Goal: Information Seeking & Learning: Learn about a topic

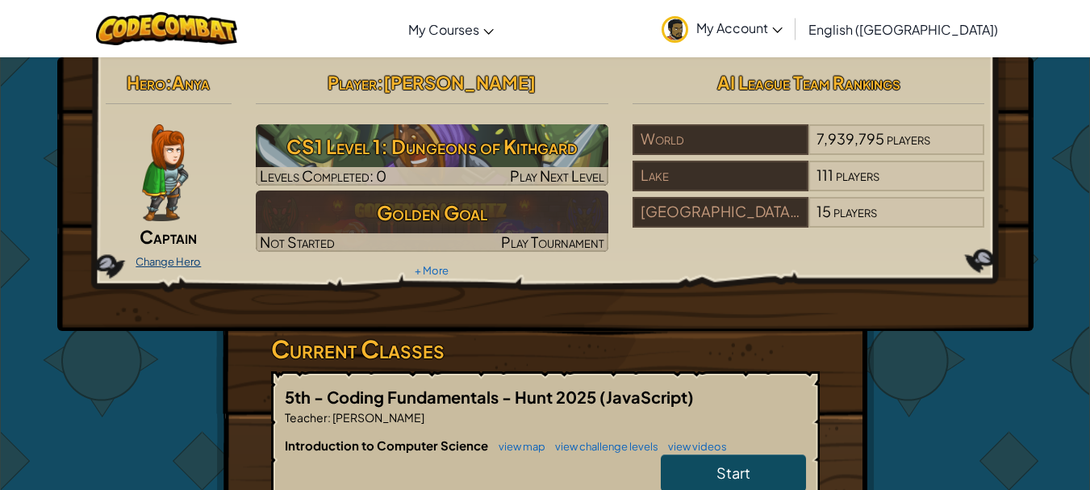
click at [173, 259] on link "Change Hero" at bounding box center [168, 261] width 65 height 13
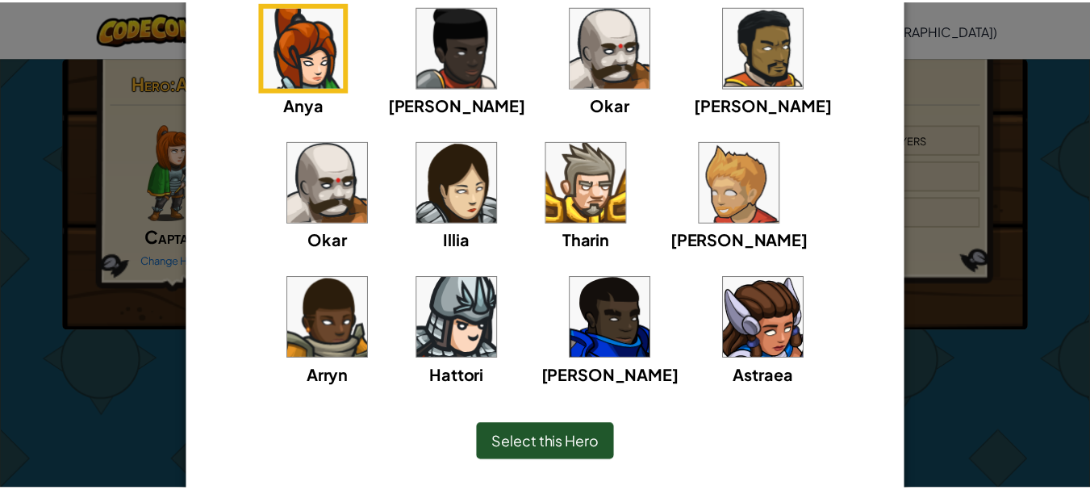
scroll to position [161, 0]
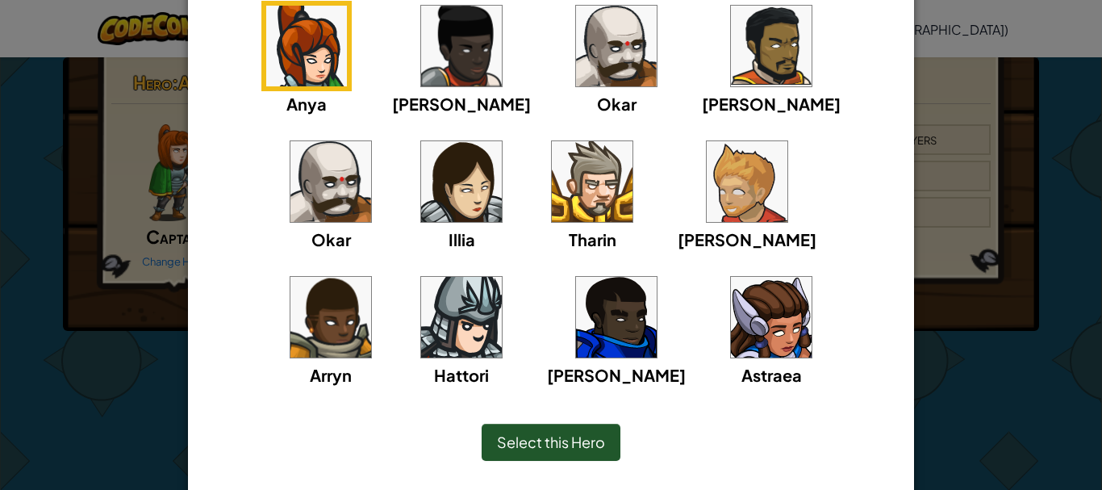
click at [731, 68] on img at bounding box center [771, 46] width 81 height 81
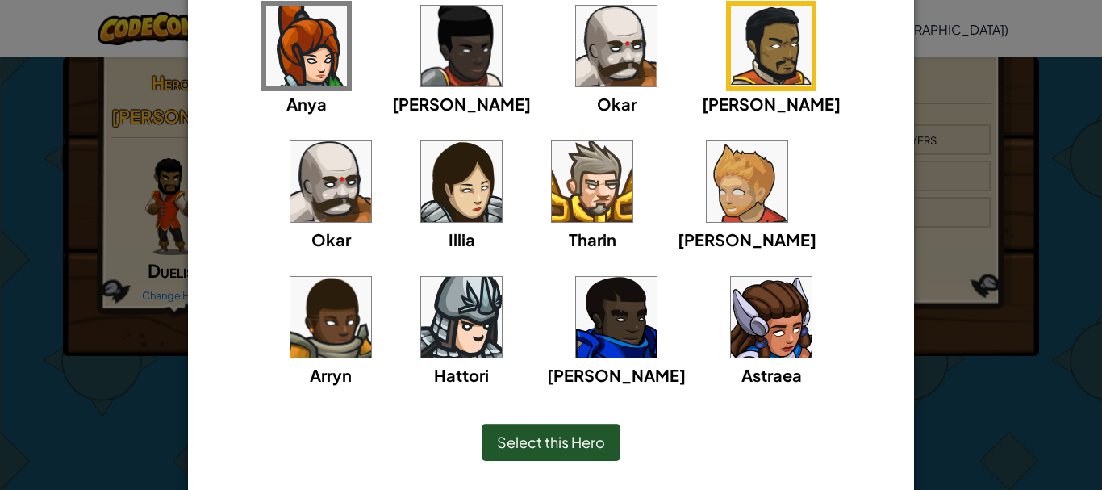
click at [586, 436] on span "Select this Hero" at bounding box center [551, 442] width 108 height 19
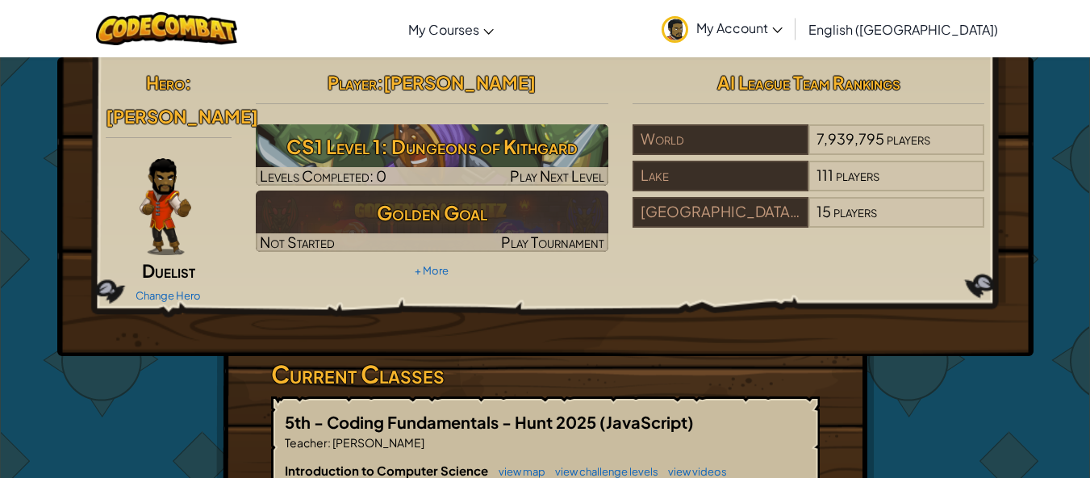
click at [783, 25] on span "My Account" at bounding box center [739, 27] width 86 height 17
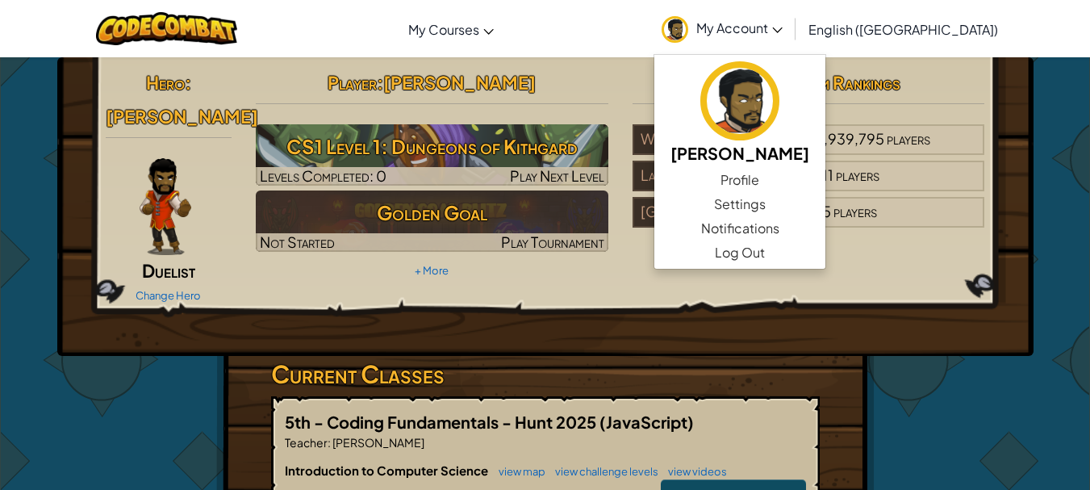
click at [783, 25] on span "My Account" at bounding box center [739, 27] width 86 height 17
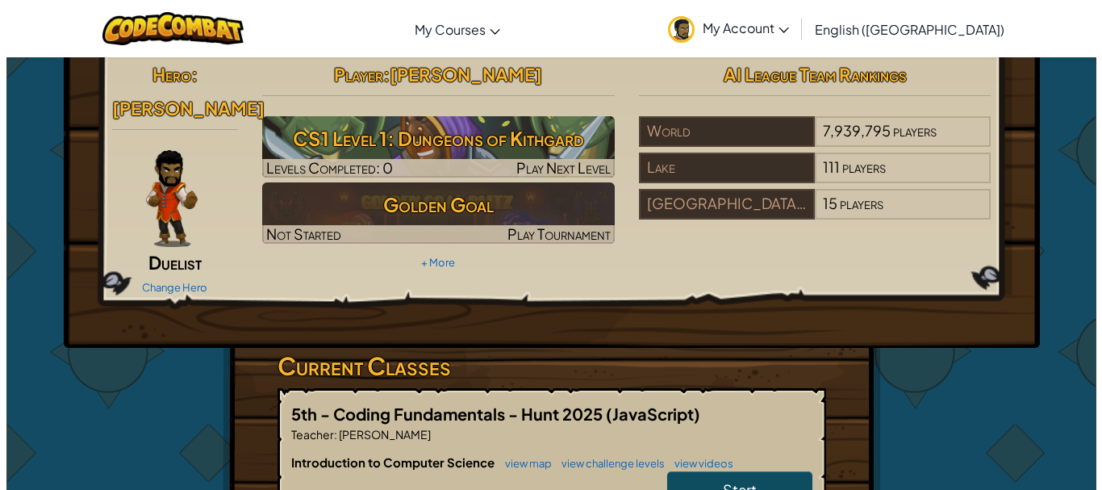
scroll to position [0, 0]
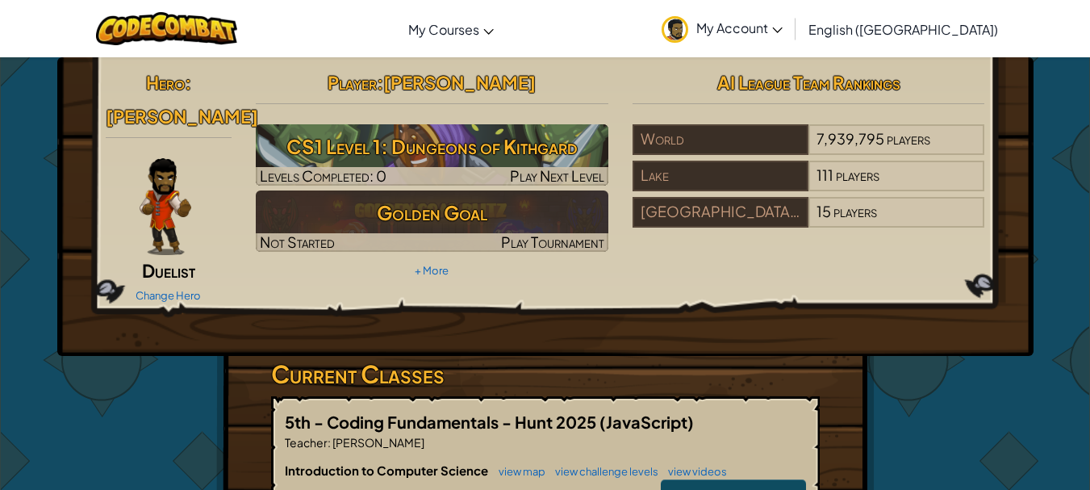
click at [148, 282] on div "Change Hero" at bounding box center [169, 295] width 127 height 26
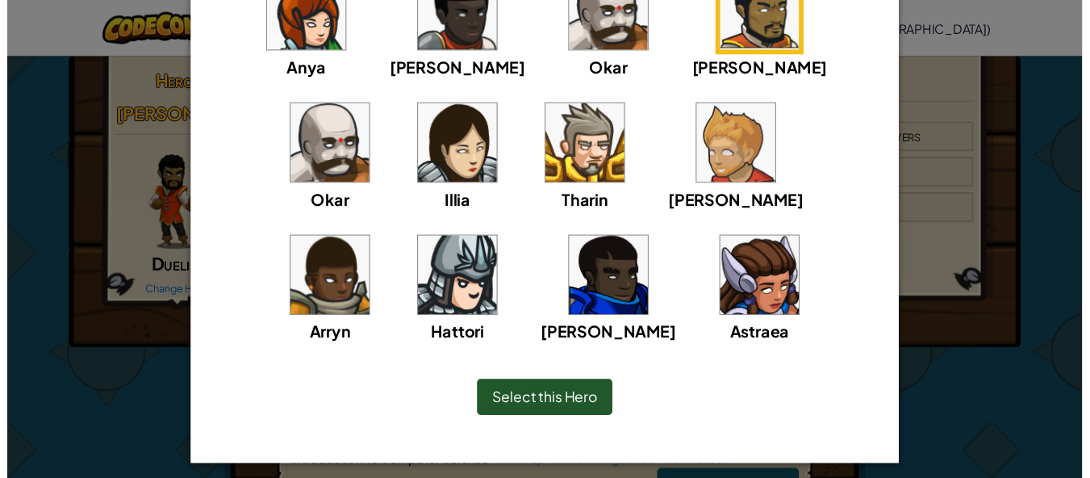
scroll to position [206, 0]
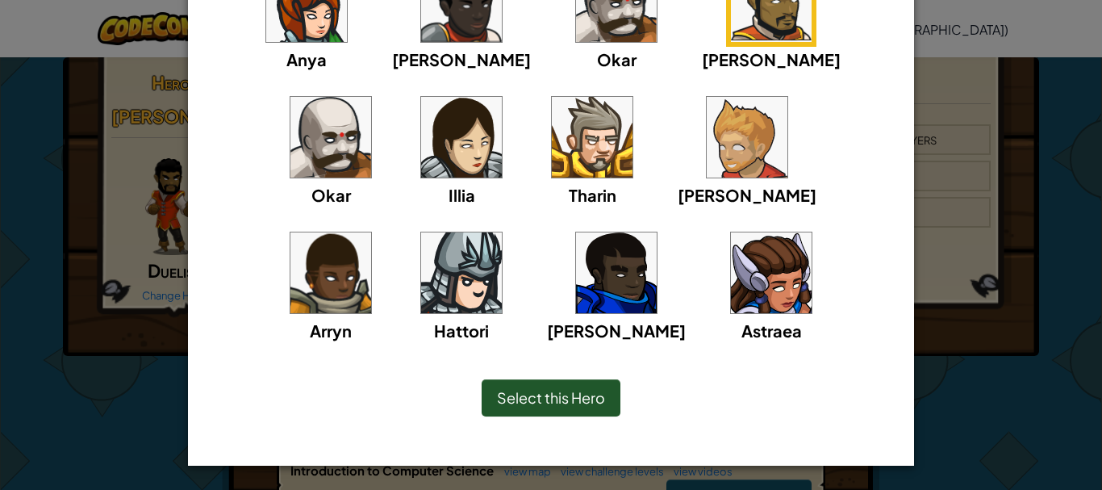
click at [564, 403] on span "Select this Hero" at bounding box center [551, 397] width 108 height 19
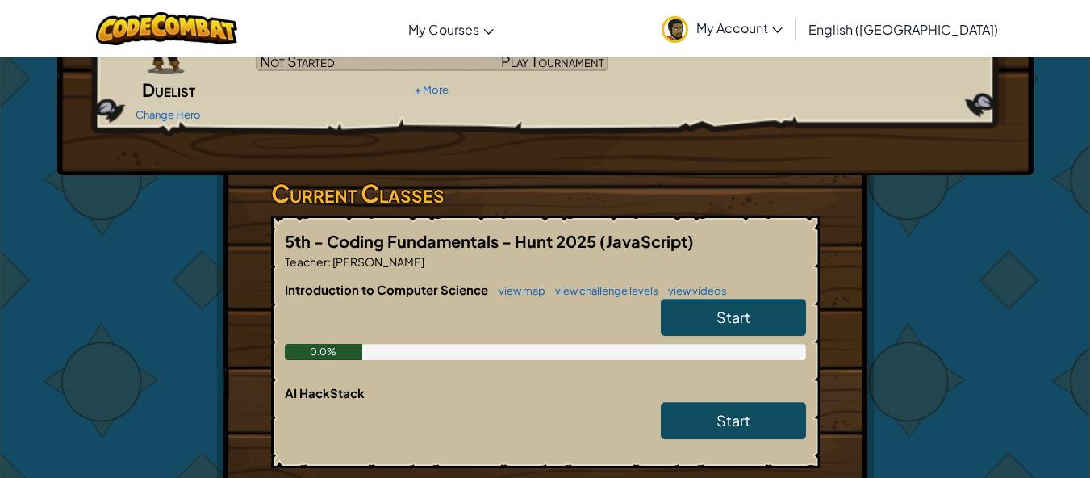
scroll to position [161, 0]
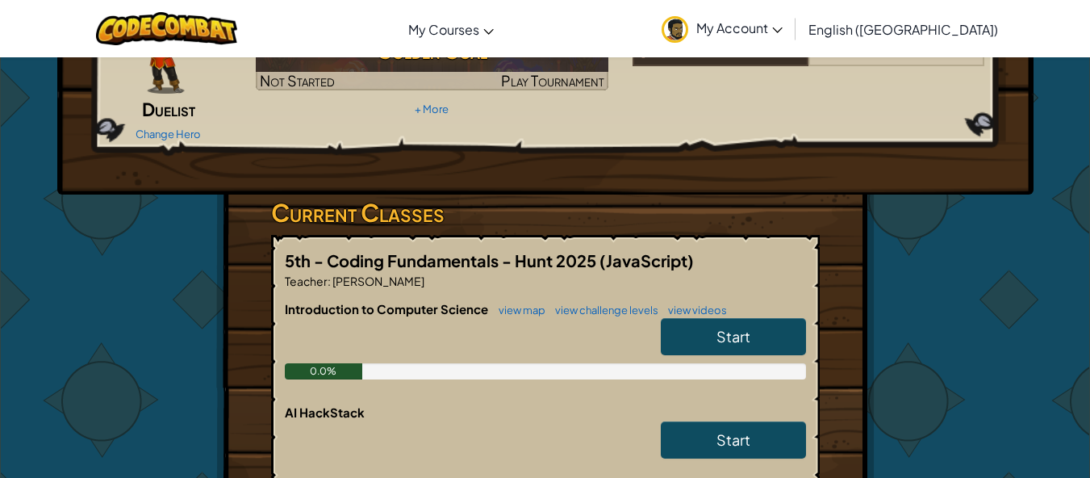
click at [712, 318] on link "Start" at bounding box center [733, 336] width 145 height 37
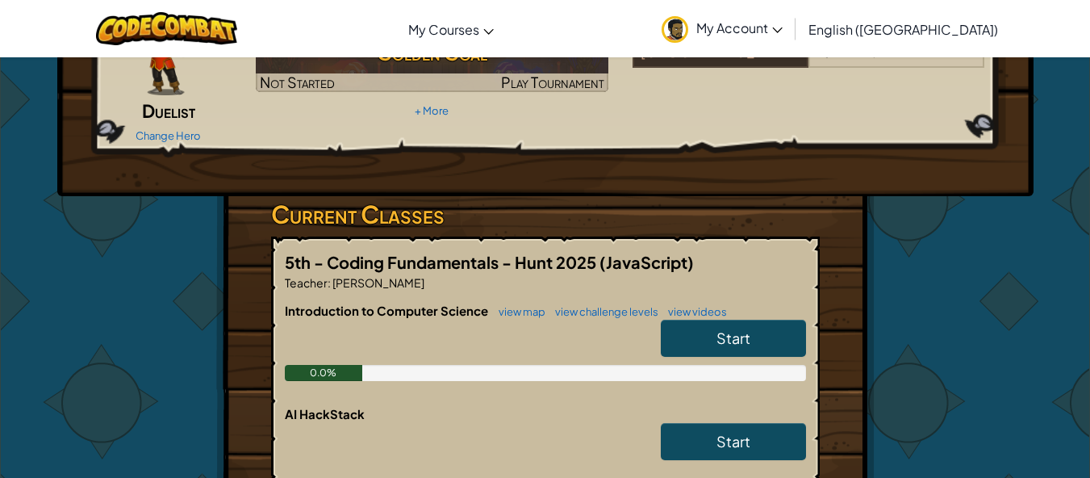
scroll to position [161, 0]
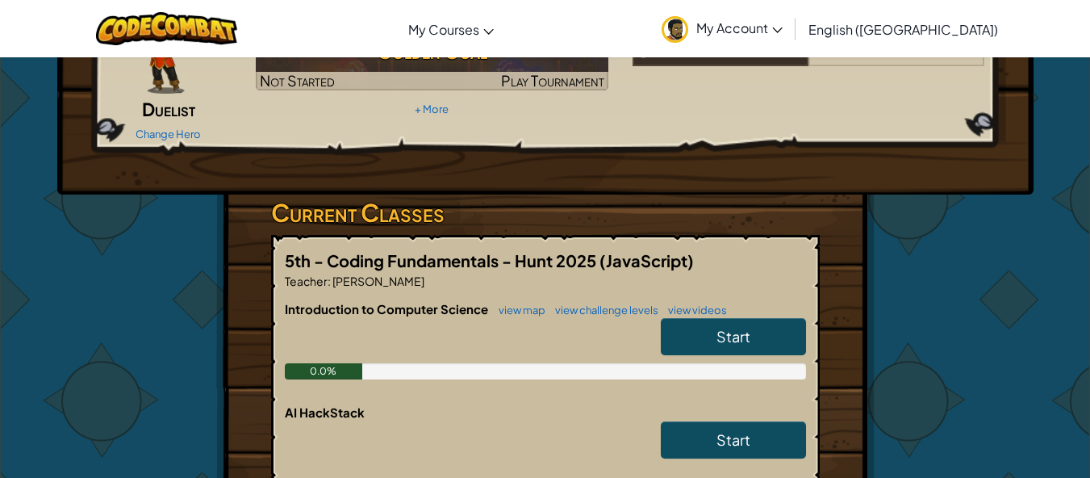
click at [710, 318] on link "Start" at bounding box center [733, 336] width 145 height 37
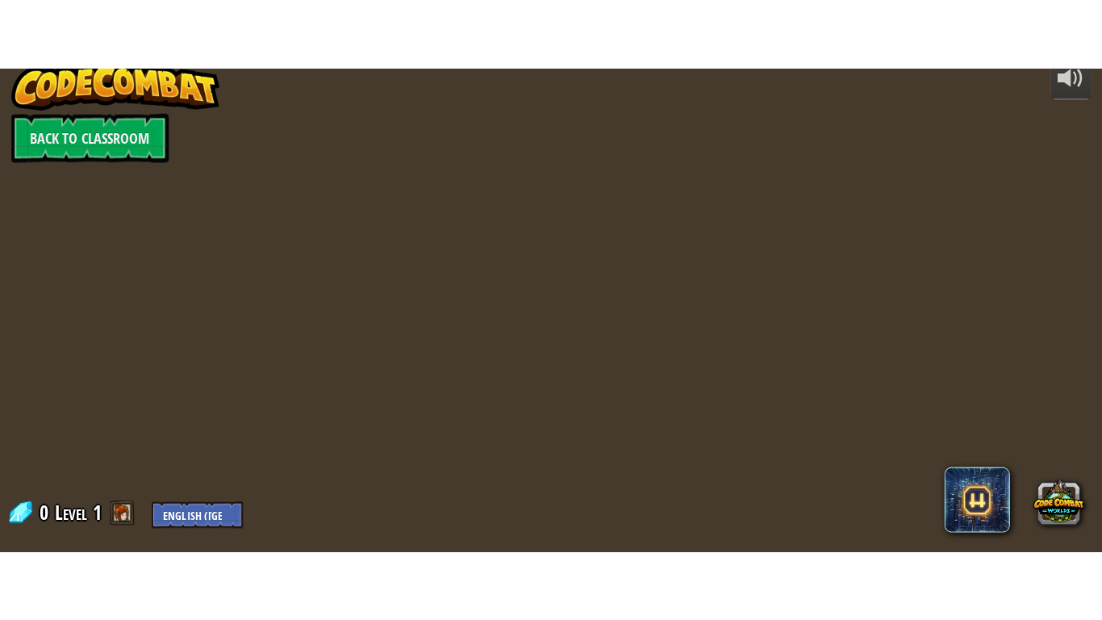
scroll to position [0, 0]
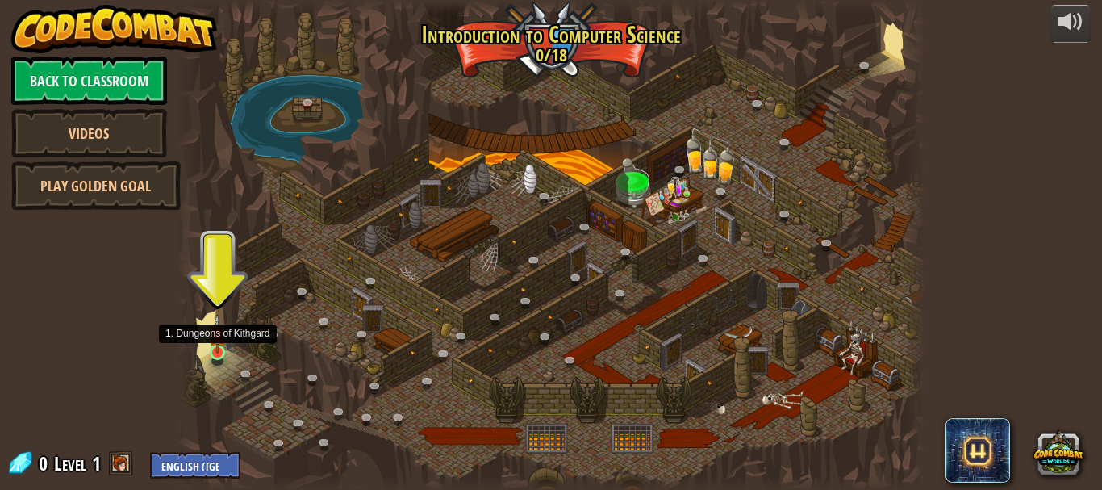
click at [220, 349] on img at bounding box center [217, 334] width 17 height 40
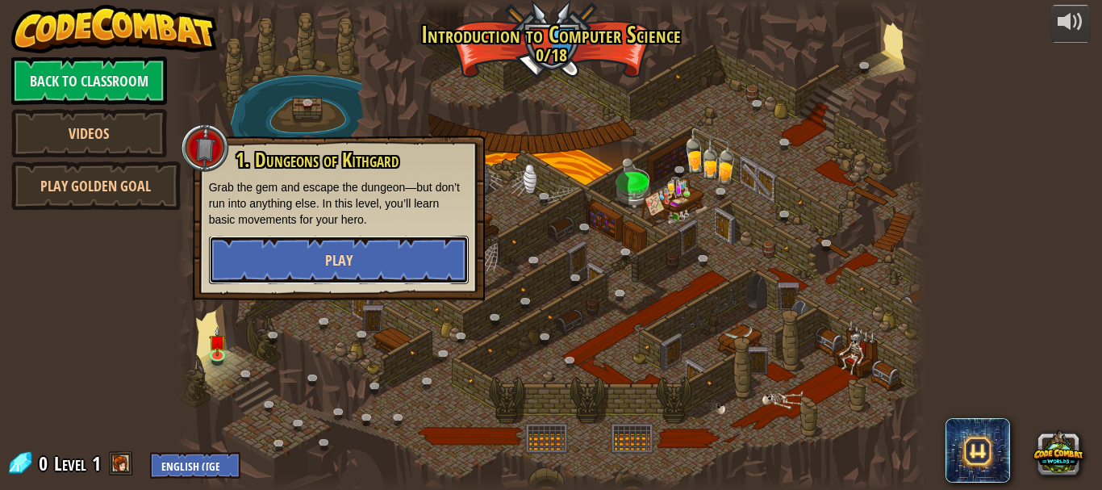
click at [380, 257] on button "Play" at bounding box center [339, 260] width 260 height 48
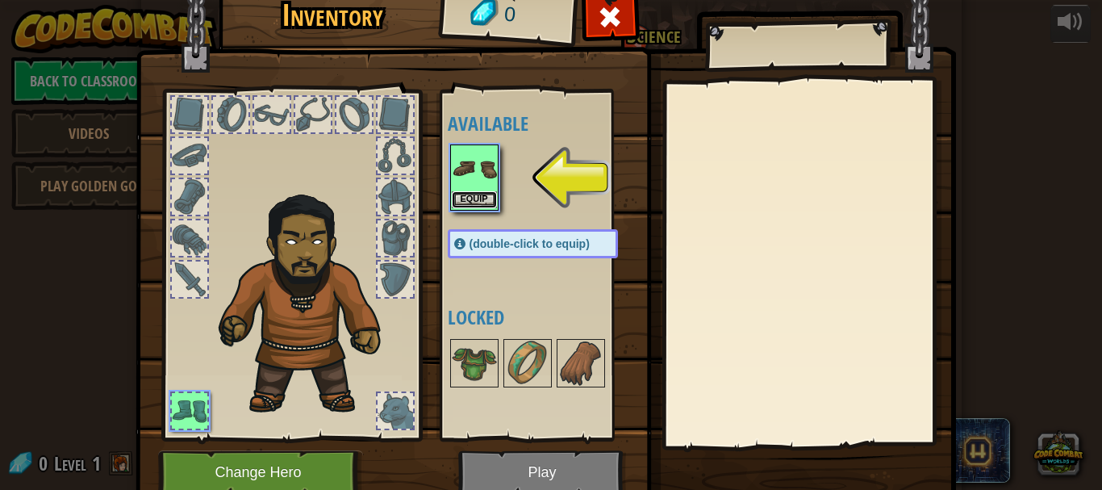
click at [479, 203] on button "Equip" at bounding box center [474, 199] width 45 height 17
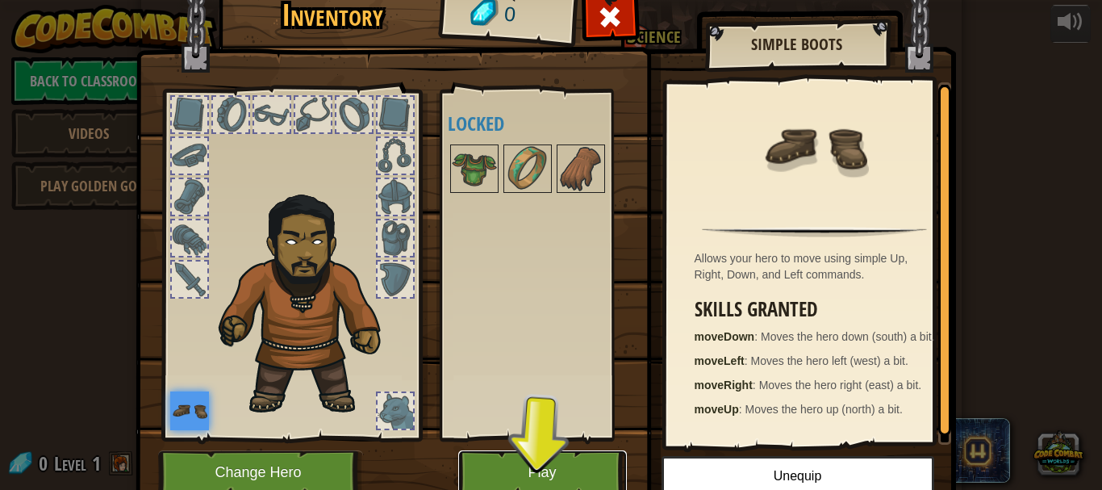
click at [537, 458] on button "Play" at bounding box center [542, 472] width 169 height 44
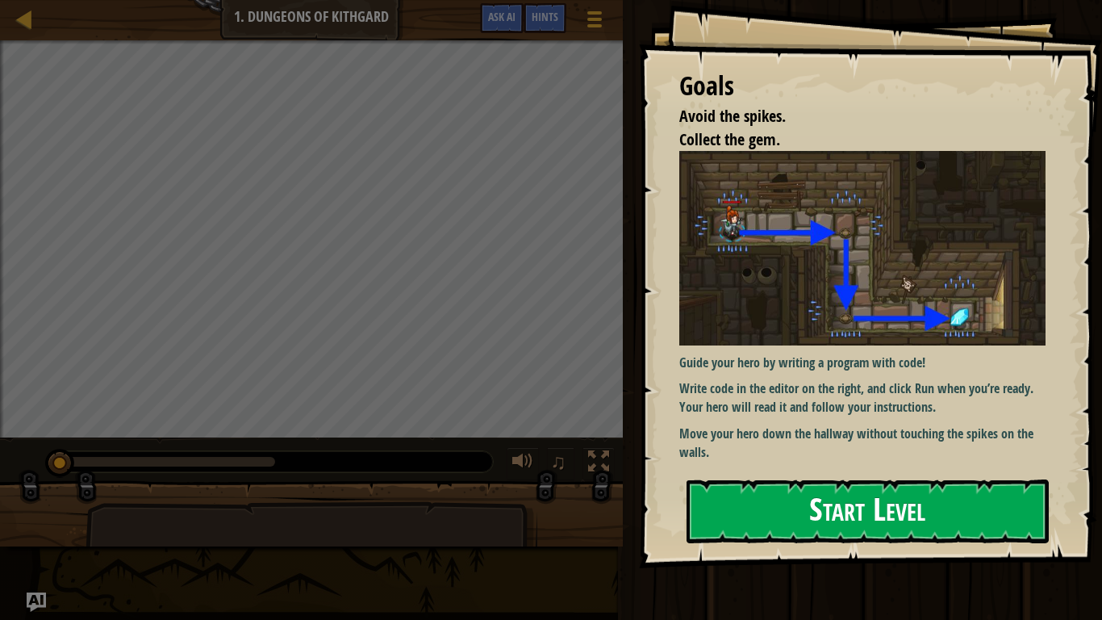
click at [799, 479] on button "Start Level" at bounding box center [868, 511] width 362 height 64
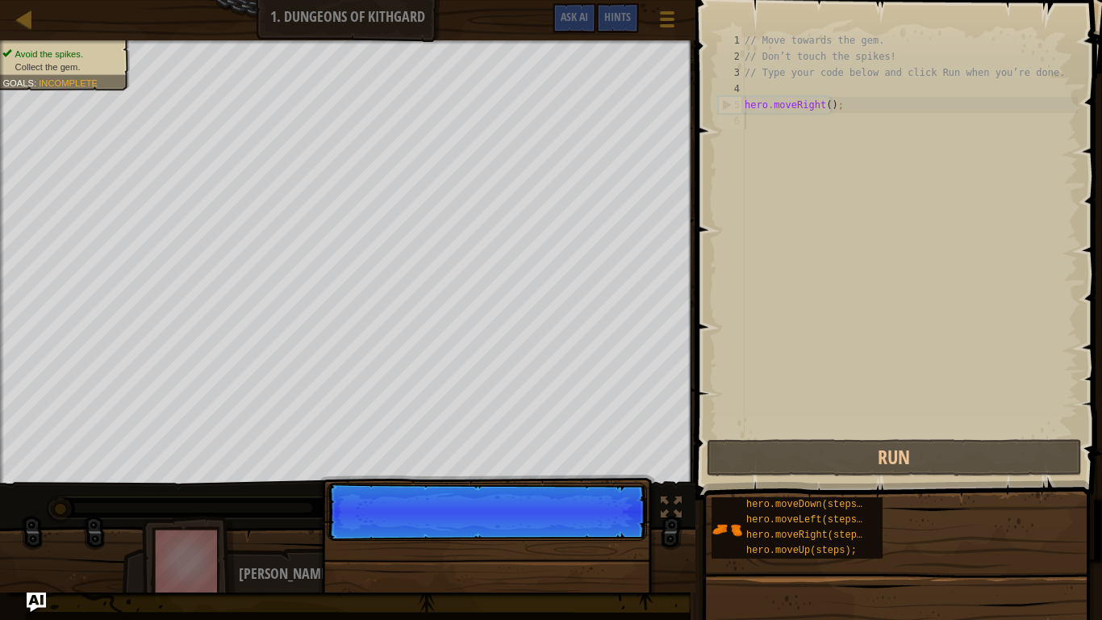
scroll to position [7, 0]
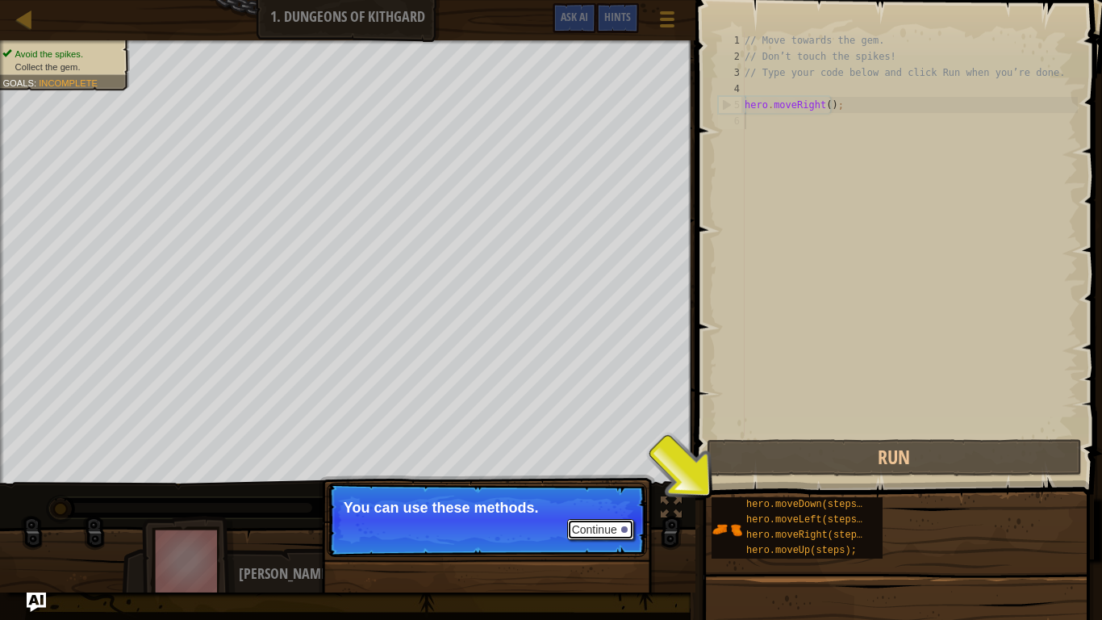
click at [599, 489] on button "Continue" at bounding box center [600, 529] width 67 height 21
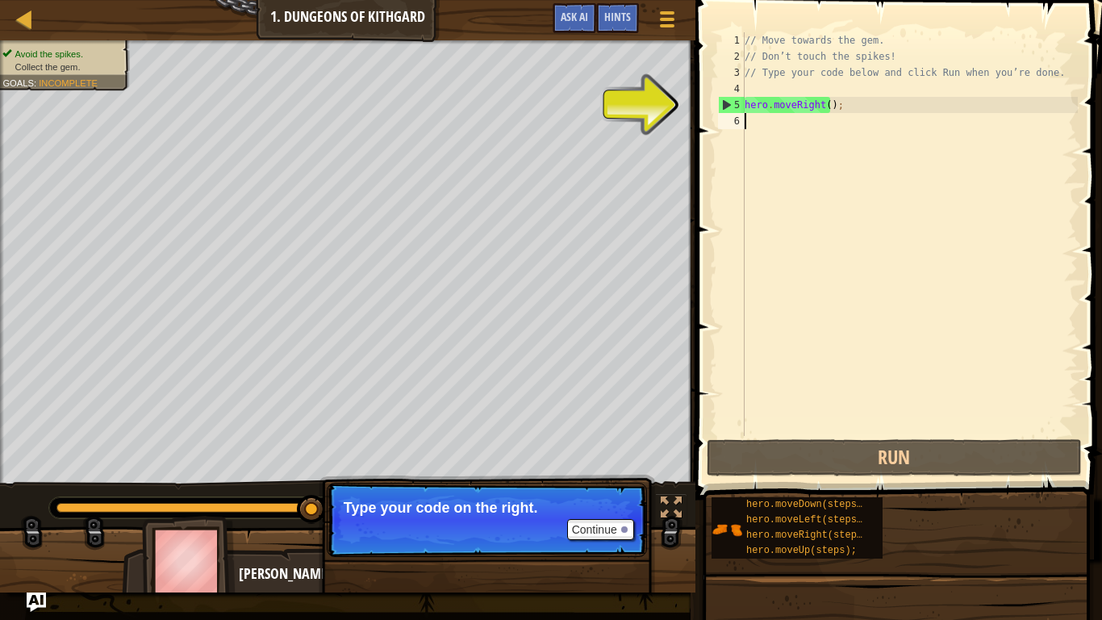
click at [769, 123] on div "// Move towards the gem. // Don’t touch the spikes! // Type your code below and…" at bounding box center [910, 250] width 336 height 436
click at [756, 120] on div "// Move towards the gem. // Don’t touch the spikes! // Type your code below and…" at bounding box center [910, 250] width 336 height 436
type textarea "h"
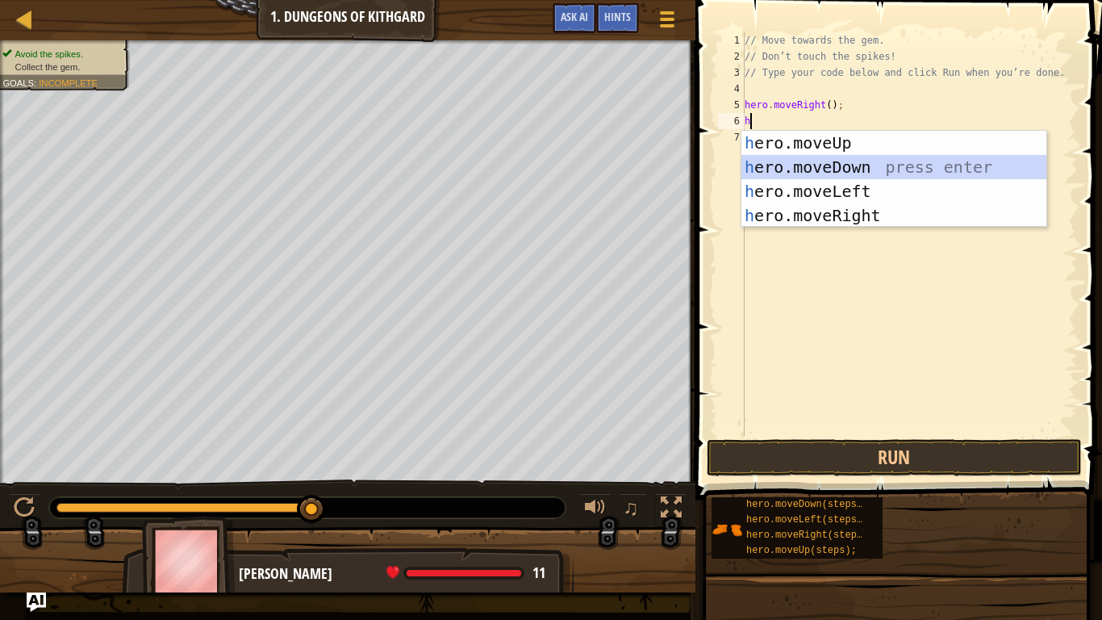
click at [820, 162] on div "h ero.moveUp press enter h ero.moveDown press enter h ero.moveLeft press enter …" at bounding box center [894, 203] width 305 height 145
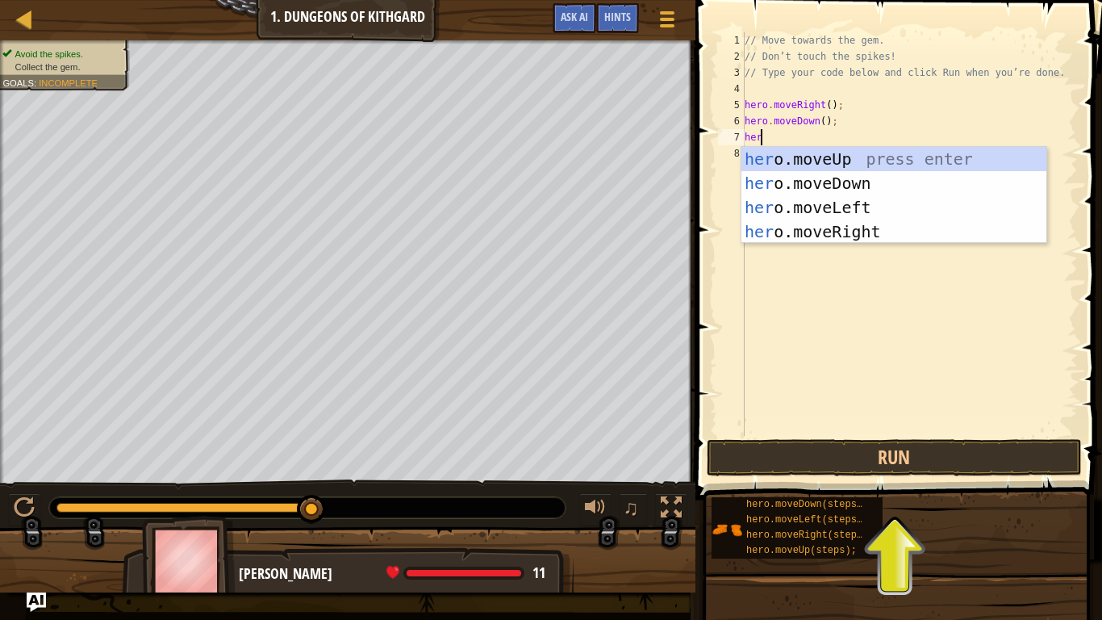
type textarea "herr"
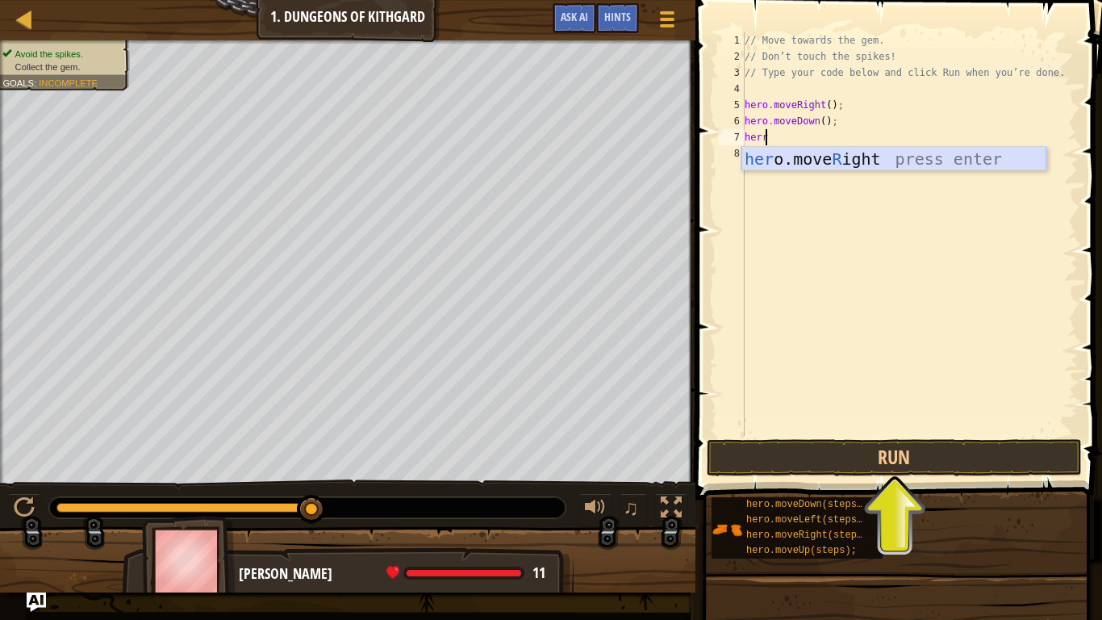
click at [973, 159] on div "her o.move R ight press enter" at bounding box center [894, 183] width 305 height 73
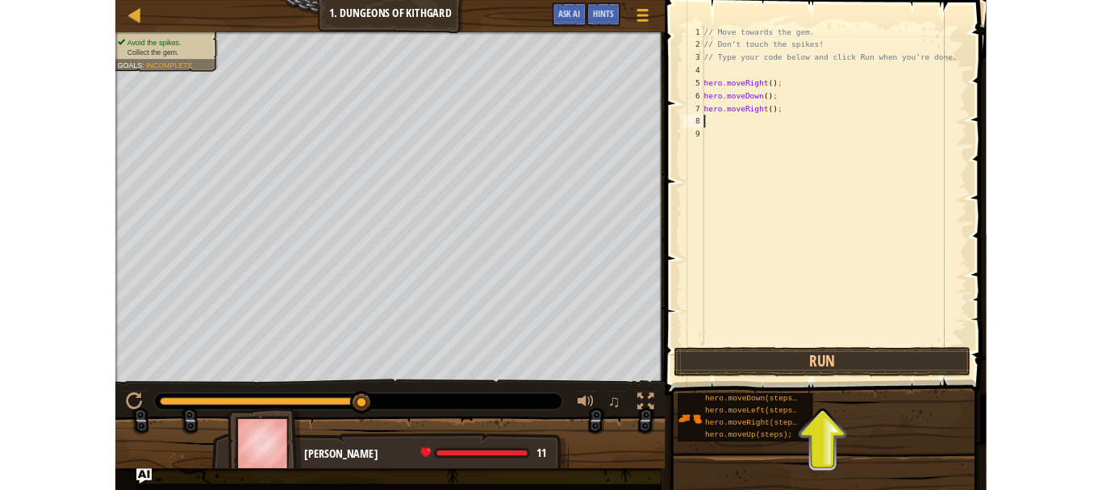
scroll to position [7, 0]
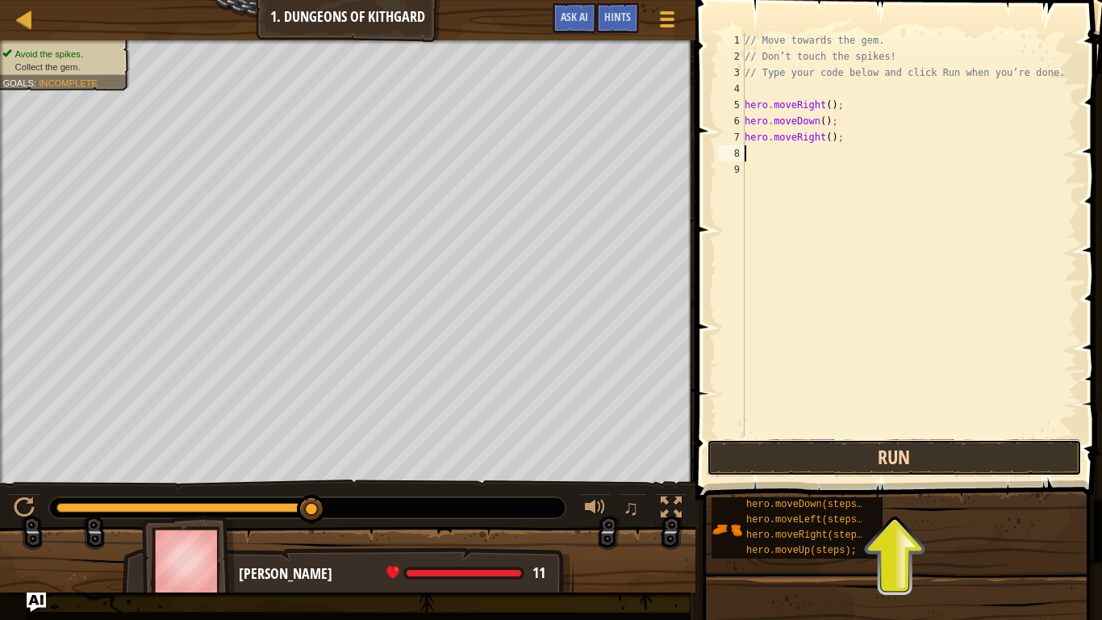
click at [894, 466] on button "Run" at bounding box center [895, 457] width 376 height 37
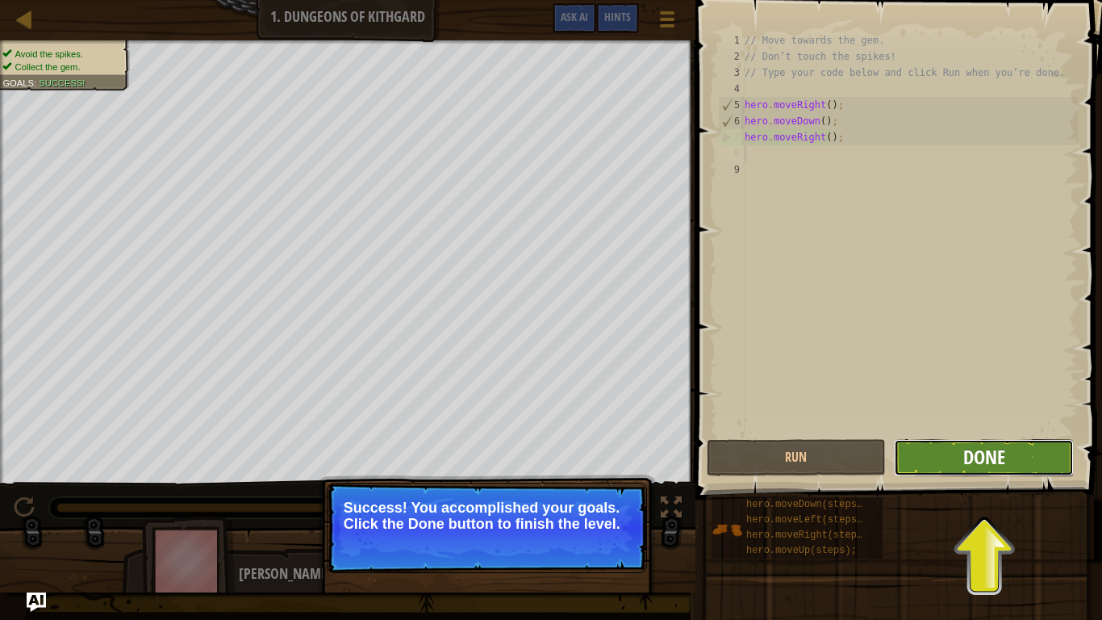
click at [975, 450] on span "Done" at bounding box center [984, 457] width 42 height 26
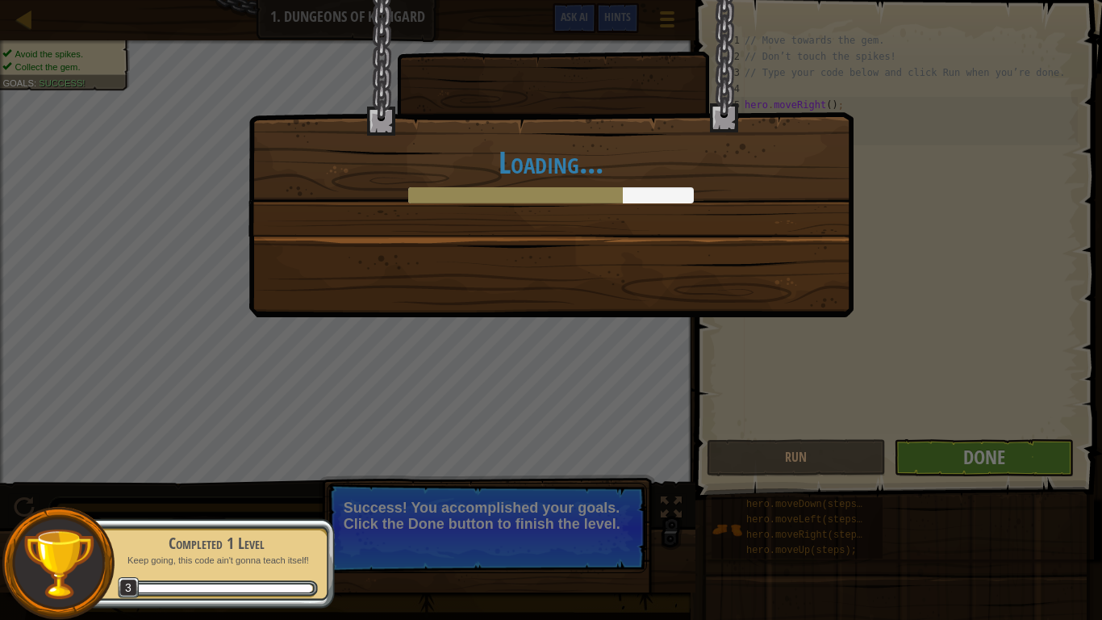
click at [391, 489] on div "Loading..." at bounding box center [551, 310] width 1102 height 620
click at [242, 489] on div "Completed 1 Level" at bounding box center [216, 543] width 203 height 23
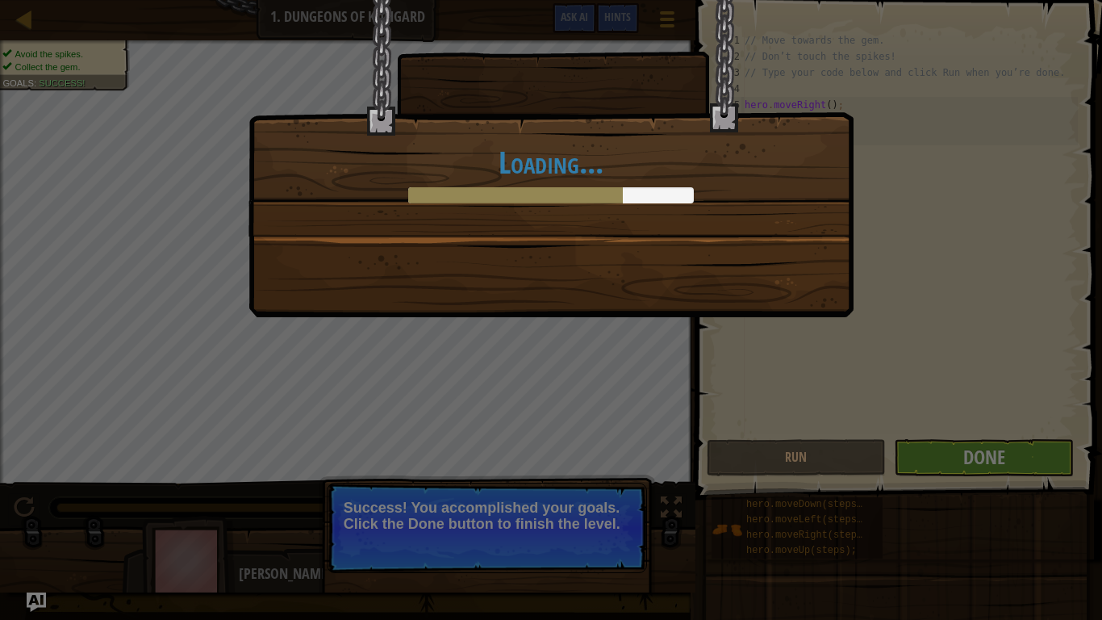
drag, startPoint x: 614, startPoint y: 217, endPoint x: 690, endPoint y: 194, distance: 79.4
click at [689, 194] on div "Loading..." at bounding box center [551, 118] width 604 height 236
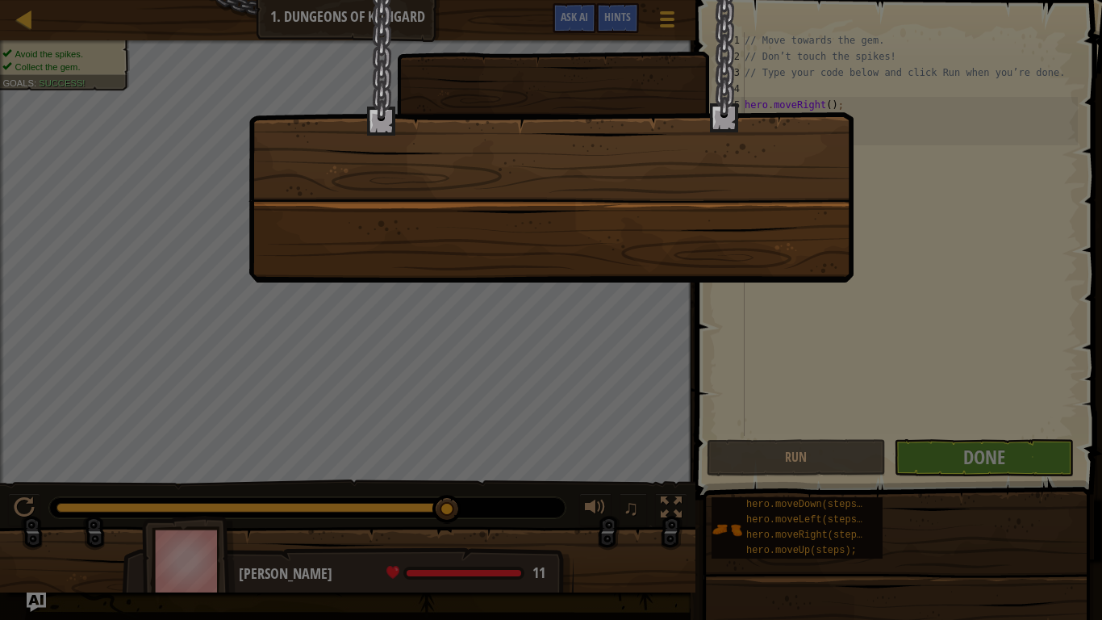
click at [697, 219] on div at bounding box center [551, 141] width 605 height 282
click at [697, 225] on div at bounding box center [551, 141] width 605 height 282
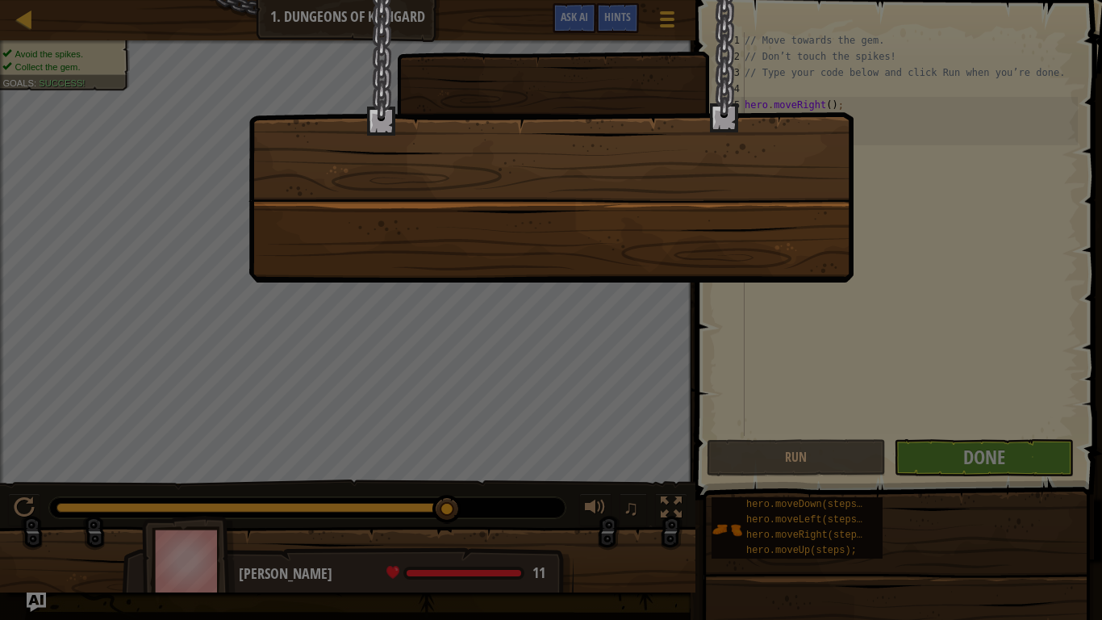
click at [697, 225] on div at bounding box center [551, 141] width 605 height 282
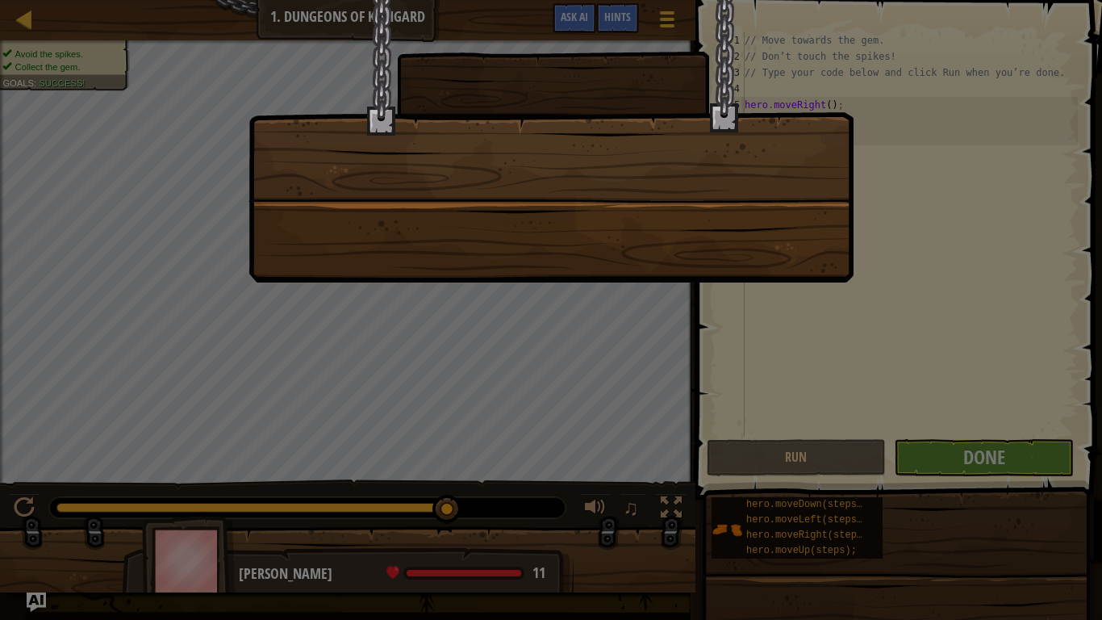
click at [697, 225] on div at bounding box center [551, 141] width 605 height 282
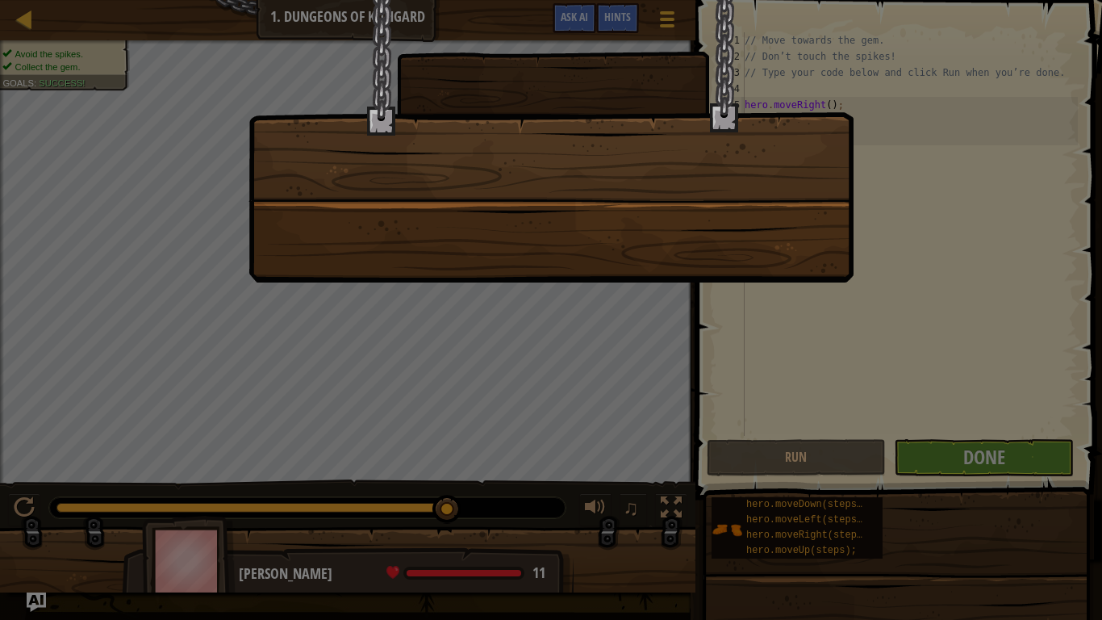
click at [697, 225] on div at bounding box center [551, 141] width 605 height 282
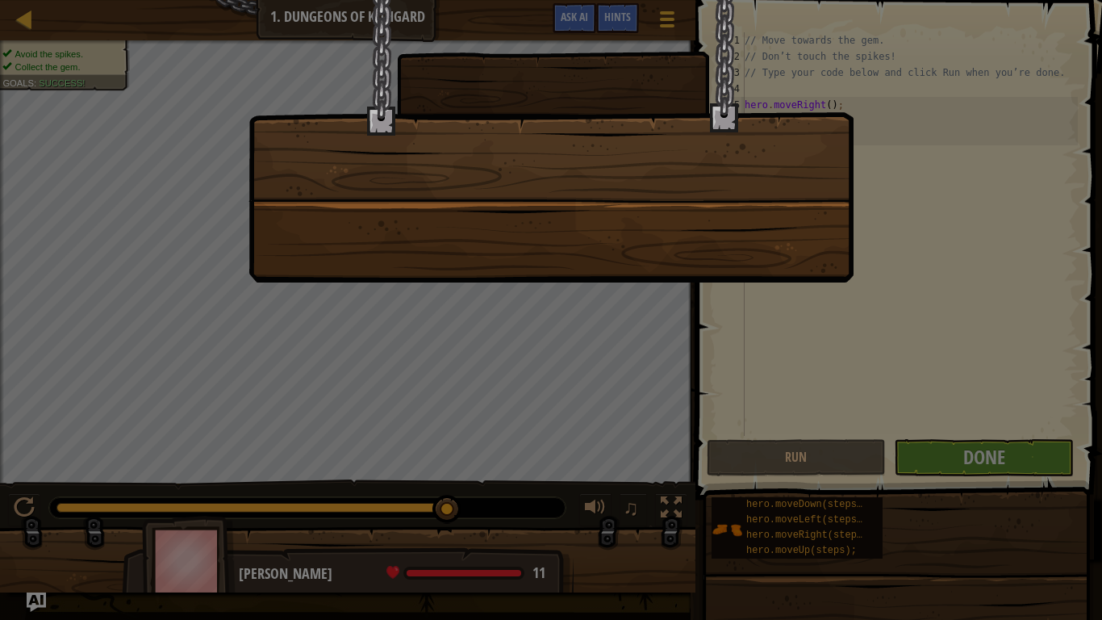
click at [697, 225] on div at bounding box center [551, 141] width 605 height 282
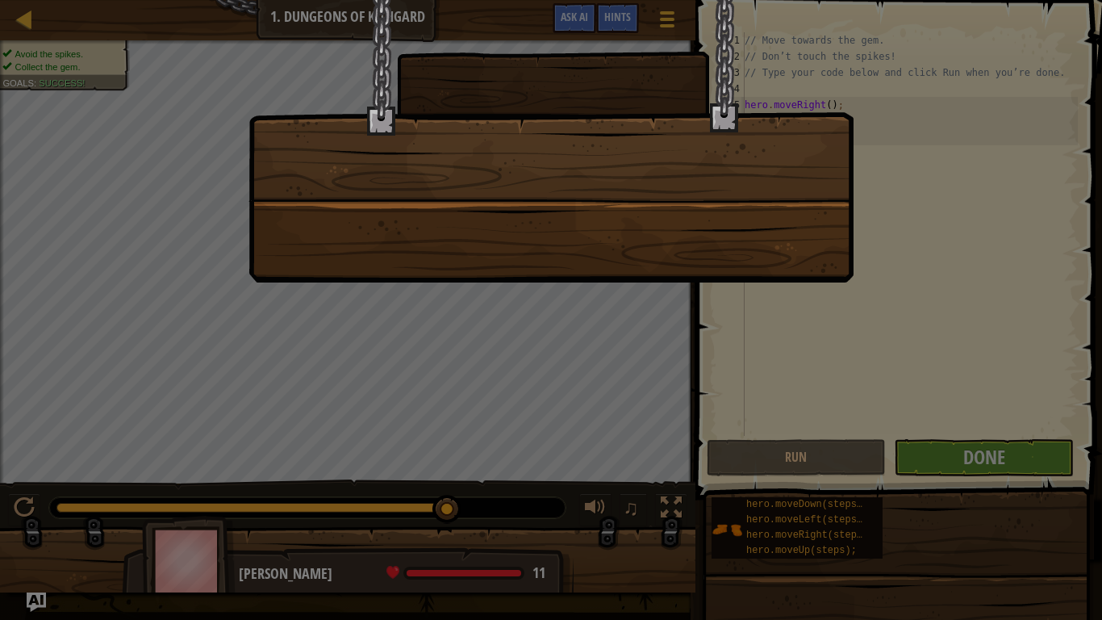
click at [697, 225] on div at bounding box center [551, 141] width 605 height 282
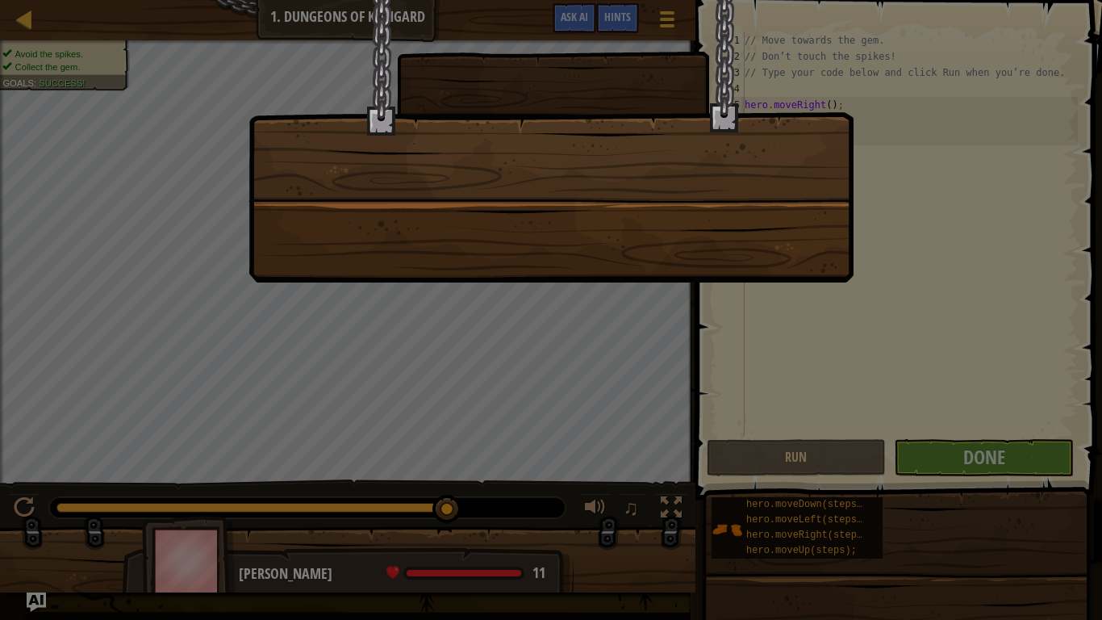
click at [697, 225] on div at bounding box center [551, 141] width 605 height 282
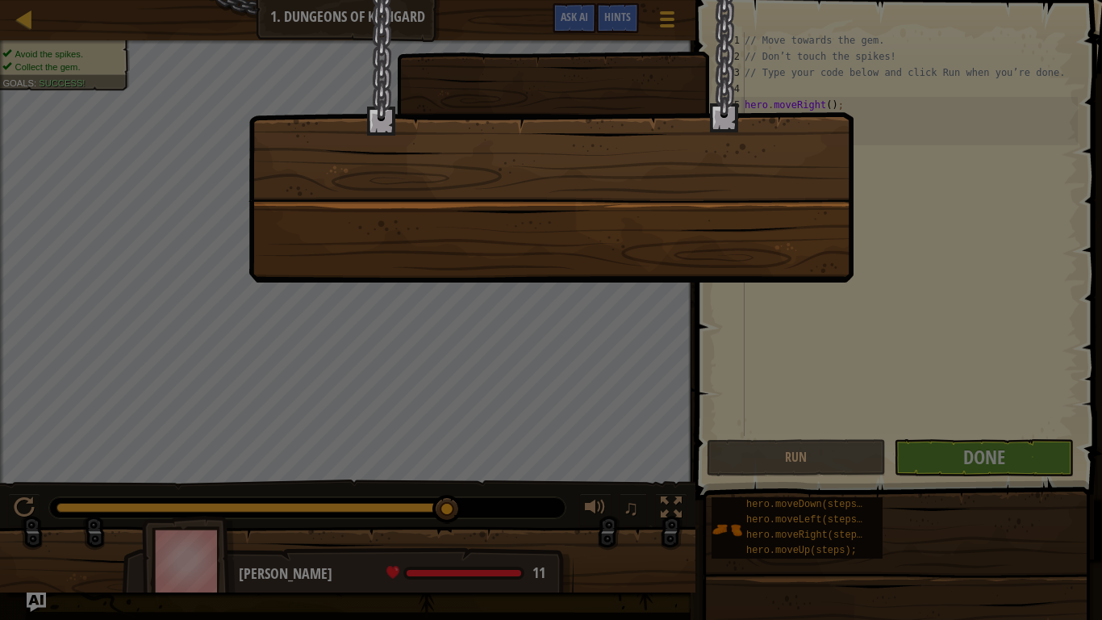
click at [697, 225] on div at bounding box center [551, 141] width 605 height 282
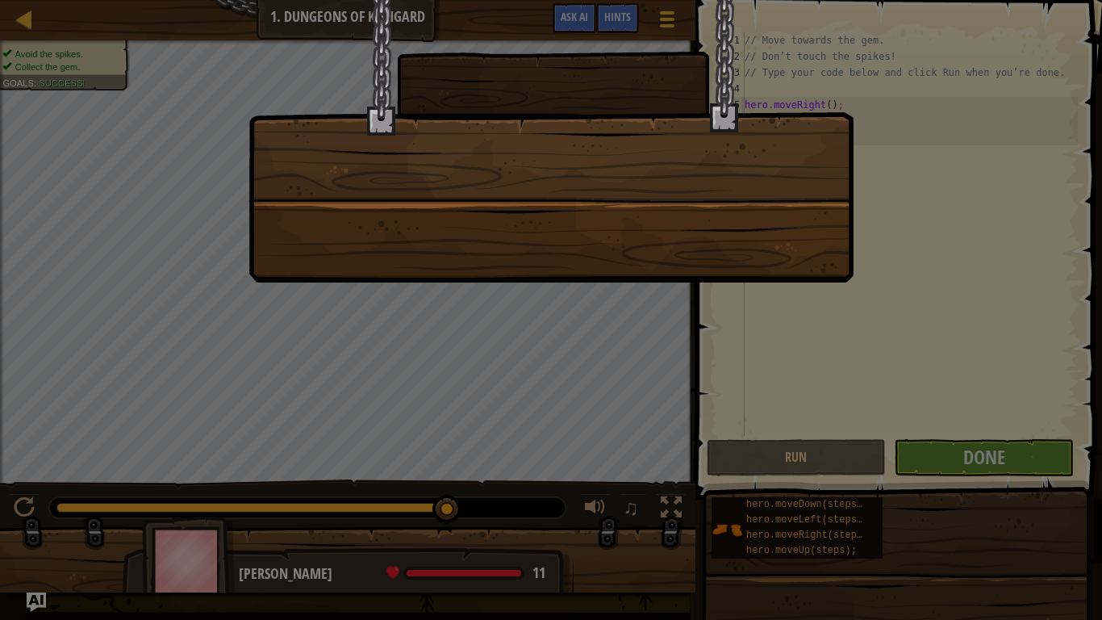
click at [697, 225] on div at bounding box center [551, 141] width 605 height 282
click at [696, 228] on div at bounding box center [551, 141] width 605 height 282
drag, startPoint x: 398, startPoint y: 207, endPoint x: 352, endPoint y: 244, distance: 59.6
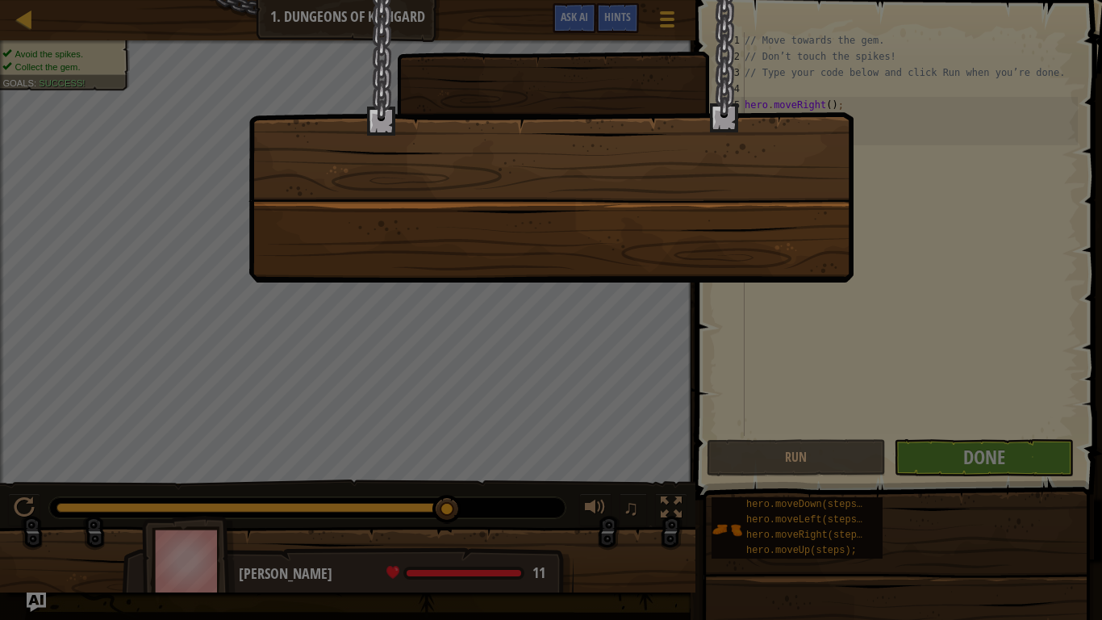
click at [684, 181] on div at bounding box center [551, 141] width 605 height 282
click at [586, 200] on div at bounding box center [551, 141] width 605 height 282
click at [635, 209] on div at bounding box center [551, 141] width 605 height 282
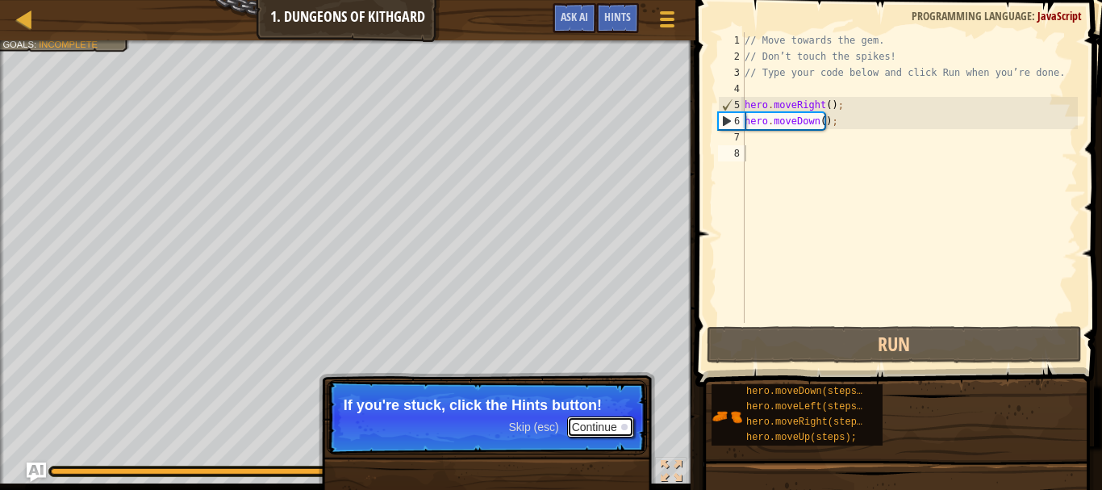
drag, startPoint x: 614, startPoint y: 424, endPoint x: 600, endPoint y: 424, distance: 13.7
click at [600, 424] on button "Continue" at bounding box center [600, 426] width 67 height 21
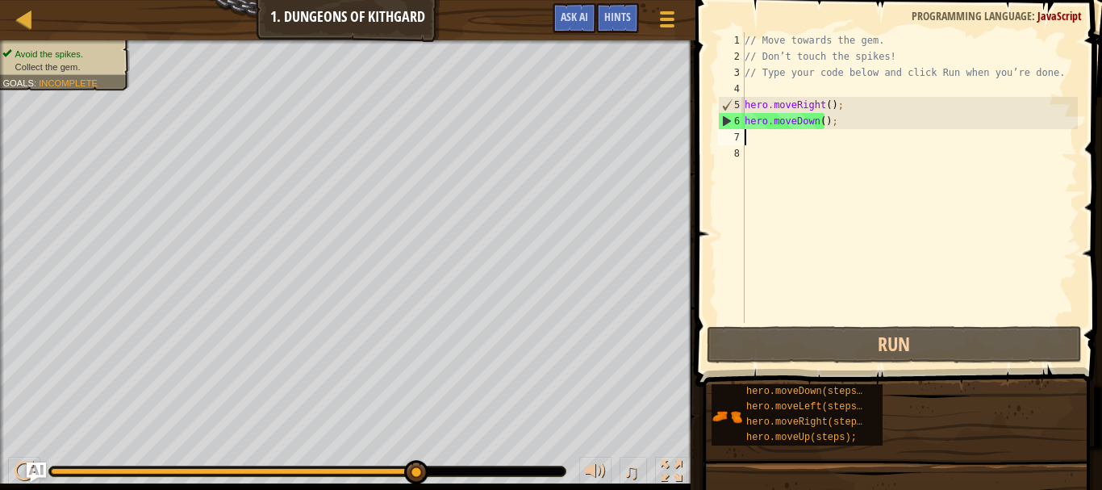
click at [757, 144] on div "// Move towards the gem. // Don’t touch the spikes! // Type your code below and…" at bounding box center [910, 193] width 336 height 323
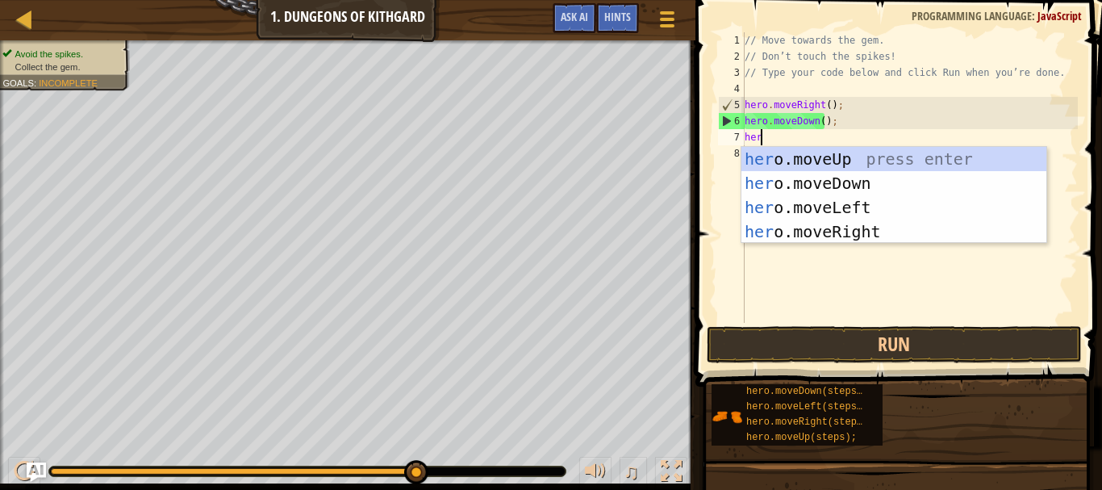
type textarea "herr"
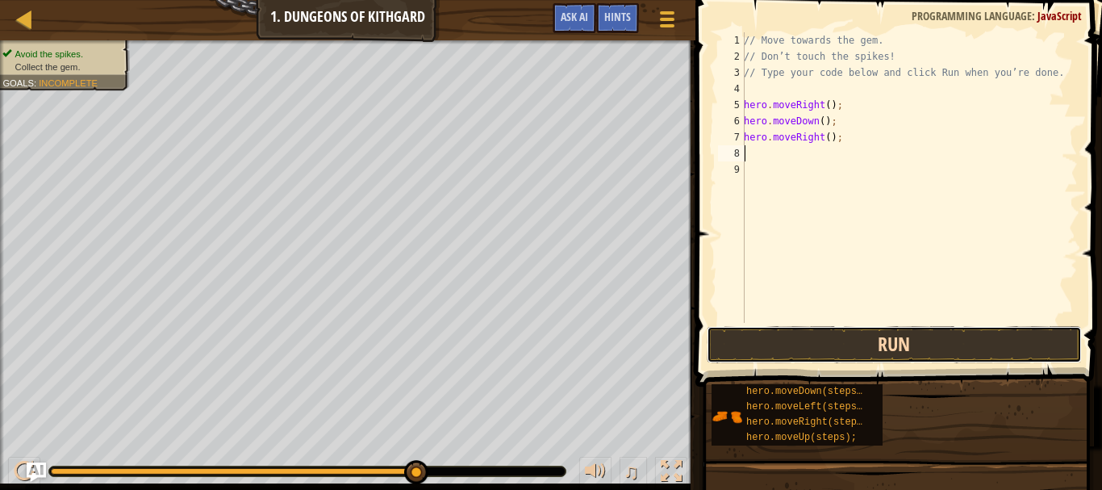
click at [840, 347] on button "Run" at bounding box center [895, 344] width 376 height 37
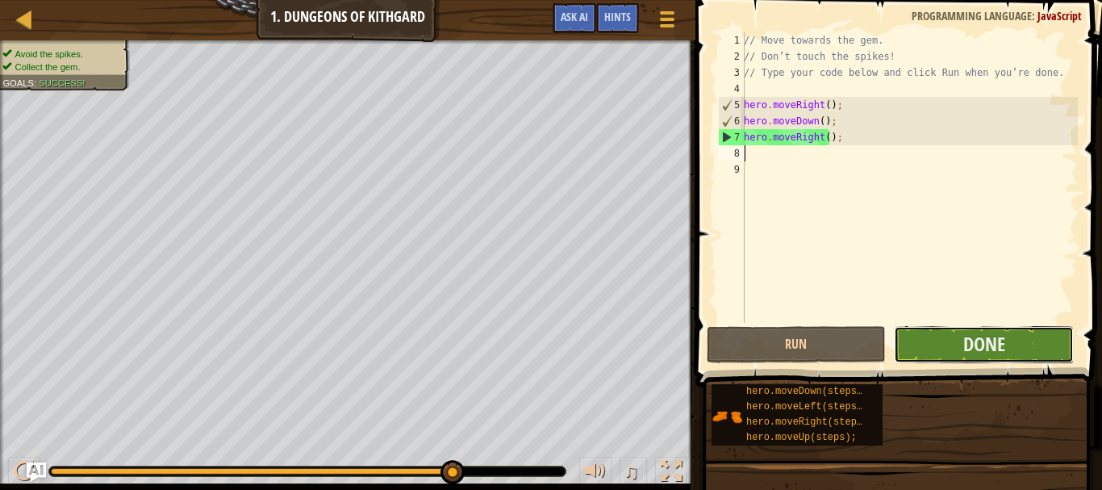
click at [954, 349] on button "Done" at bounding box center [984, 344] width 180 height 37
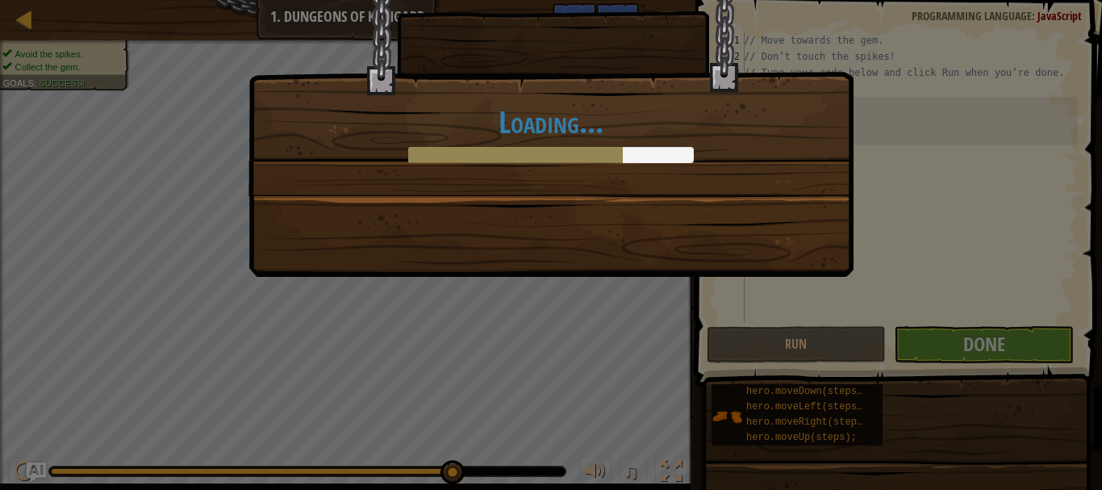
click at [623, 169] on div "Loading..." at bounding box center [551, 78] width 604 height 236
click at [500, 158] on div at bounding box center [515, 155] width 215 height 16
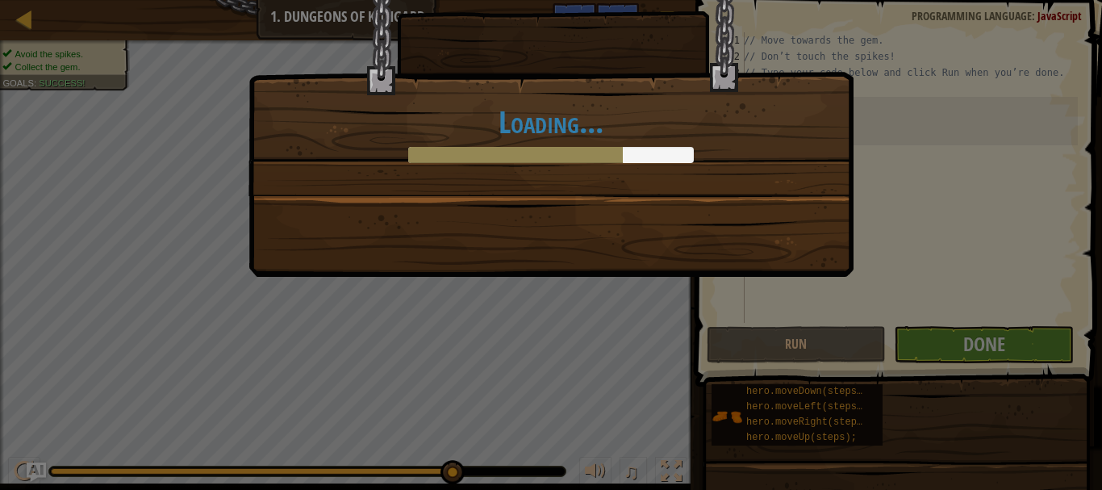
click at [500, 158] on div at bounding box center [515, 155] width 215 height 16
click at [500, 160] on div at bounding box center [515, 155] width 215 height 16
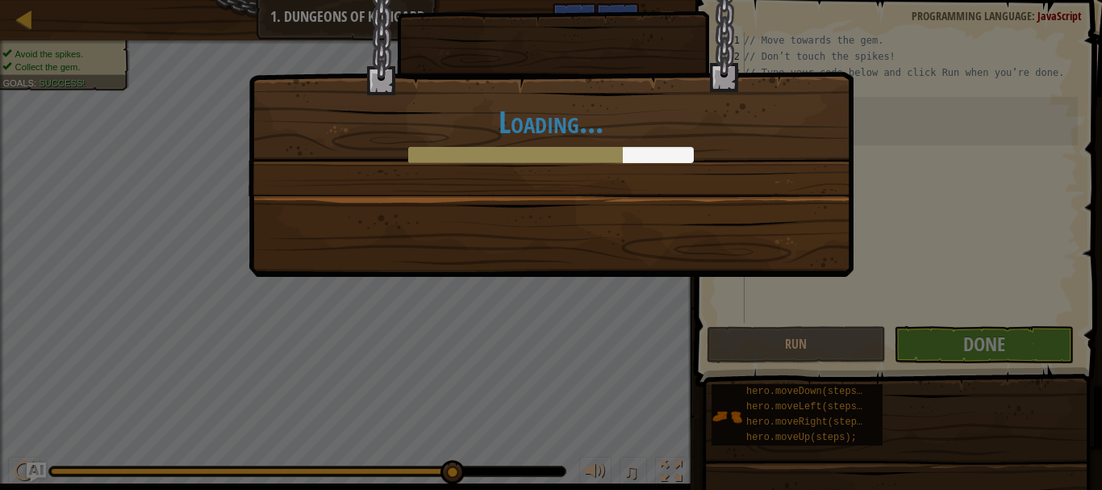
click at [500, 160] on div at bounding box center [515, 155] width 215 height 16
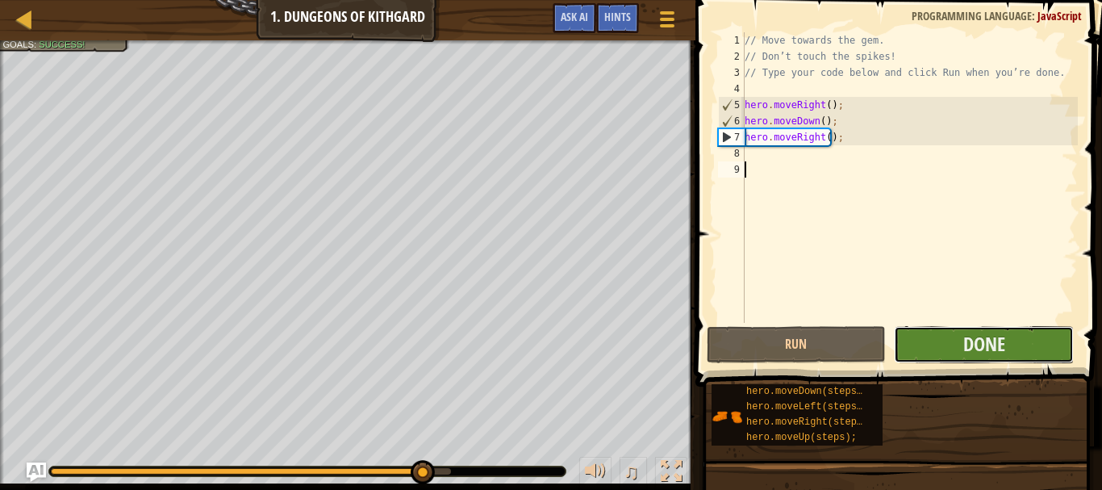
click at [936, 337] on button "Done" at bounding box center [984, 344] width 180 height 37
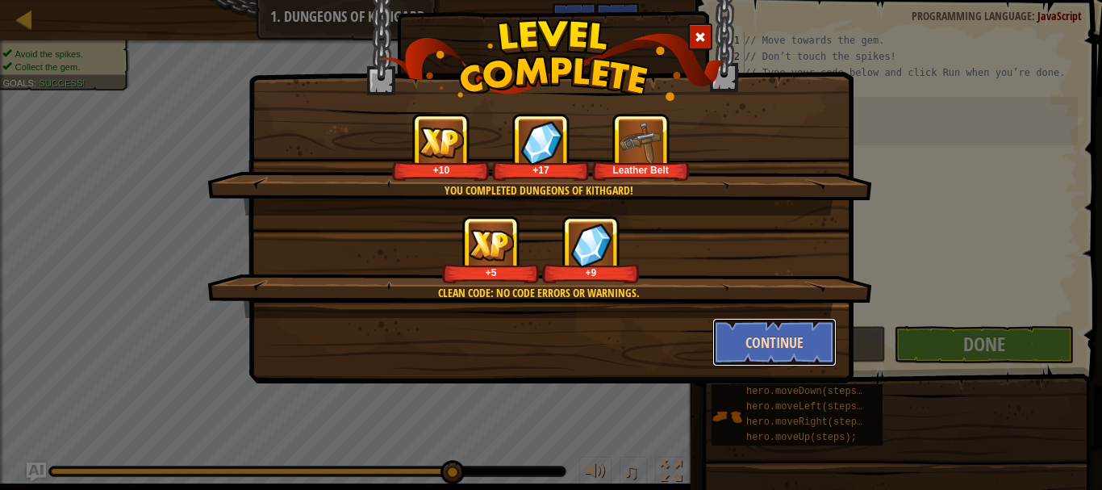
click at [751, 341] on button "Continue" at bounding box center [775, 342] width 125 height 48
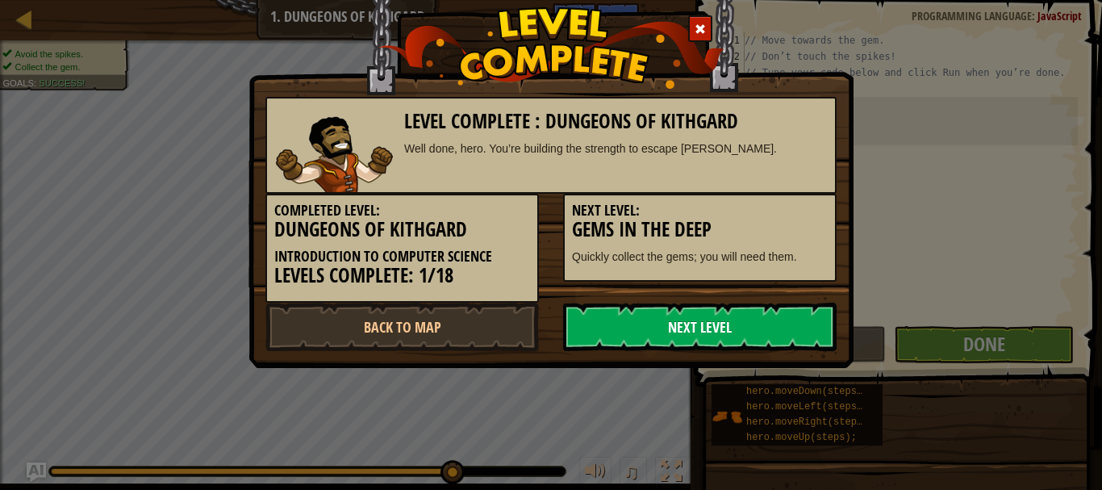
click at [675, 329] on link "Next Level" at bounding box center [700, 327] width 274 height 48
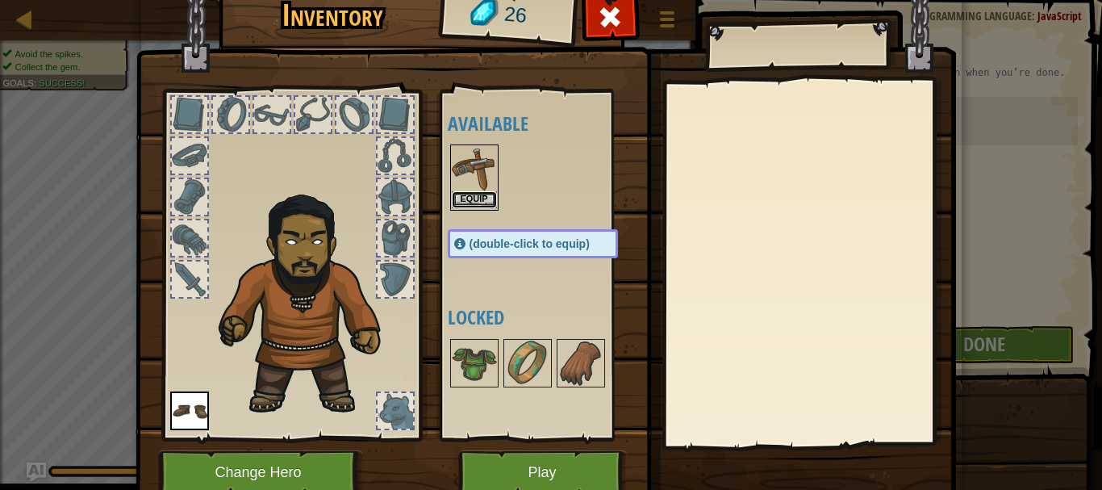
click at [457, 199] on button "Equip" at bounding box center [474, 199] width 45 height 17
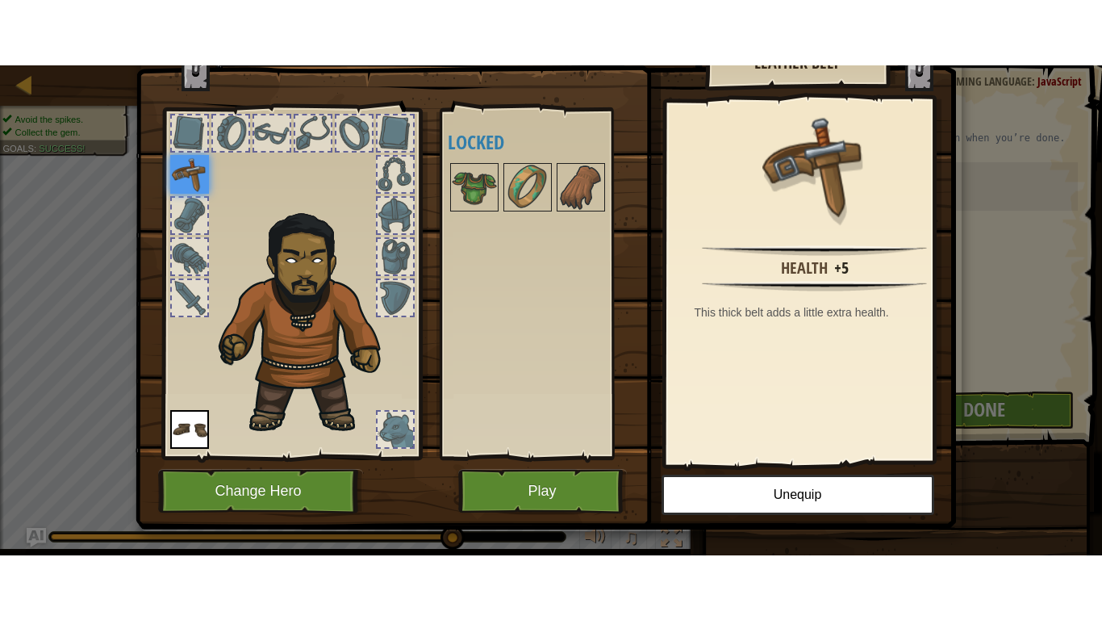
scroll to position [67, 0]
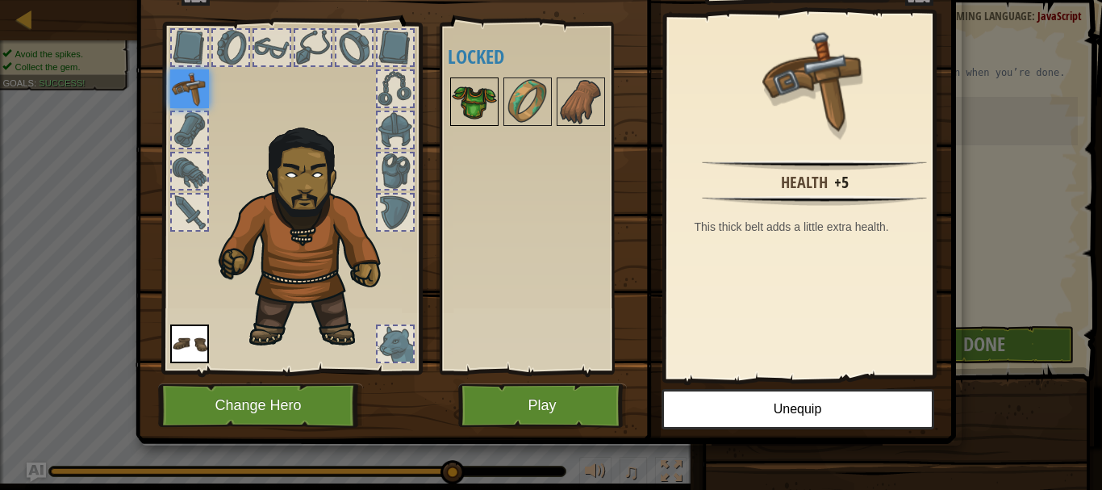
click at [452, 94] on img at bounding box center [474, 101] width 45 height 45
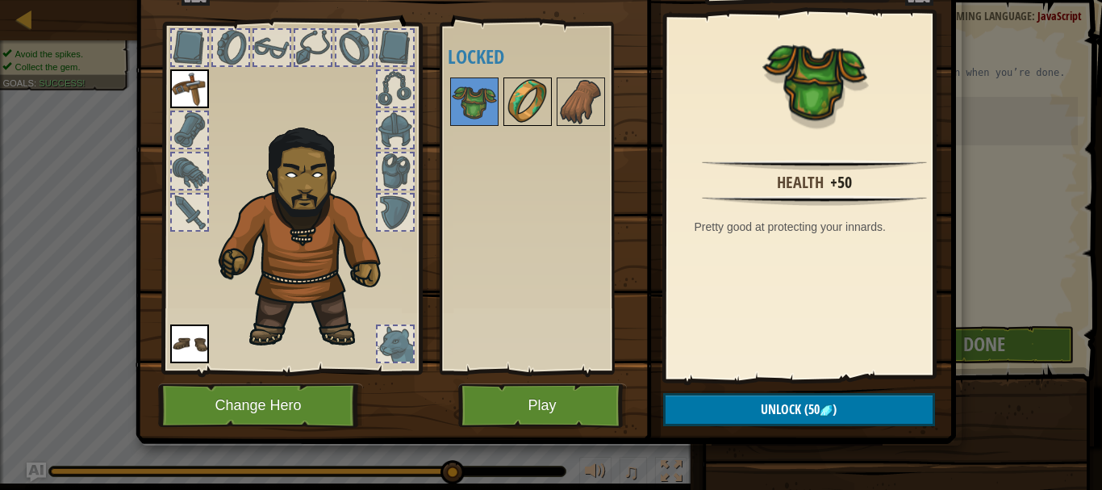
click at [505, 92] on img at bounding box center [527, 101] width 45 height 45
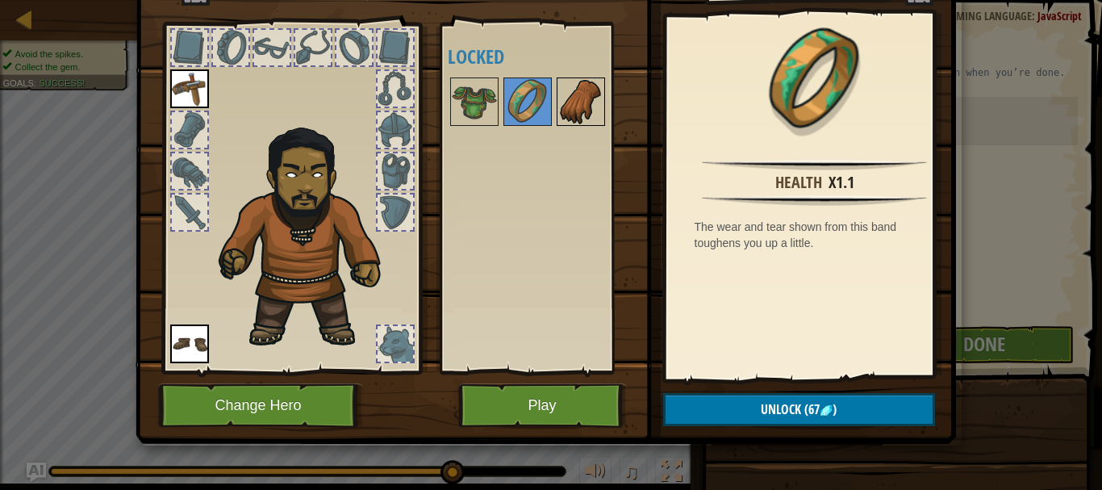
click at [575, 90] on img at bounding box center [580, 101] width 45 height 45
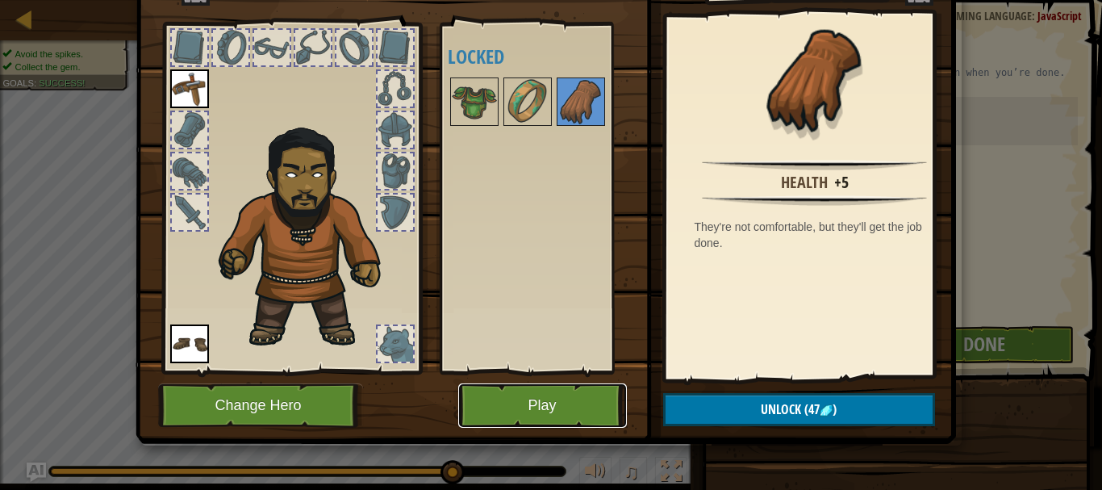
click at [556, 424] on button "Play" at bounding box center [542, 405] width 169 height 44
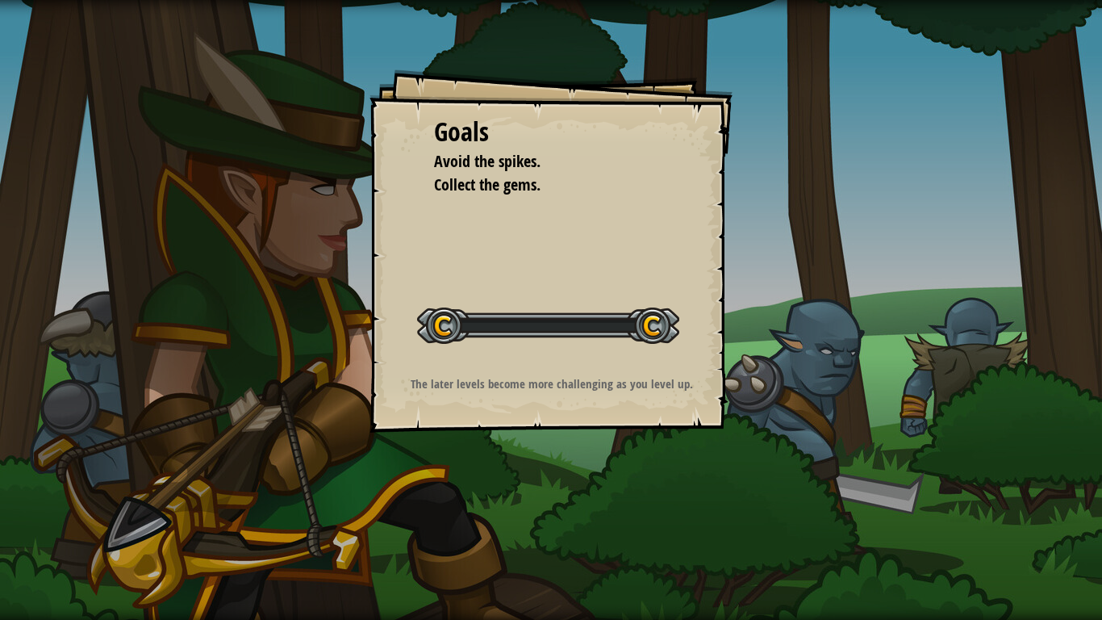
click at [610, 319] on div at bounding box center [548, 325] width 262 height 36
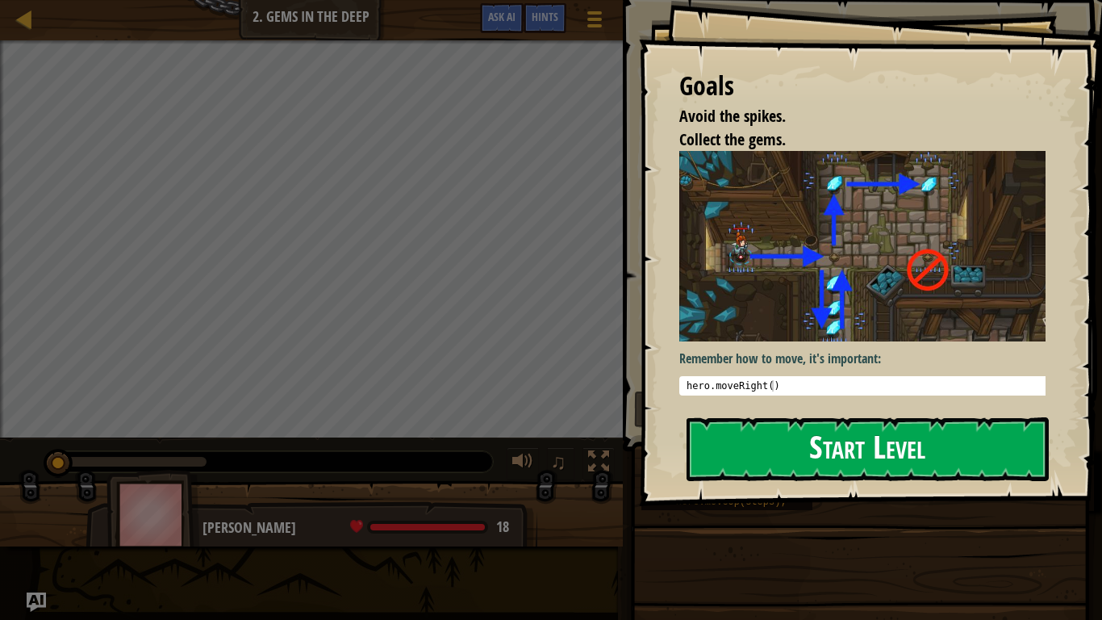
click at [801, 430] on button "Start Level" at bounding box center [868, 449] width 362 height 64
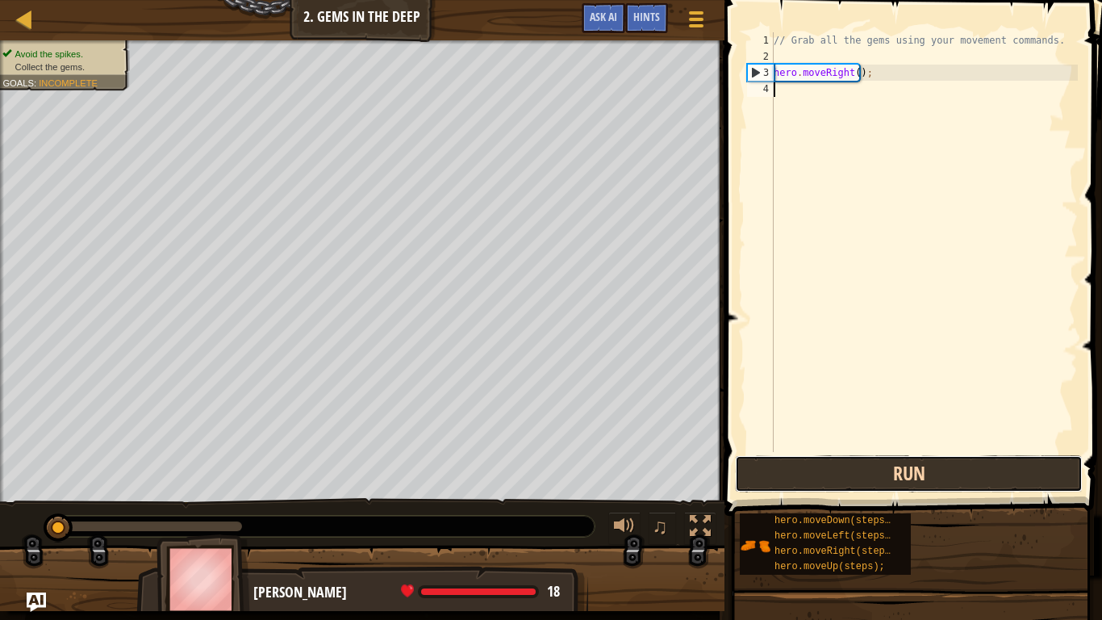
click at [858, 478] on button "Run" at bounding box center [909, 473] width 348 height 37
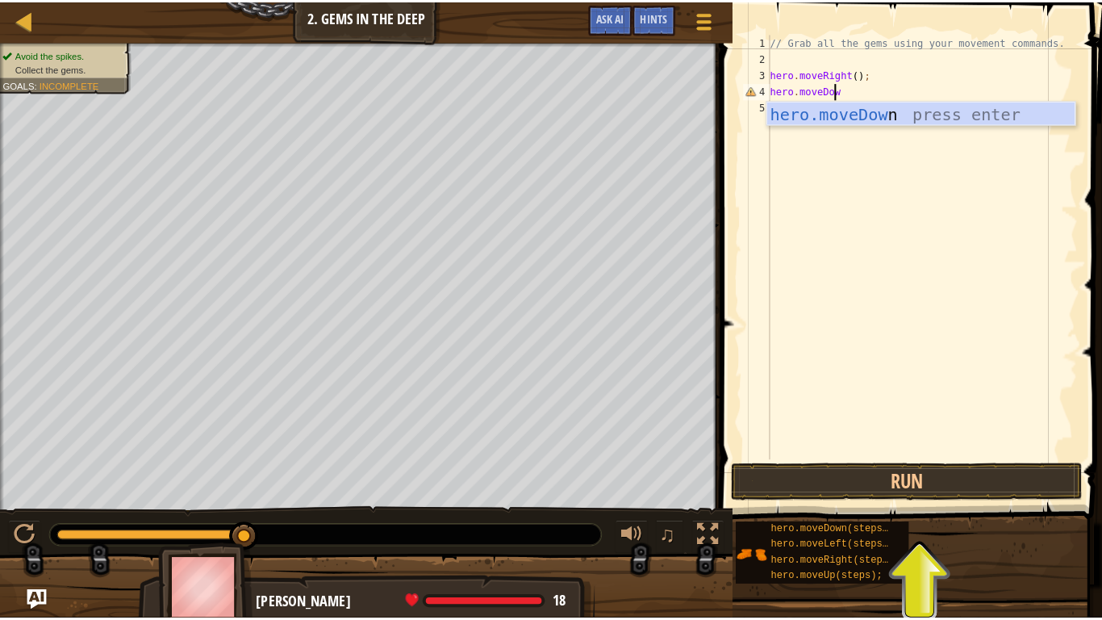
scroll to position [7, 5]
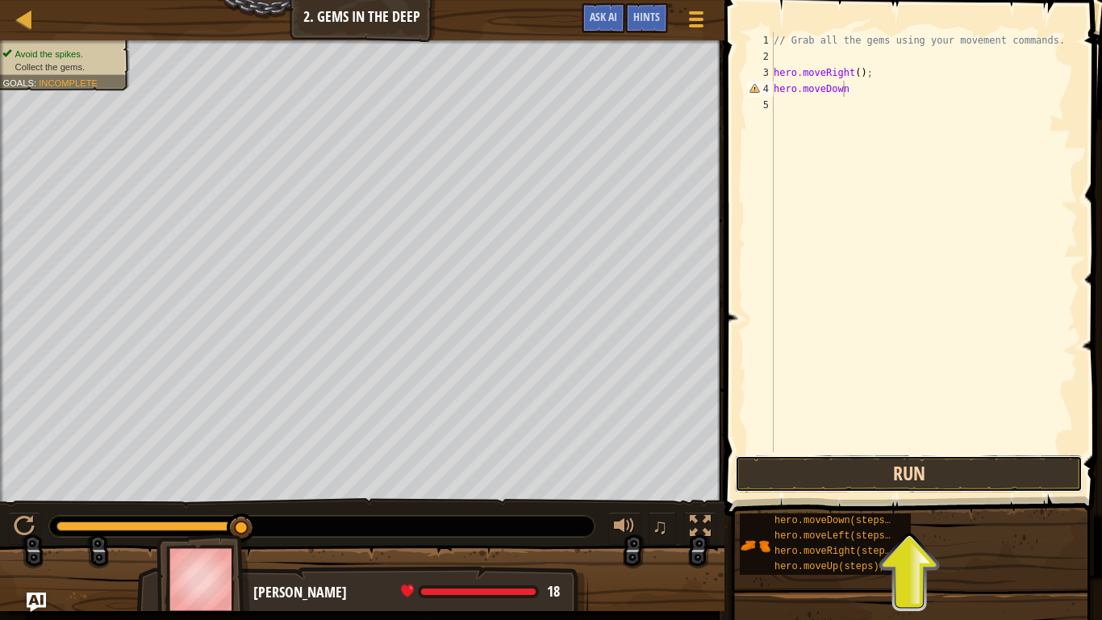
click at [855, 458] on button "Run" at bounding box center [909, 473] width 348 height 37
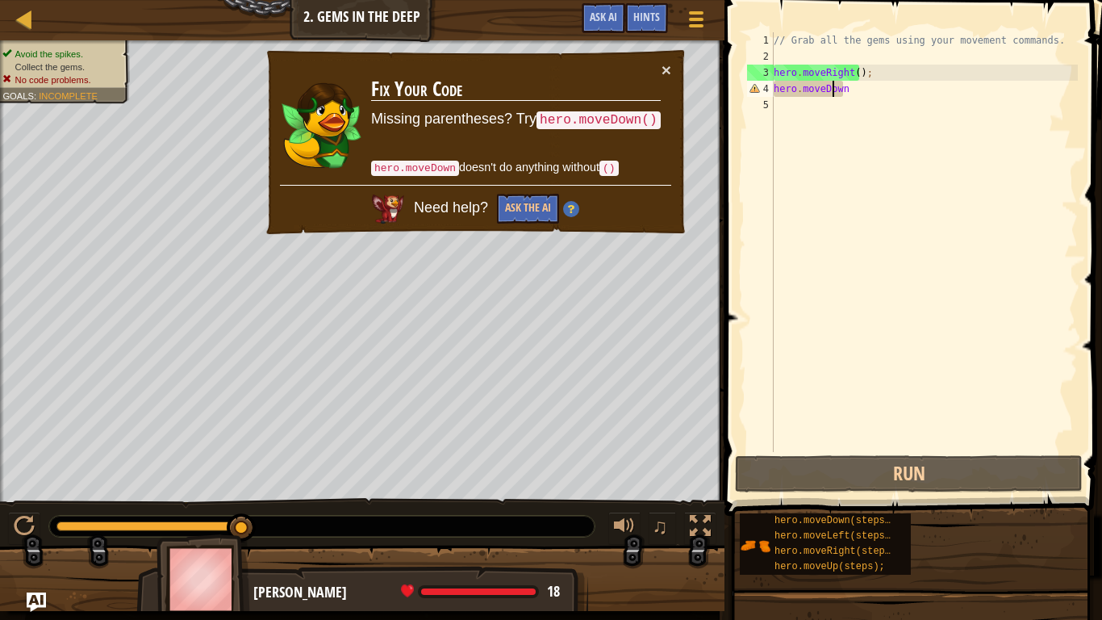
click at [831, 90] on div "// Grab all the gems using your movement commands. hero . moveRight ( ) ; hero …" at bounding box center [924, 258] width 307 height 452
click at [831, 84] on div "// Grab all the gems using your movement commands. hero . moveRight ( ) ; hero …" at bounding box center [924, 258] width 307 height 452
click at [851, 84] on div "// Grab all the gems using your movement commands. hero . moveRight ( ) ; hero …" at bounding box center [924, 258] width 307 height 452
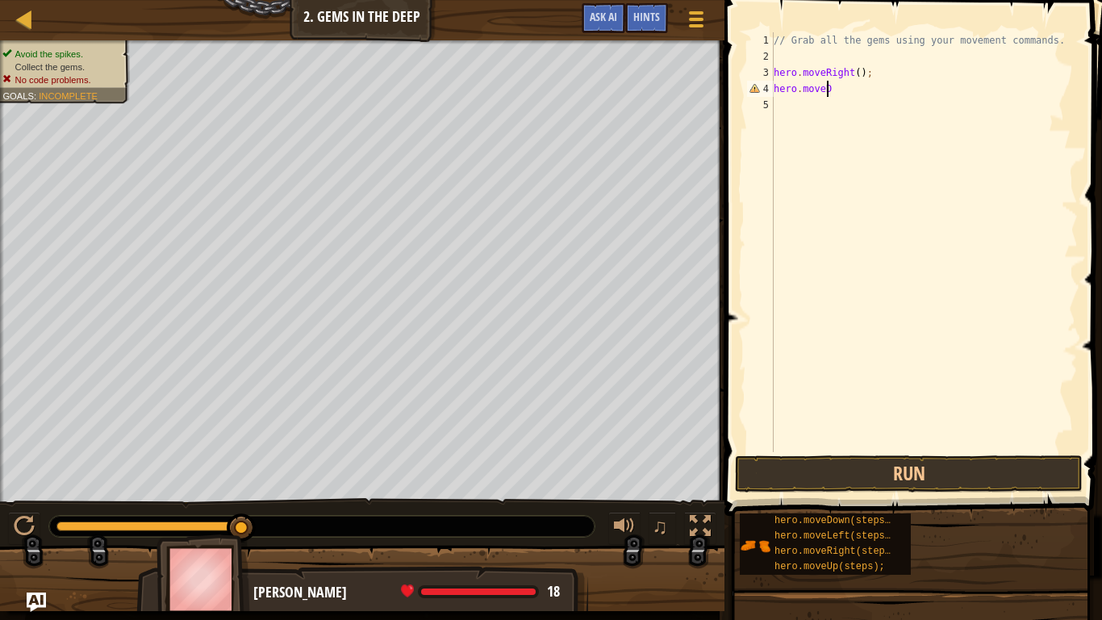
scroll to position [7, 1]
type textarea "h"
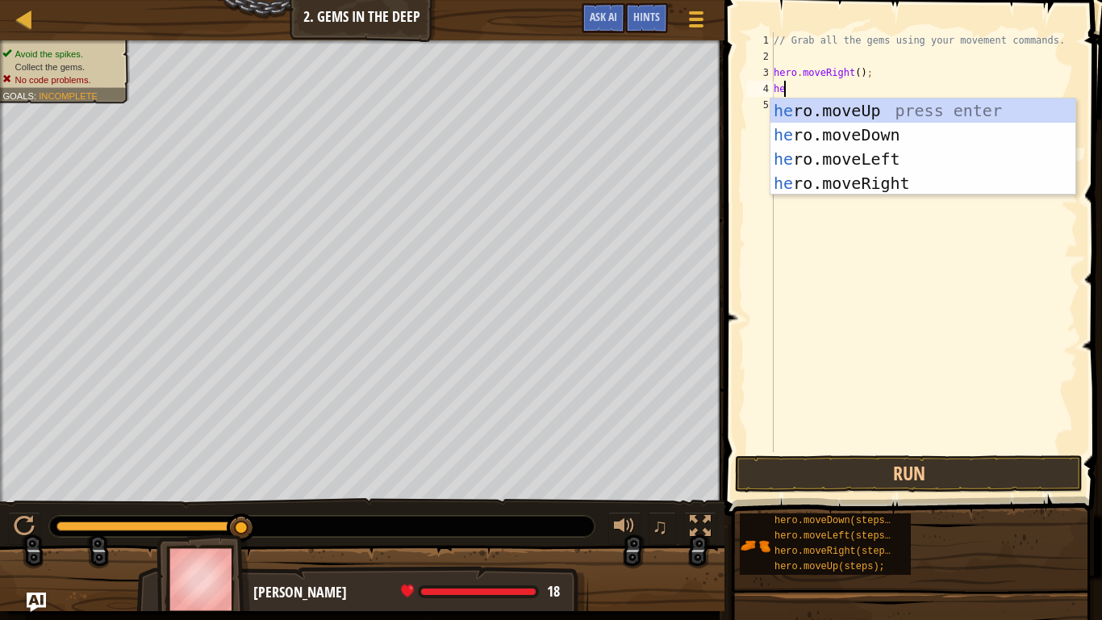
type textarea "her"
click at [854, 126] on div "her o.moveUp press enter her o.moveDown press enter her o.moveLeft press enter …" at bounding box center [923, 170] width 305 height 145
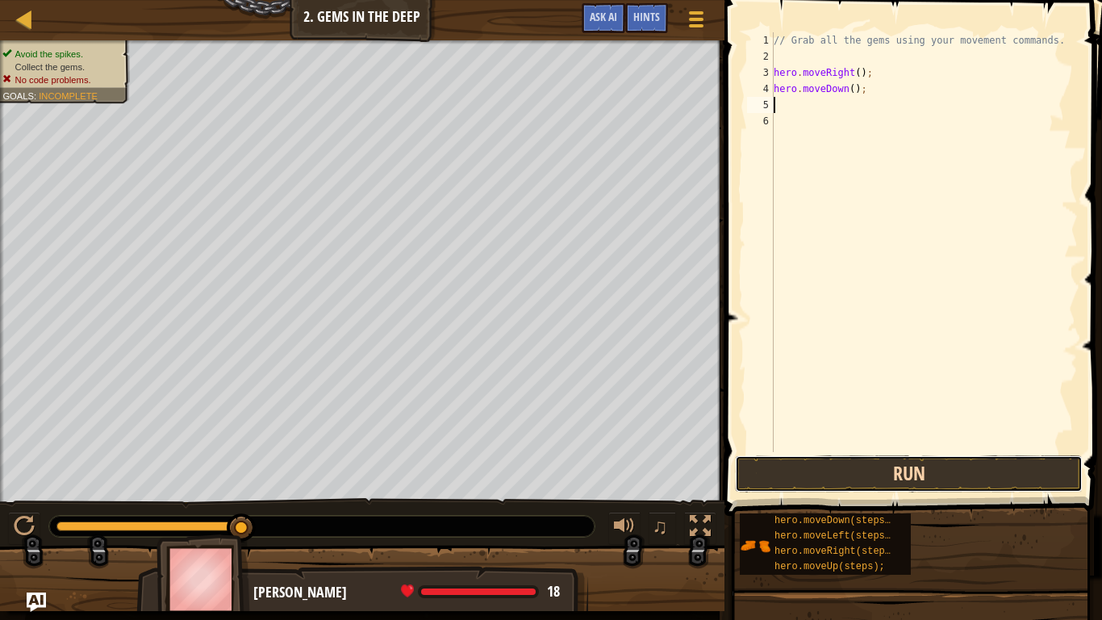
click at [860, 475] on button "Run" at bounding box center [909, 473] width 348 height 37
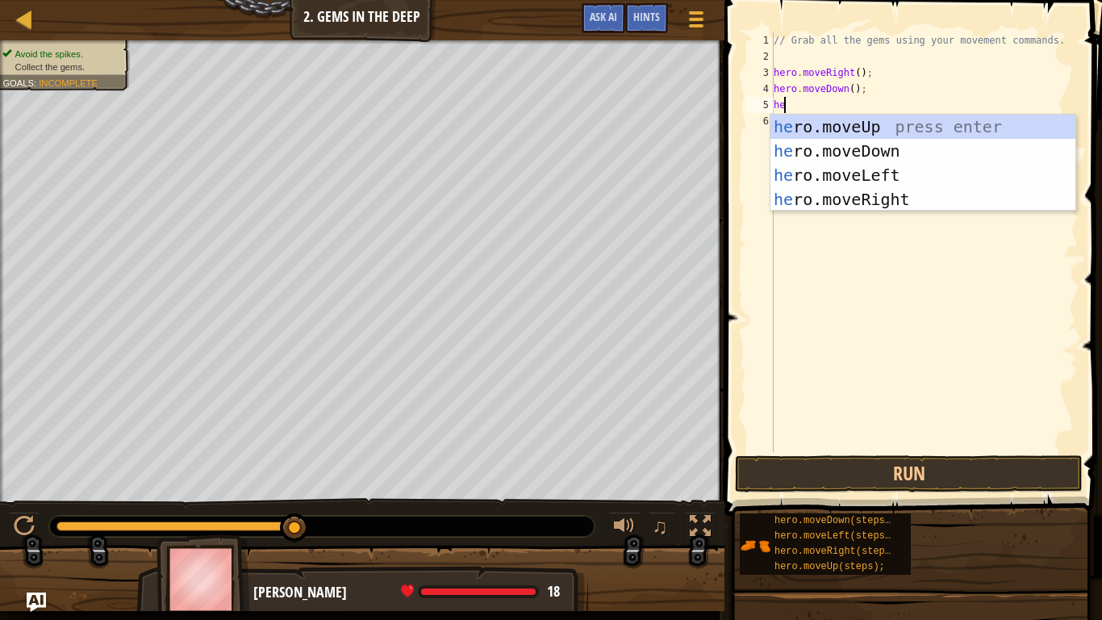
type textarea "hero"
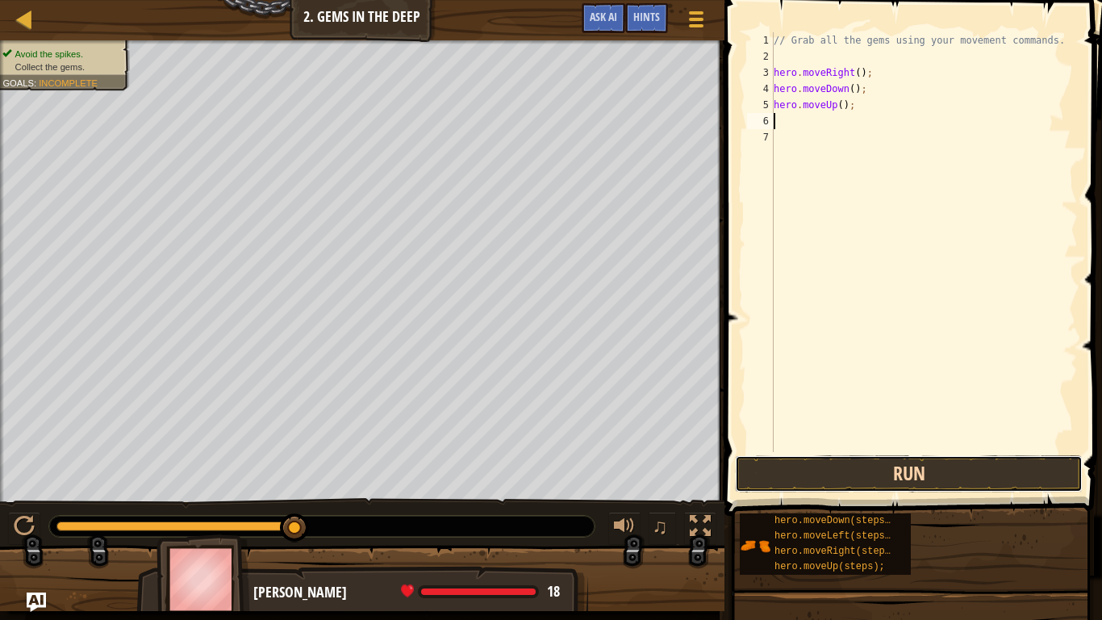
click at [847, 463] on button "Run" at bounding box center [909, 473] width 348 height 37
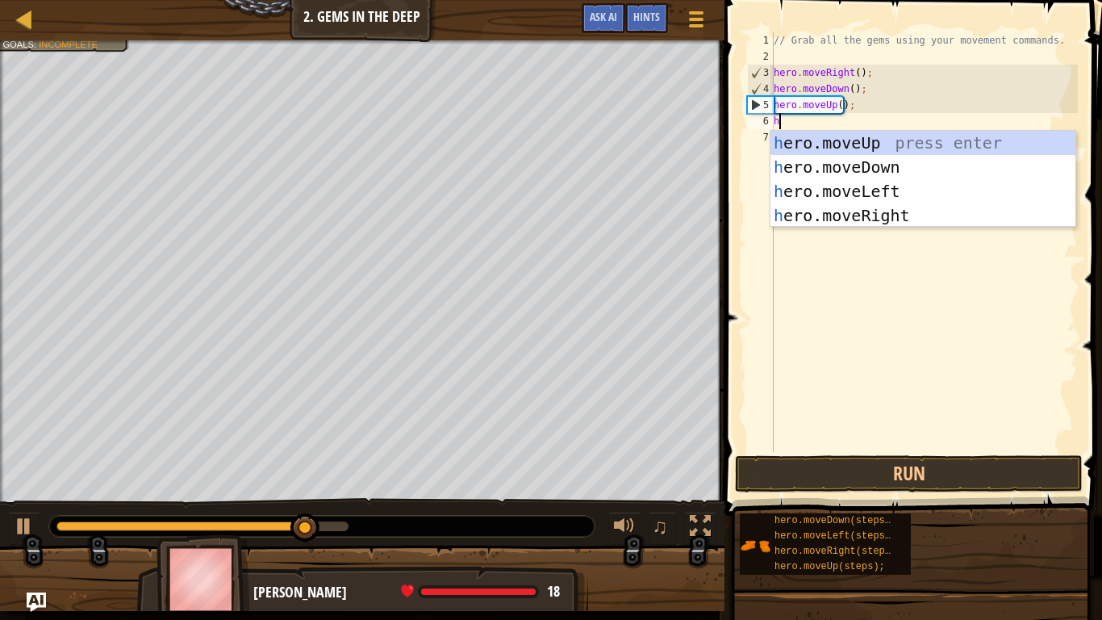
type textarea "her"
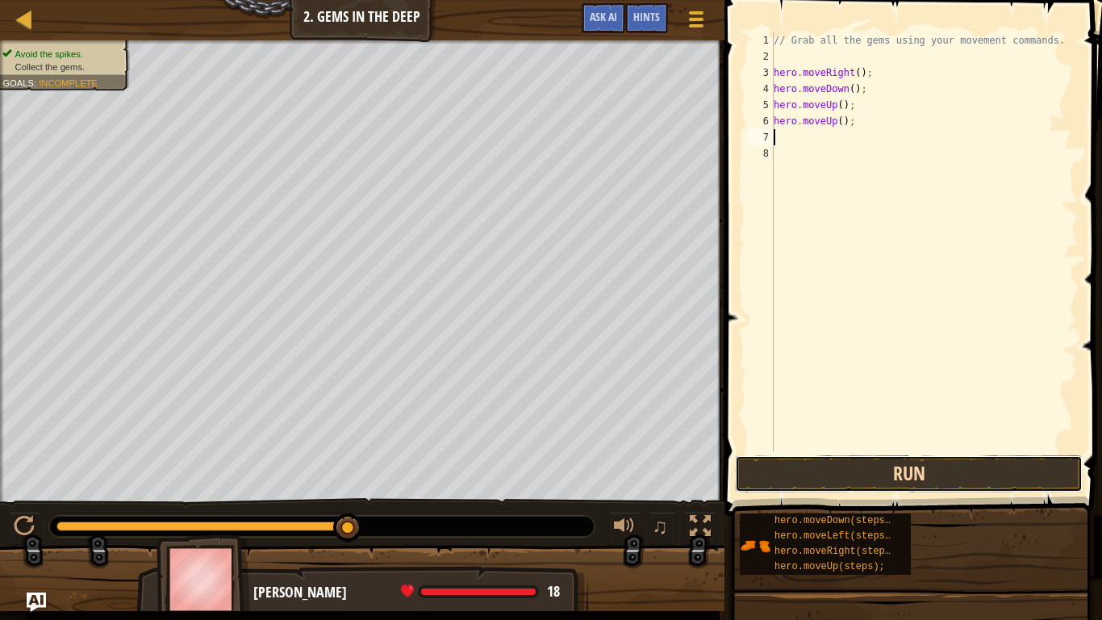
click at [879, 470] on button "Run" at bounding box center [909, 473] width 348 height 37
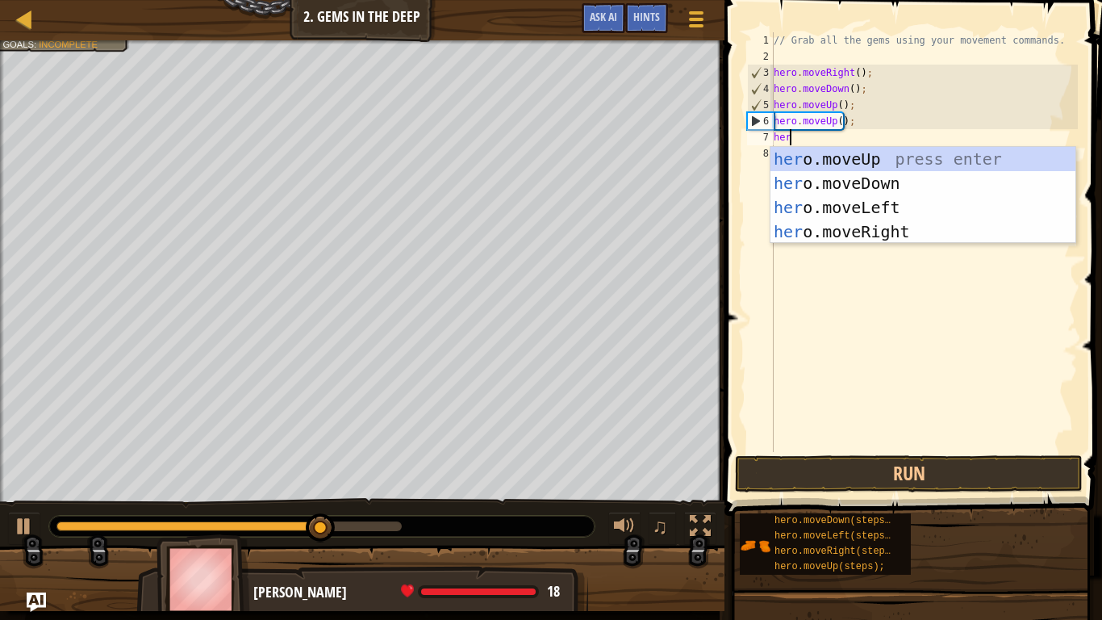
type textarea "hero"
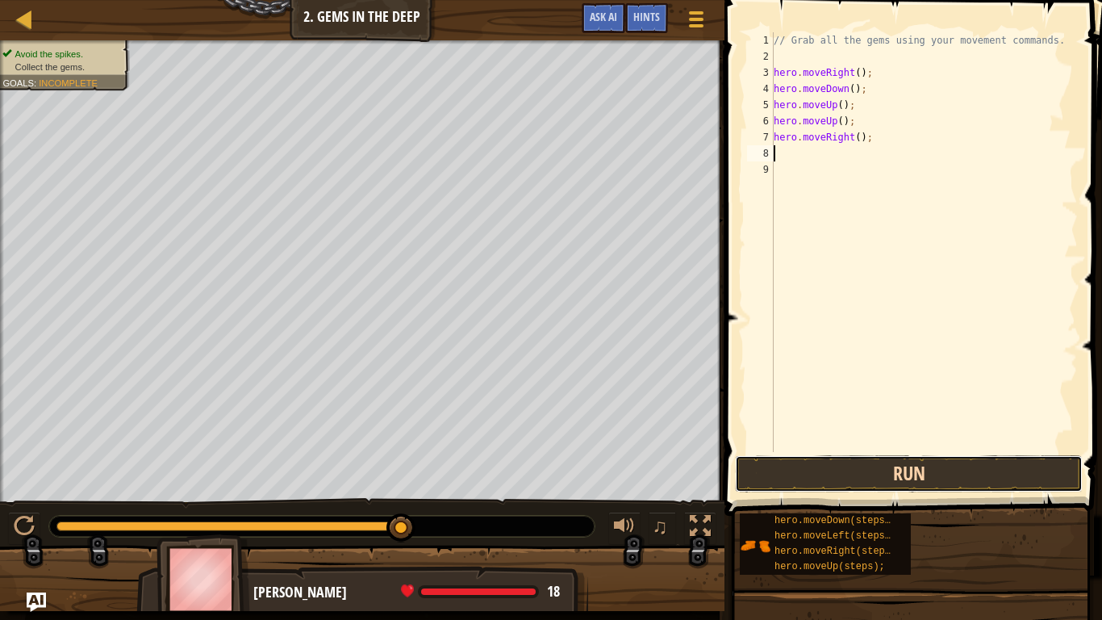
click at [938, 472] on button "Run" at bounding box center [909, 473] width 348 height 37
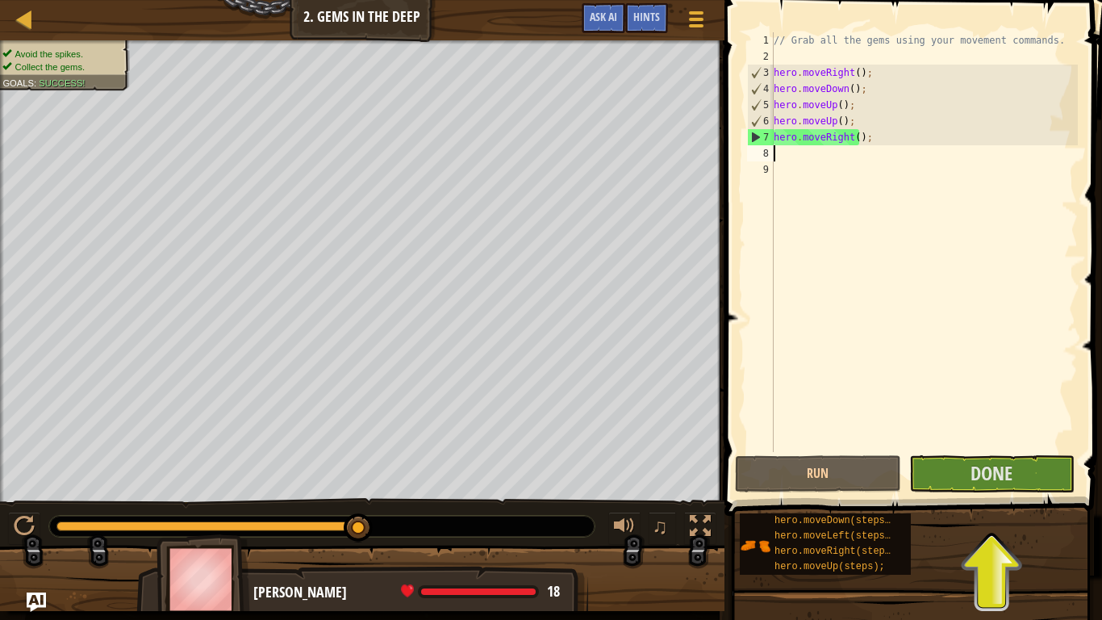
click at [1020, 453] on span at bounding box center [915, 234] width 391 height 563
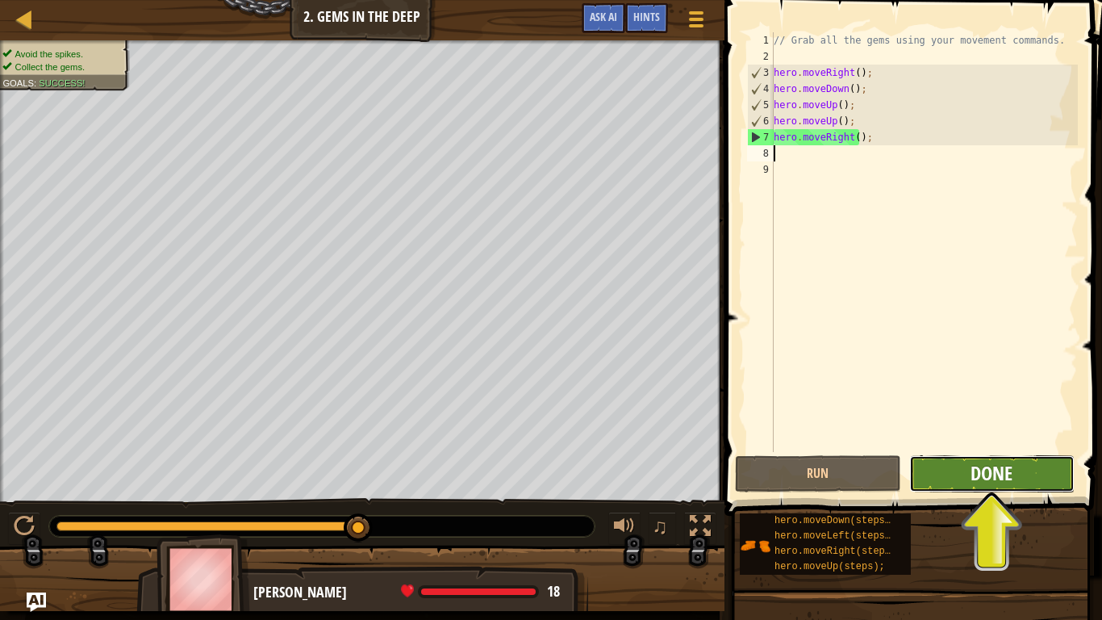
click at [1009, 473] on span "Done" at bounding box center [992, 473] width 42 height 26
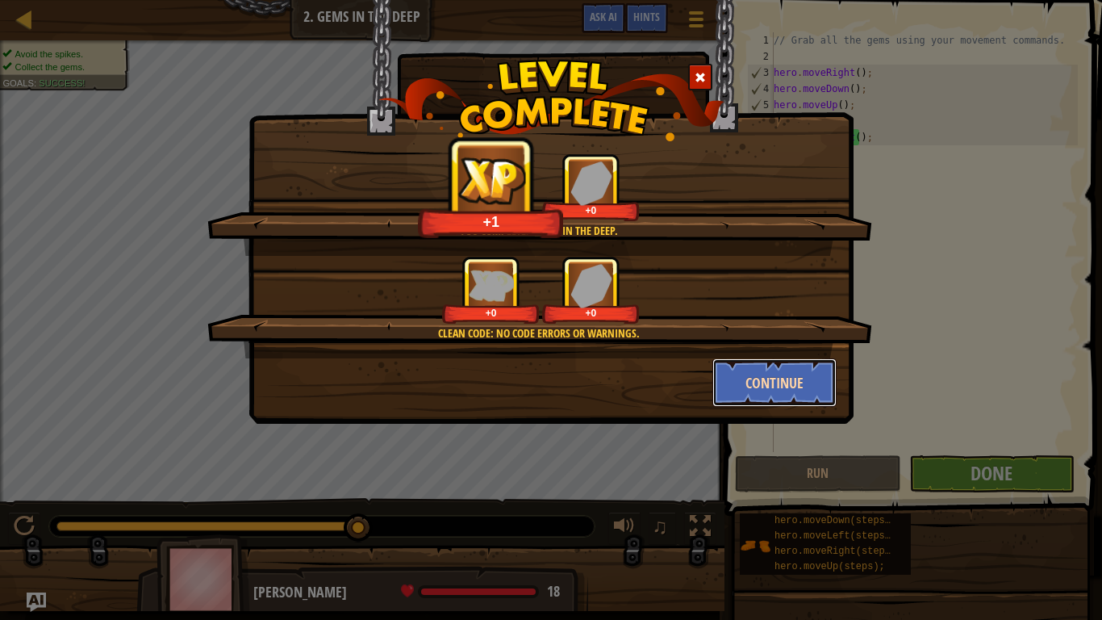
click at [783, 389] on button "Continue" at bounding box center [775, 382] width 125 height 48
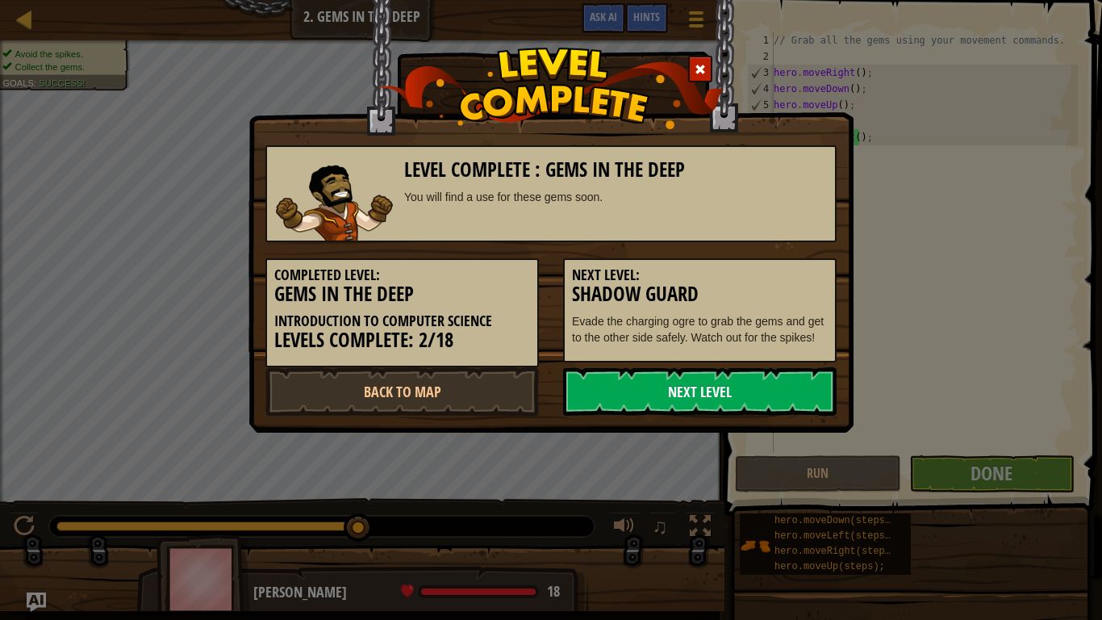
click at [778, 390] on link "Next Level" at bounding box center [700, 391] width 274 height 48
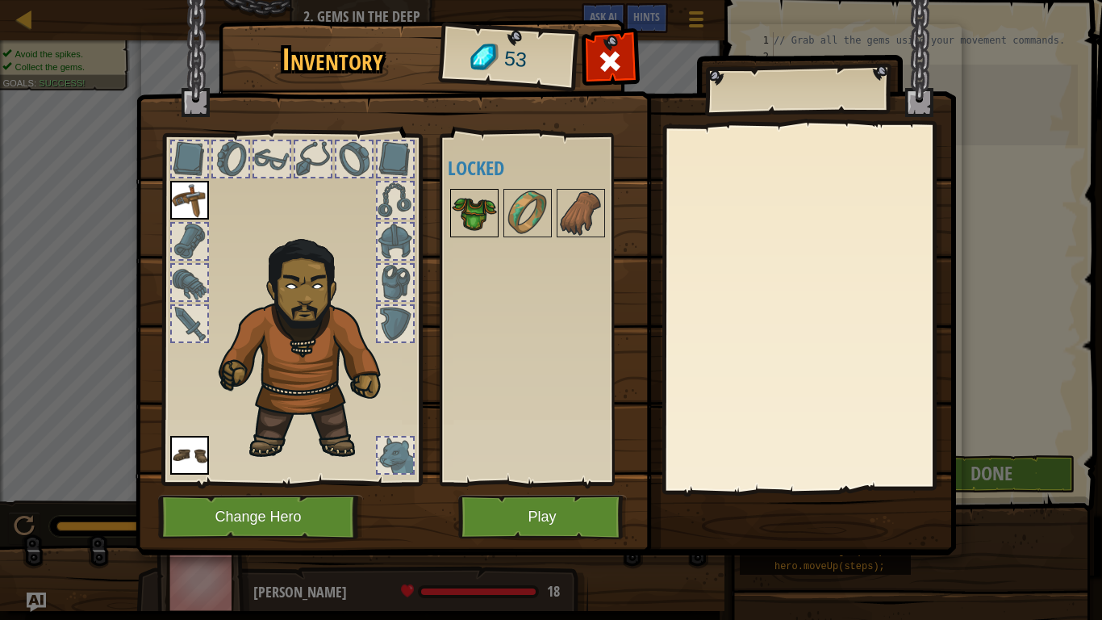
click at [492, 196] on img at bounding box center [474, 212] width 45 height 45
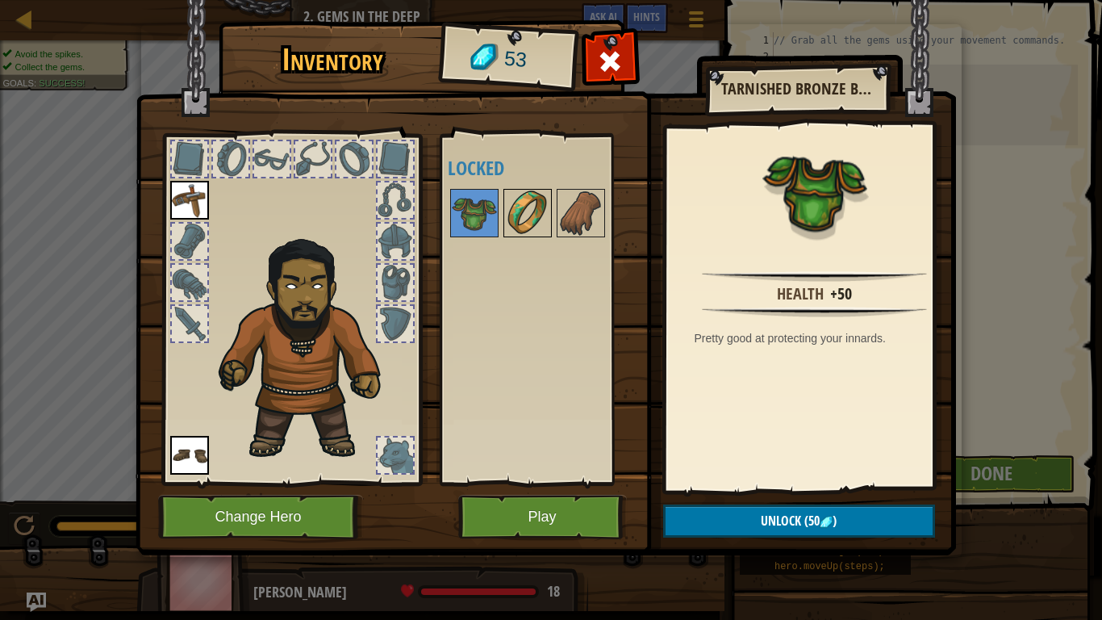
click at [521, 207] on img at bounding box center [527, 212] width 45 height 45
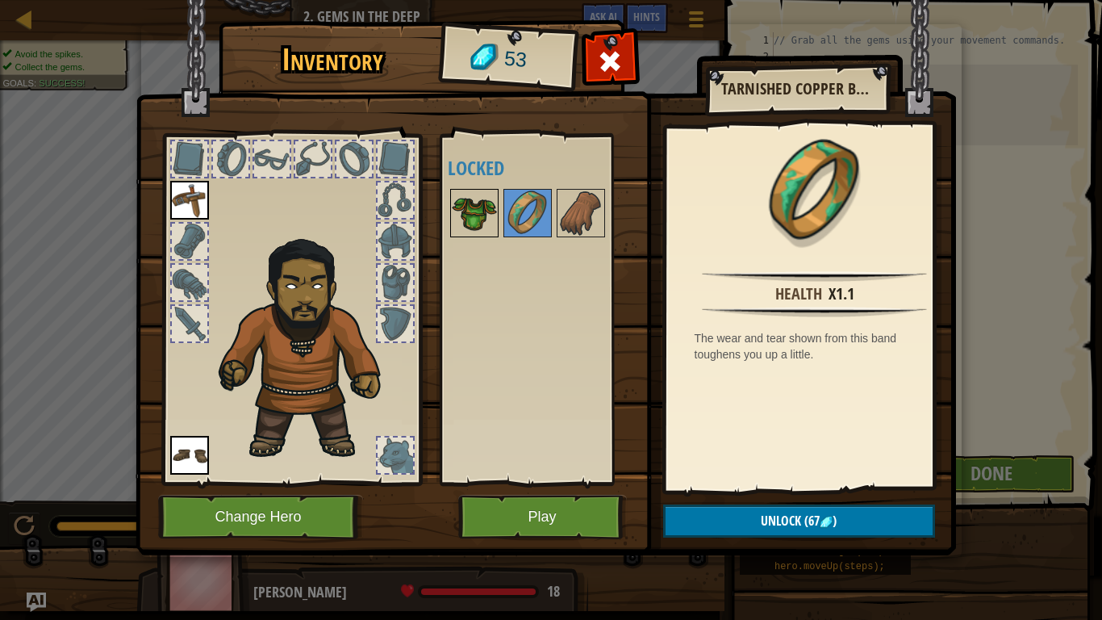
click at [489, 207] on img at bounding box center [474, 212] width 45 height 45
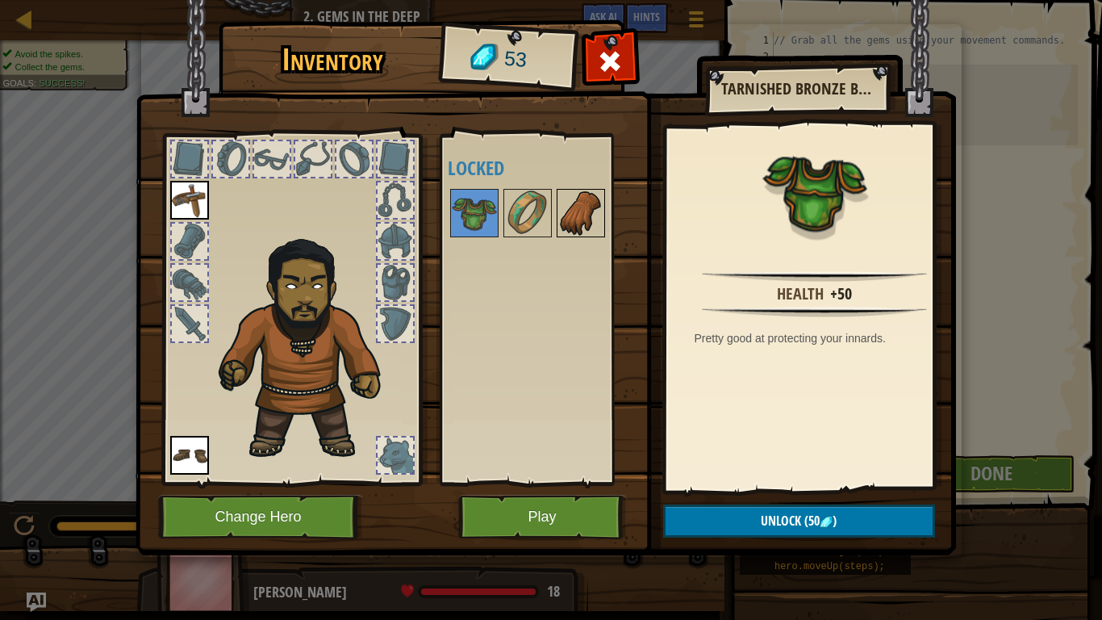
click at [560, 207] on img at bounding box center [580, 212] width 45 height 45
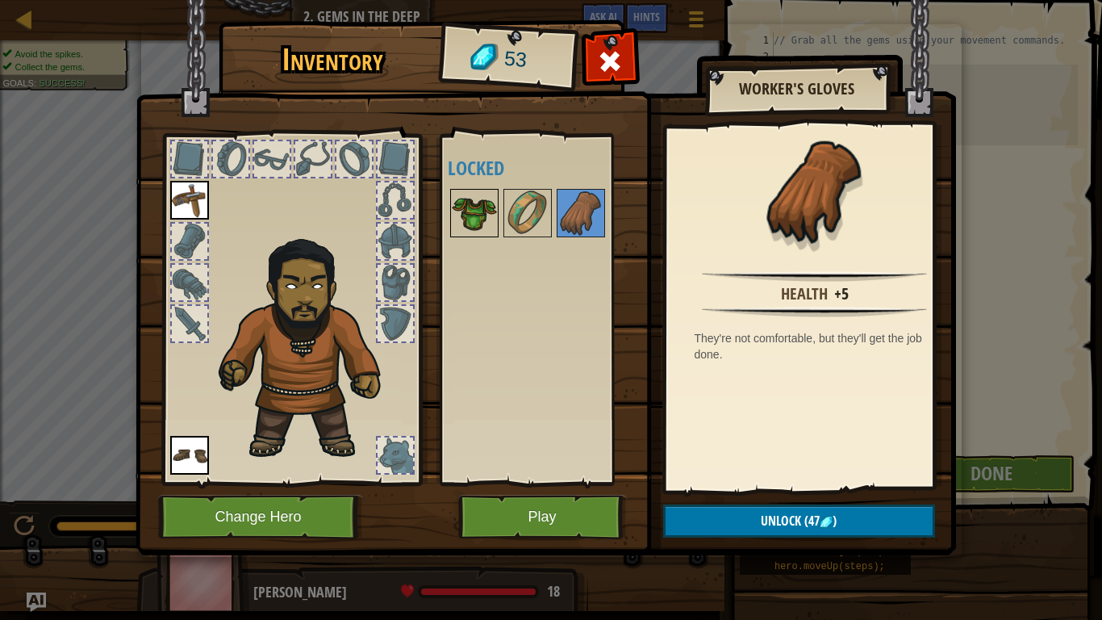
click at [467, 208] on img at bounding box center [474, 212] width 45 height 45
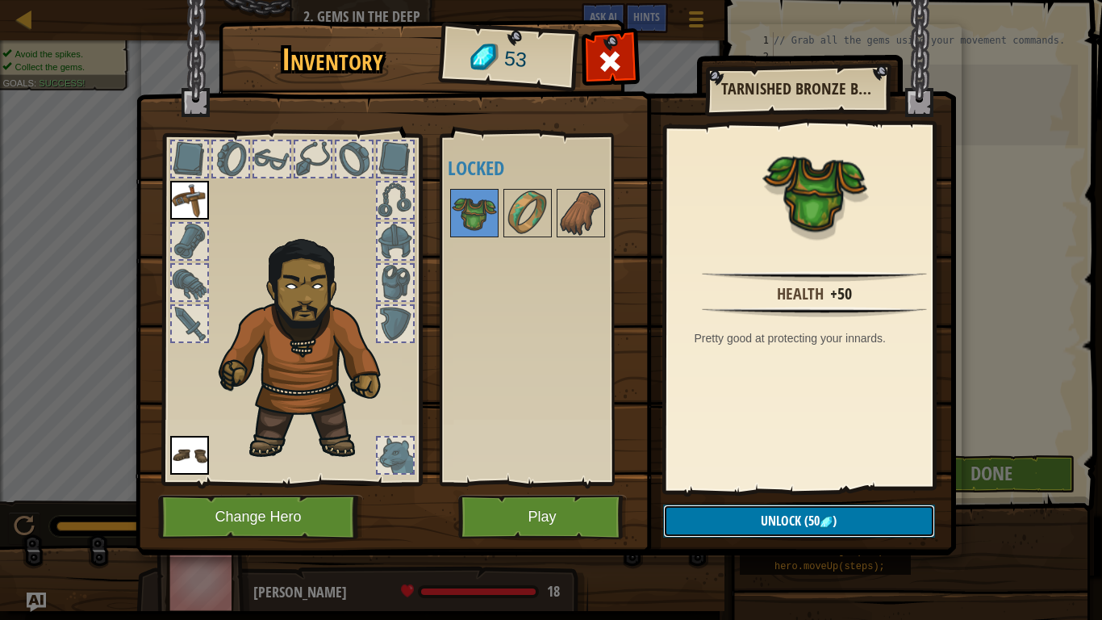
click at [779, 489] on button "Unlock (50 )" at bounding box center [799, 520] width 272 height 33
click at [779, 489] on button "Confirm" at bounding box center [799, 520] width 272 height 33
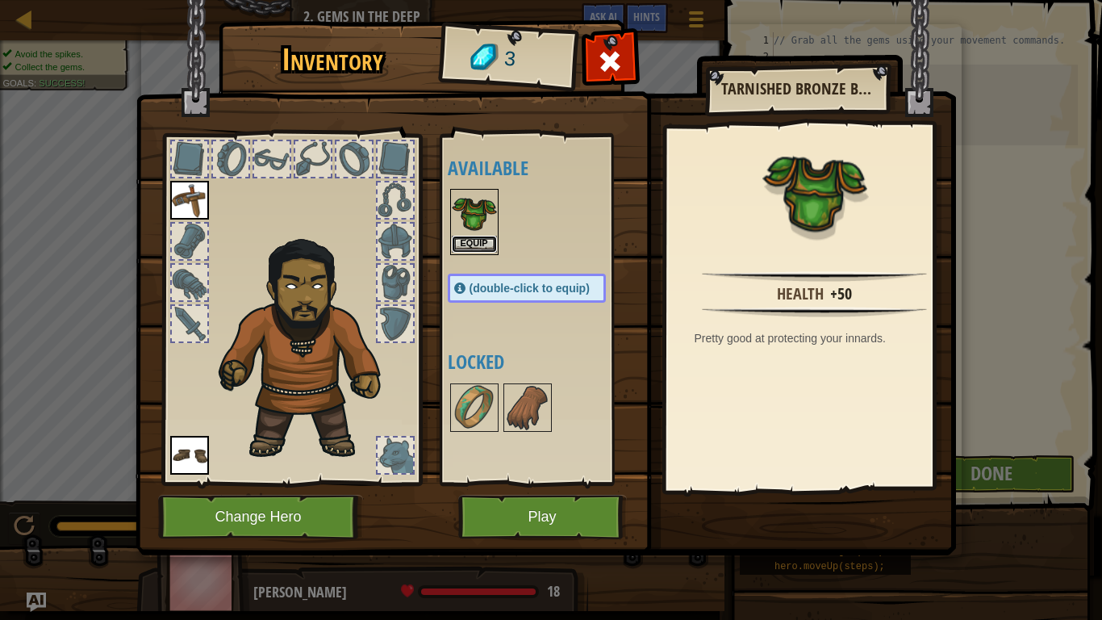
click at [466, 241] on button "Equip" at bounding box center [474, 244] width 45 height 17
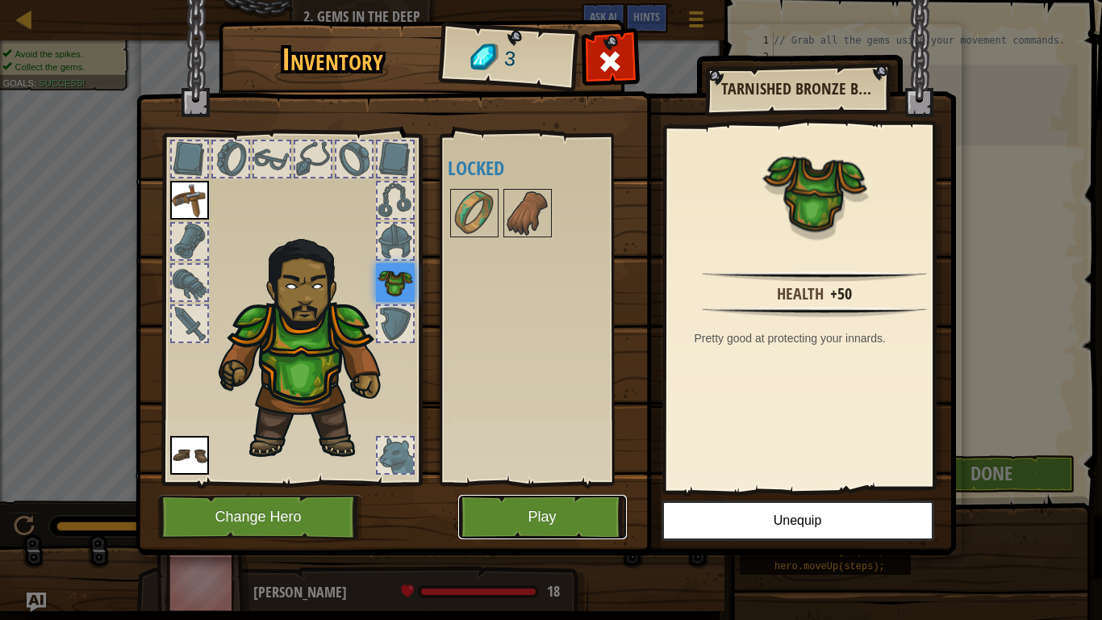
click at [591, 489] on button "Play" at bounding box center [542, 517] width 169 height 44
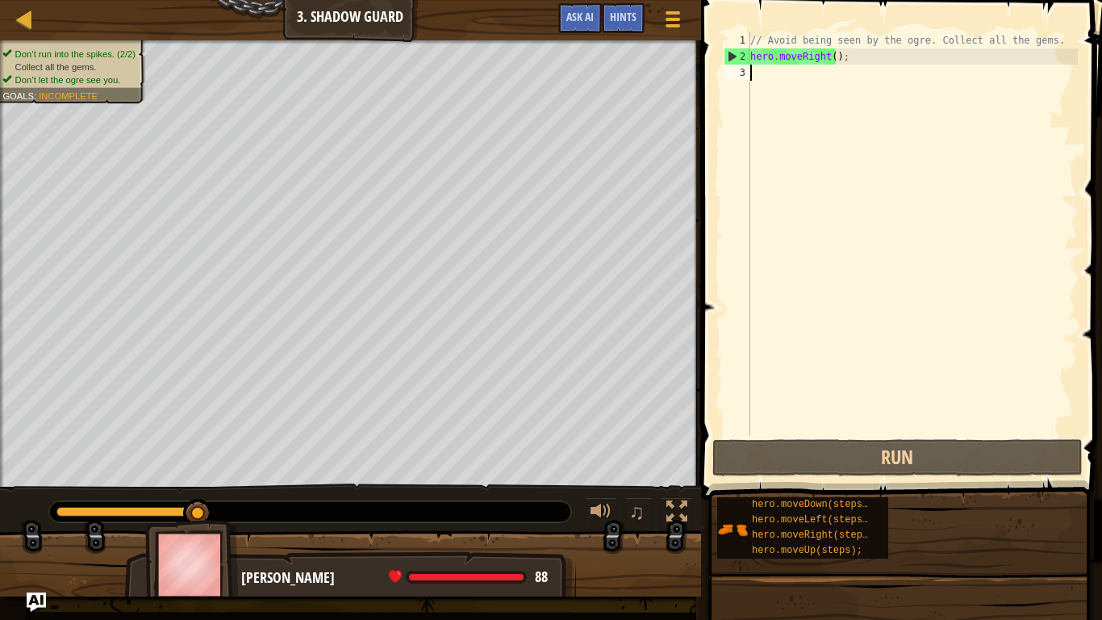
scroll to position [7, 0]
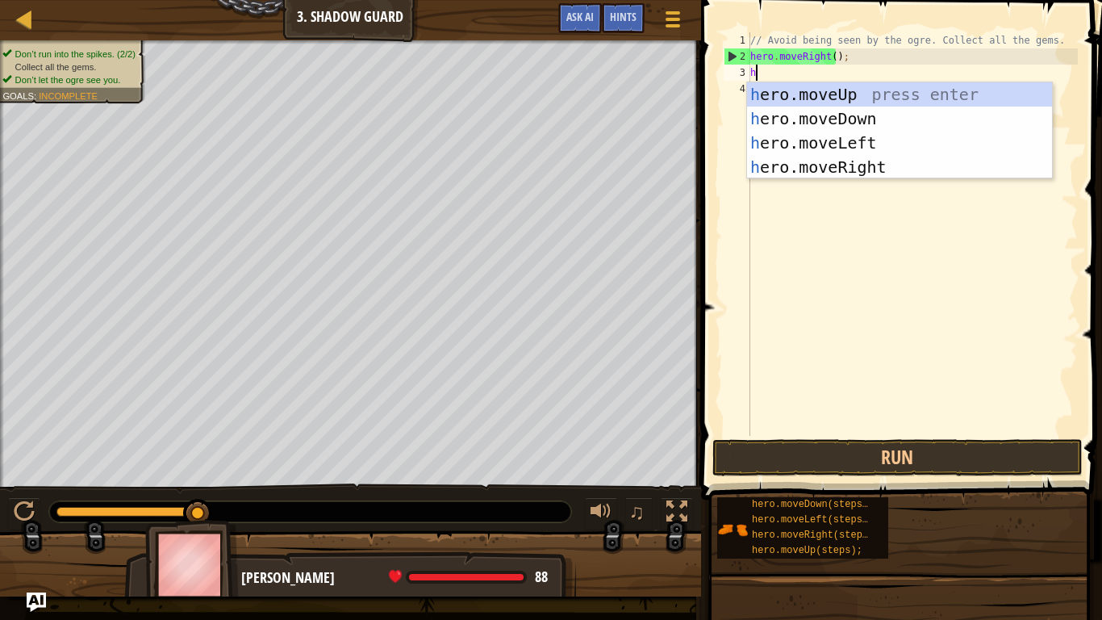
type textarea "hr"
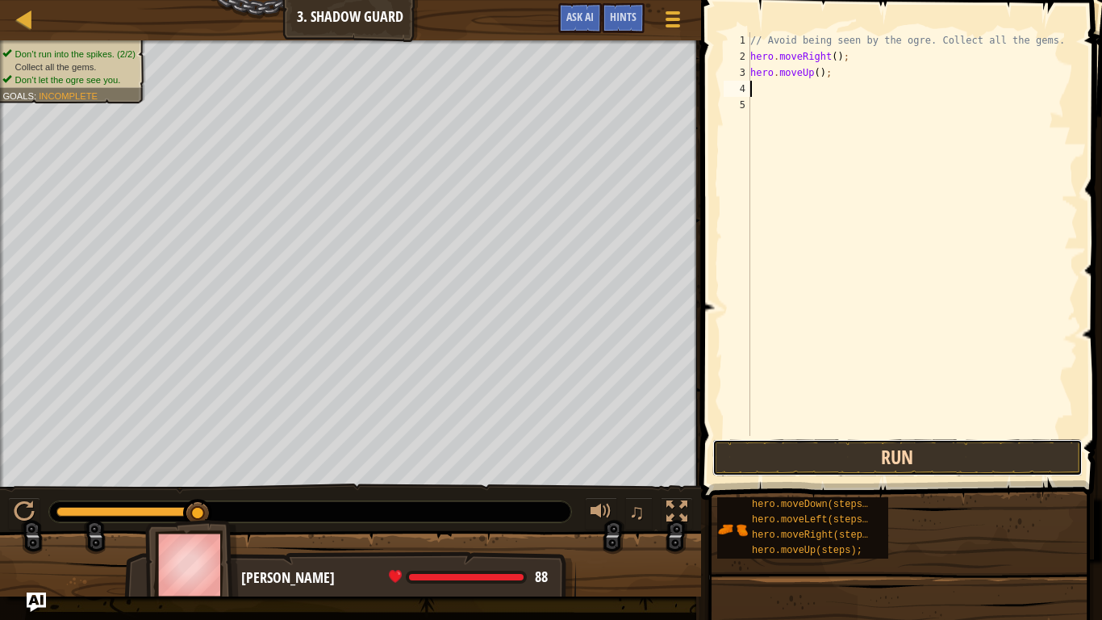
click at [840, 463] on button "Run" at bounding box center [898, 457] width 370 height 37
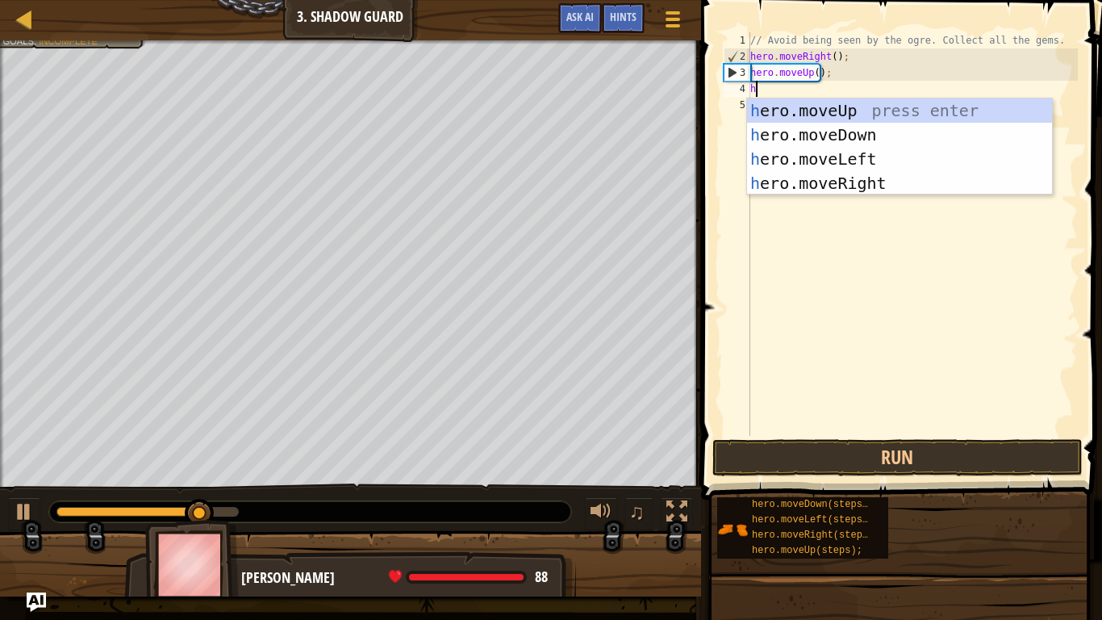
type textarea "her"
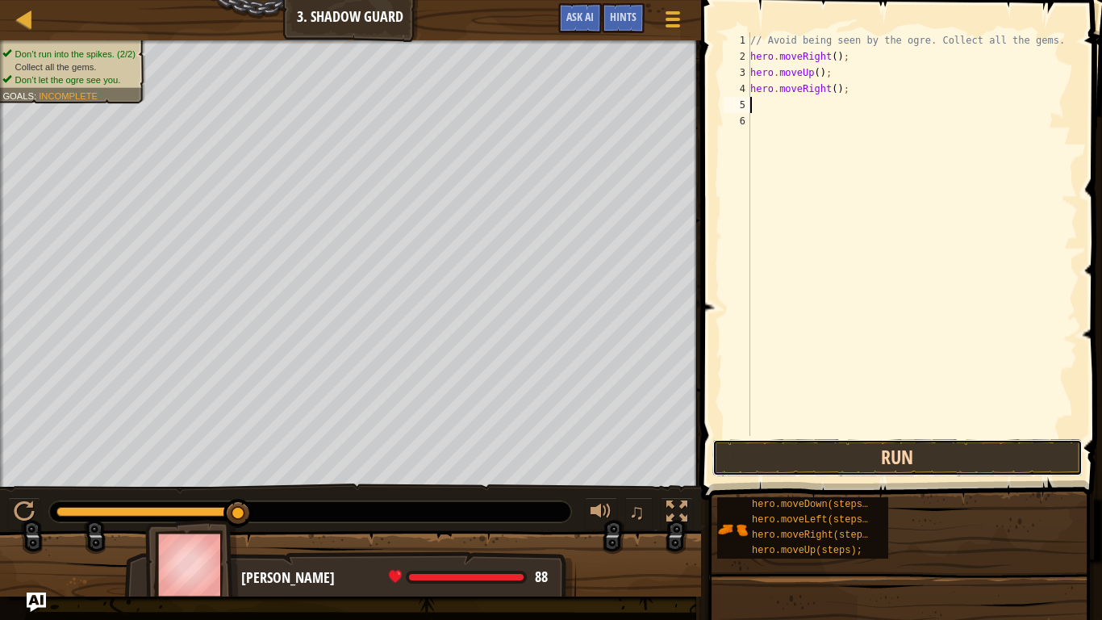
click at [887, 465] on button "Run" at bounding box center [898, 457] width 370 height 37
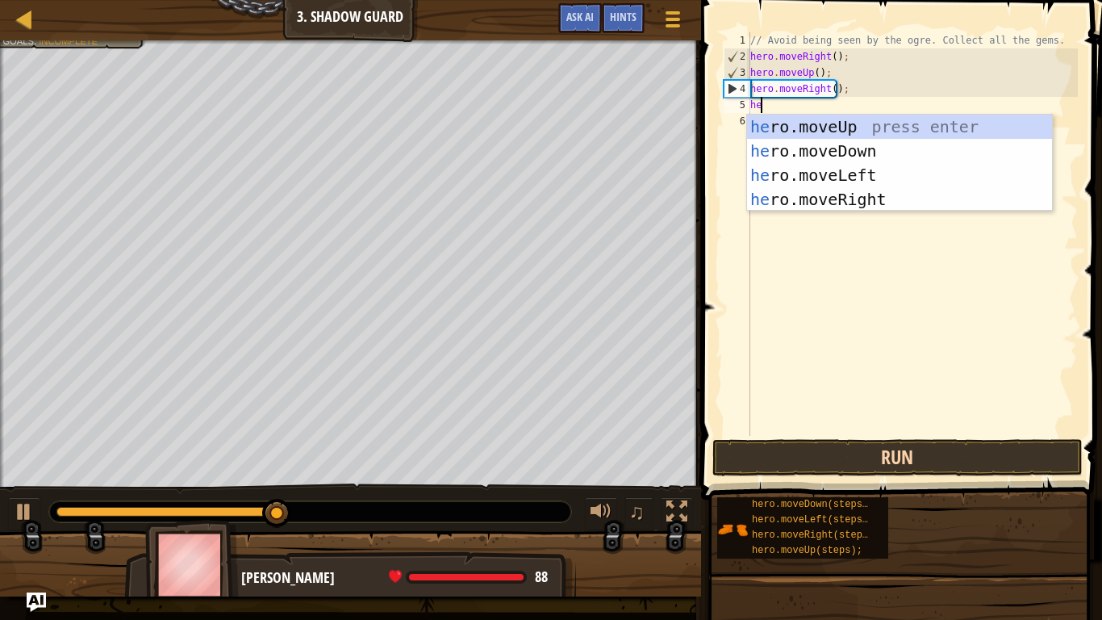
type textarea "hero"
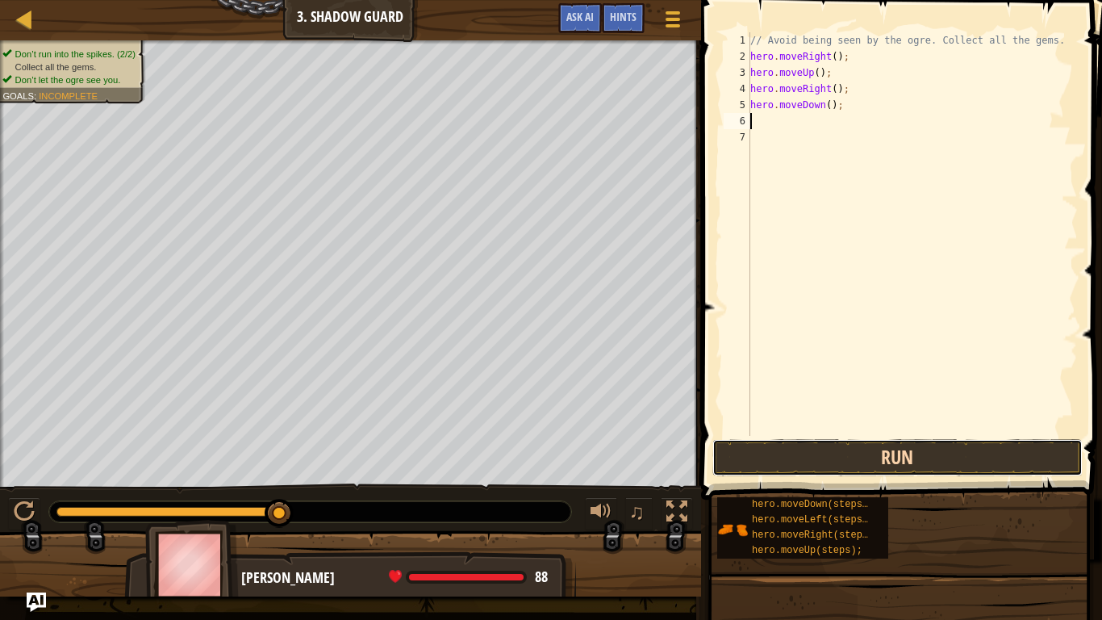
click at [887, 465] on button "Run" at bounding box center [898, 457] width 370 height 37
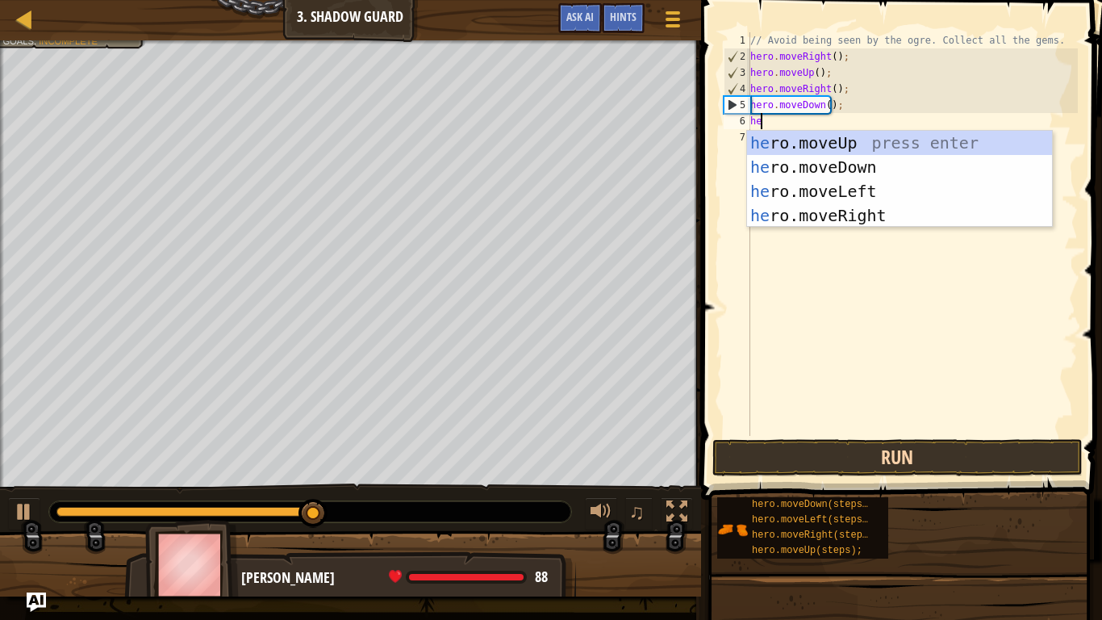
type textarea "her"
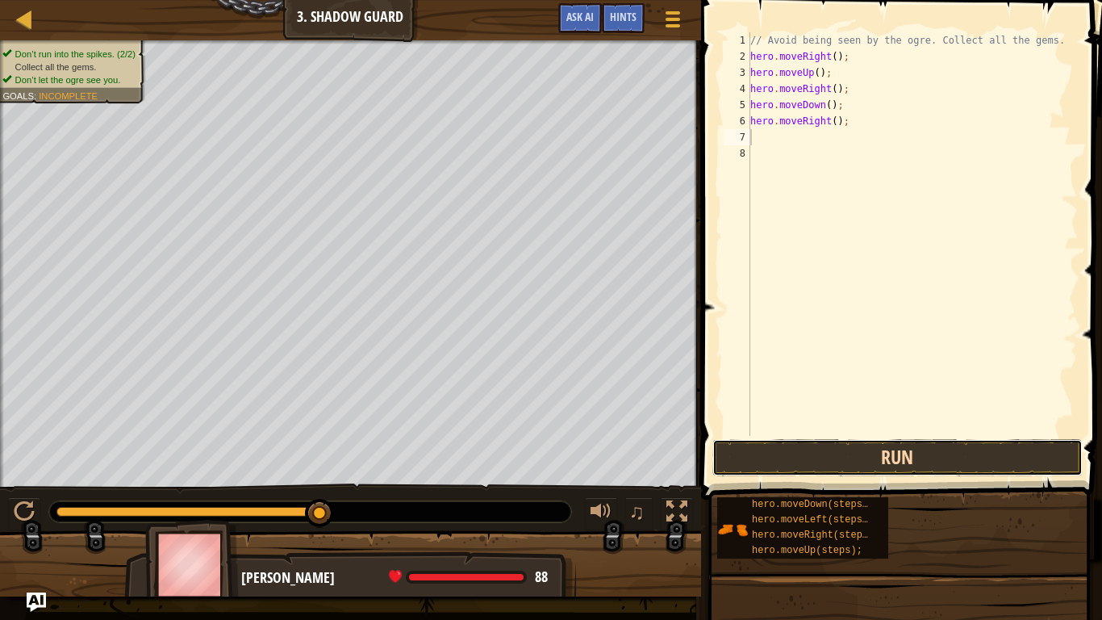
click at [887, 464] on button "Run" at bounding box center [898, 457] width 370 height 37
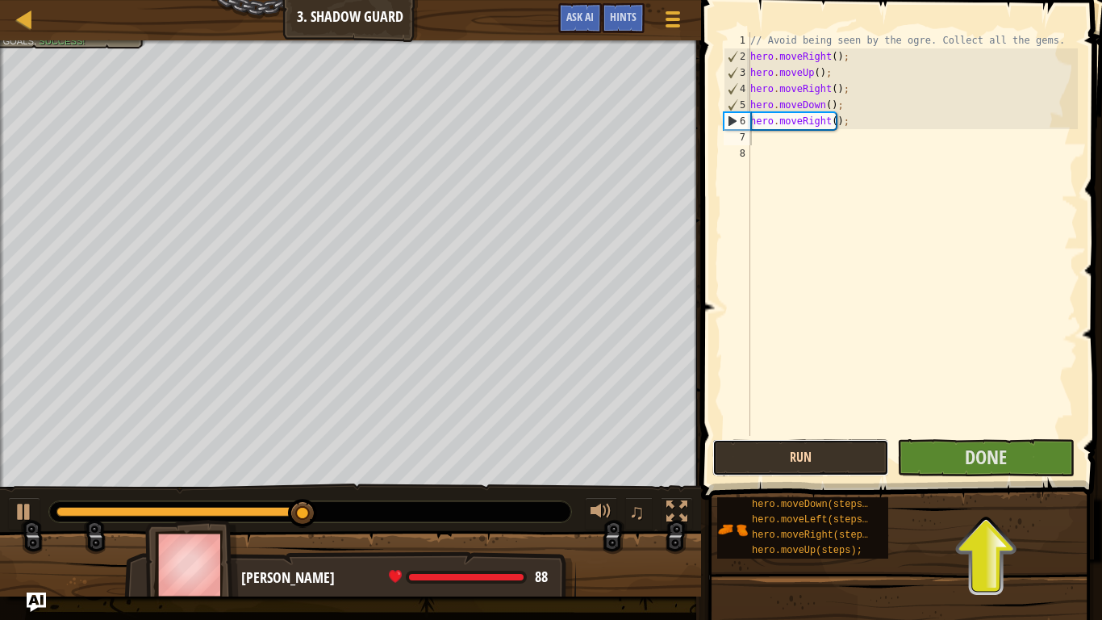
click at [800, 460] on button "Run" at bounding box center [801, 457] width 177 height 37
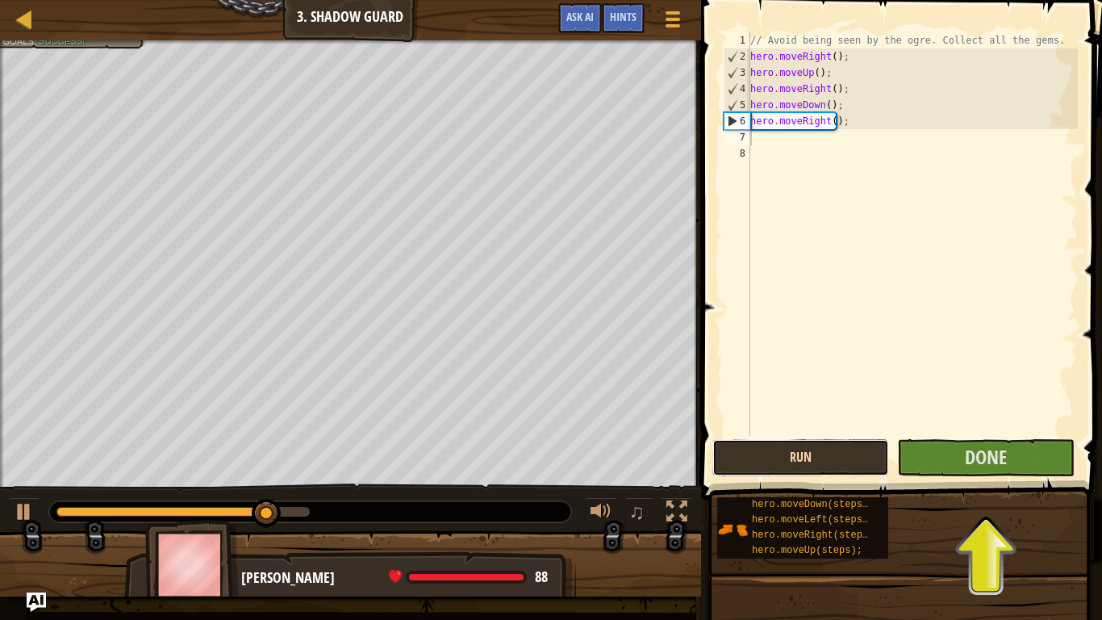
click at [800, 460] on button "Run" at bounding box center [801, 457] width 177 height 37
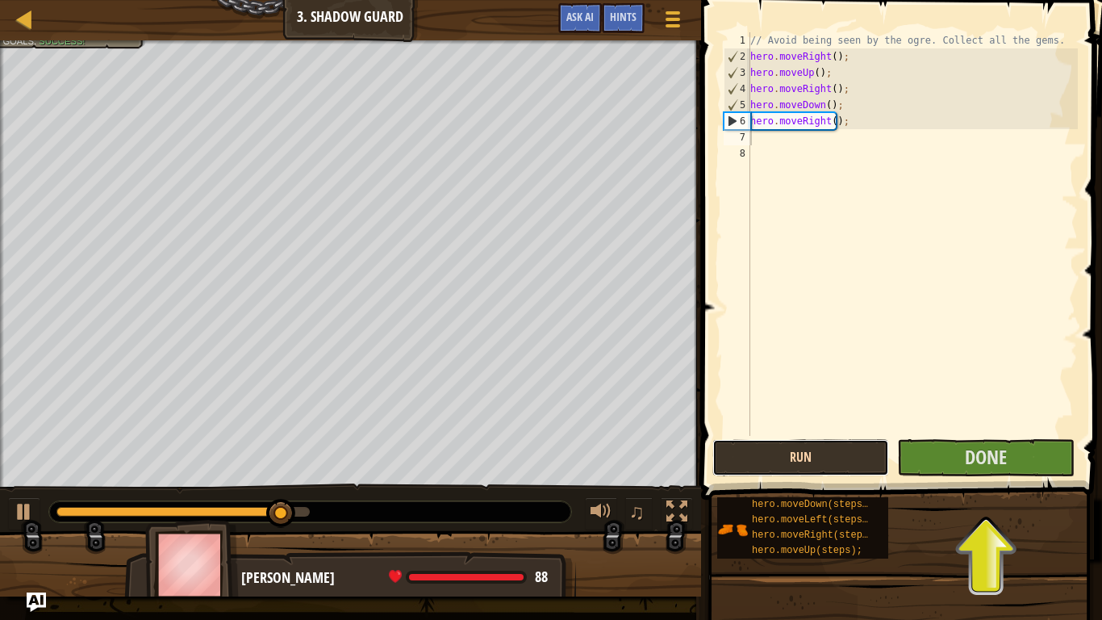
click at [800, 460] on button "Run" at bounding box center [801, 457] width 177 height 37
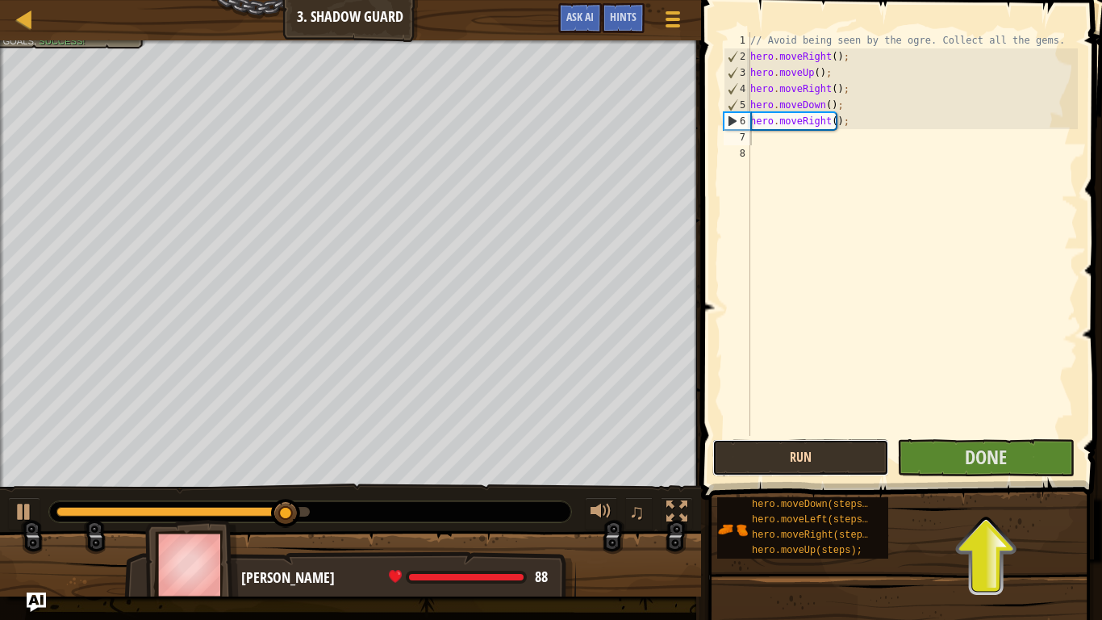
click at [800, 460] on button "Run" at bounding box center [801, 457] width 177 height 37
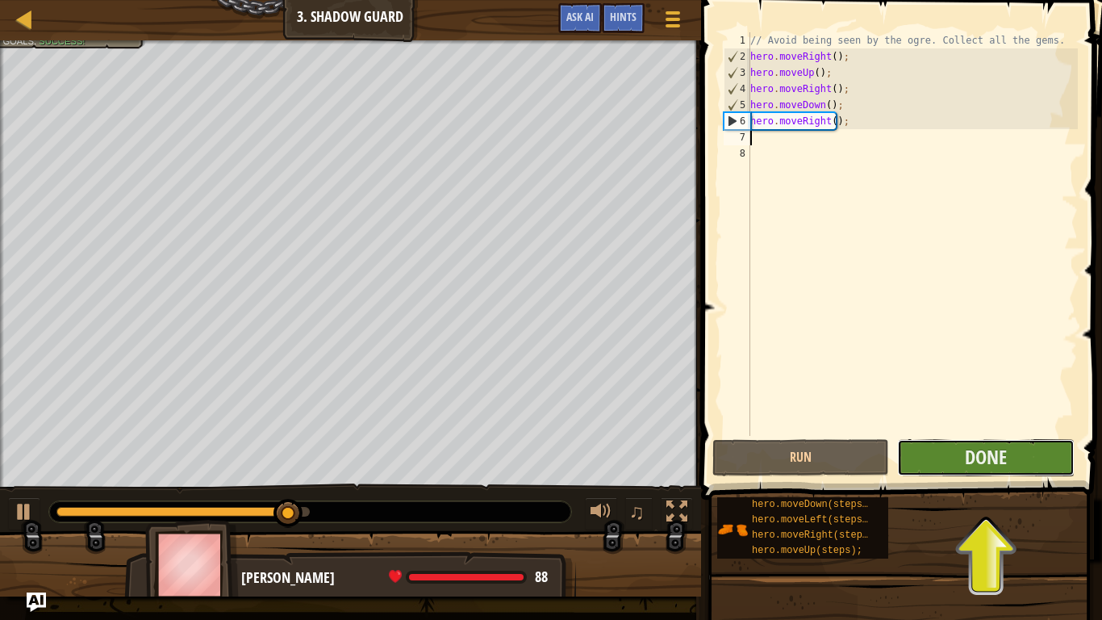
click at [1036, 448] on button "Done" at bounding box center [985, 457] width 177 height 37
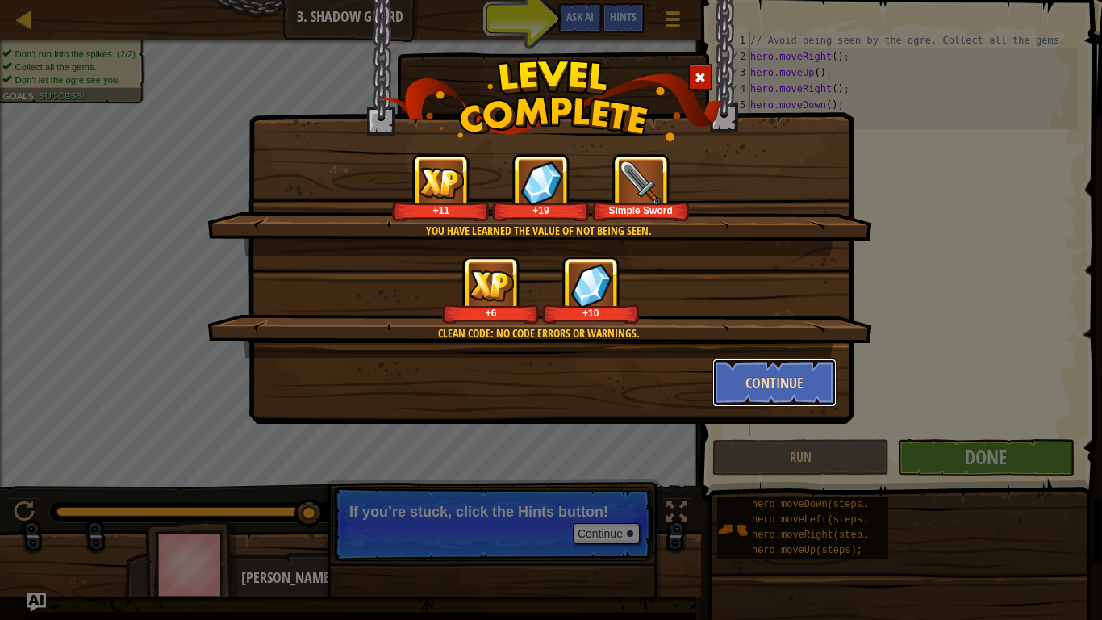
click at [805, 390] on button "Continue" at bounding box center [775, 382] width 125 height 48
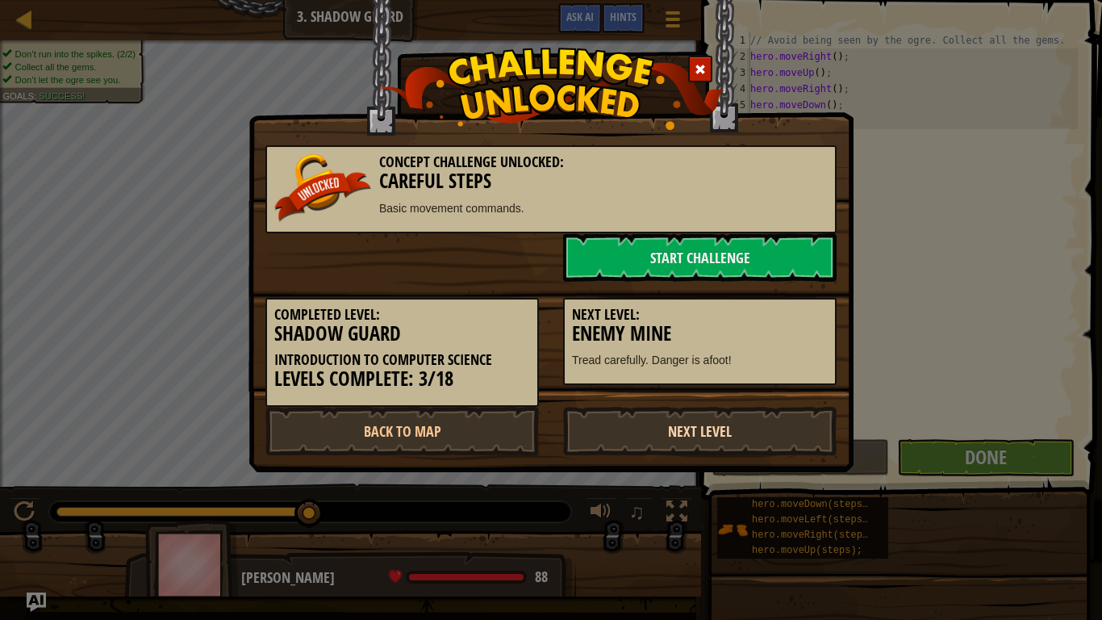
click at [657, 422] on link "Next Level" at bounding box center [700, 431] width 274 height 48
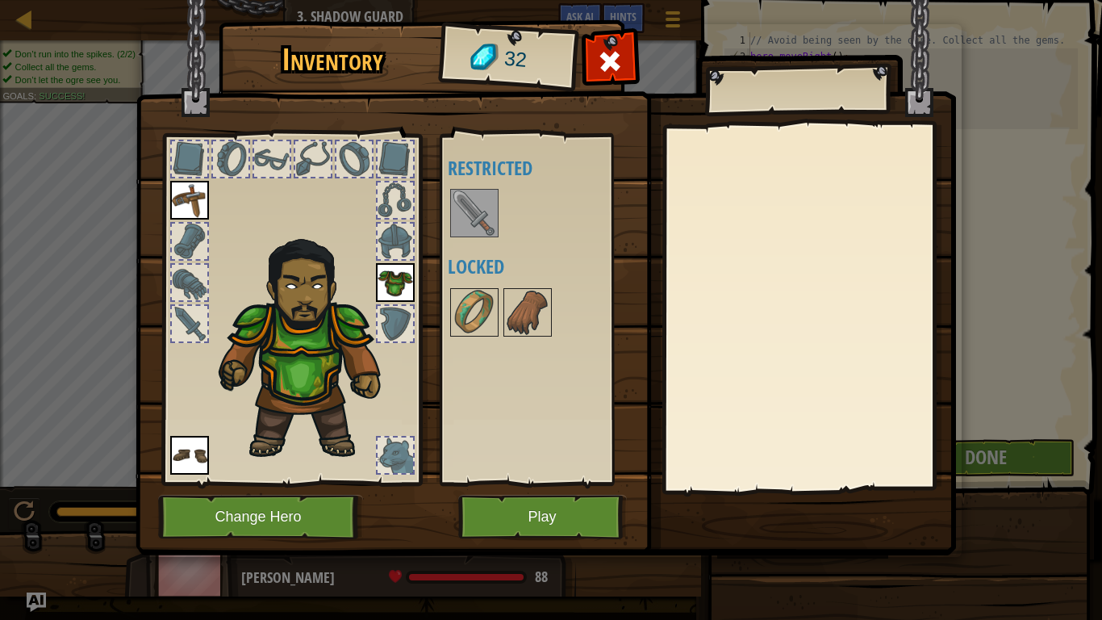
click at [458, 201] on img at bounding box center [474, 212] width 45 height 45
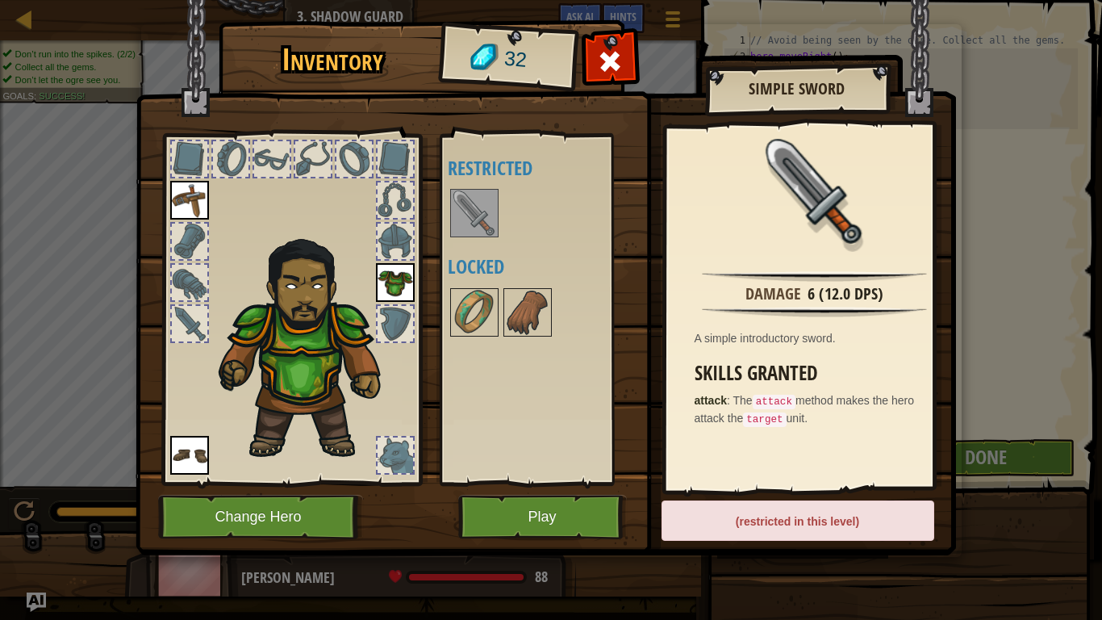
click at [205, 207] on img at bounding box center [189, 200] width 39 height 39
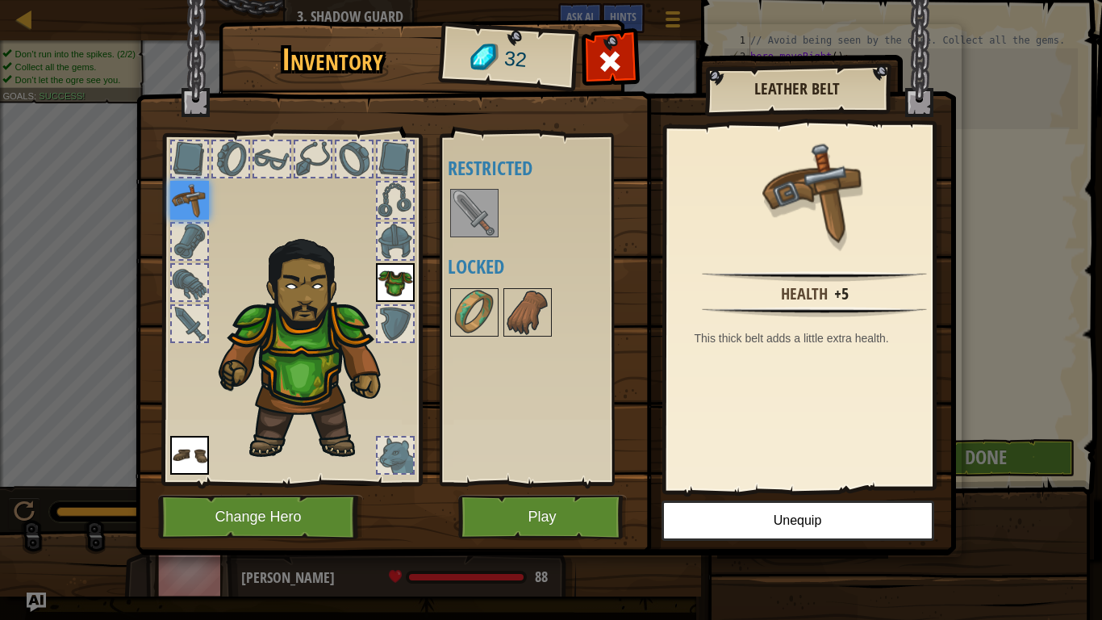
click at [201, 236] on div at bounding box center [190, 242] width 36 height 36
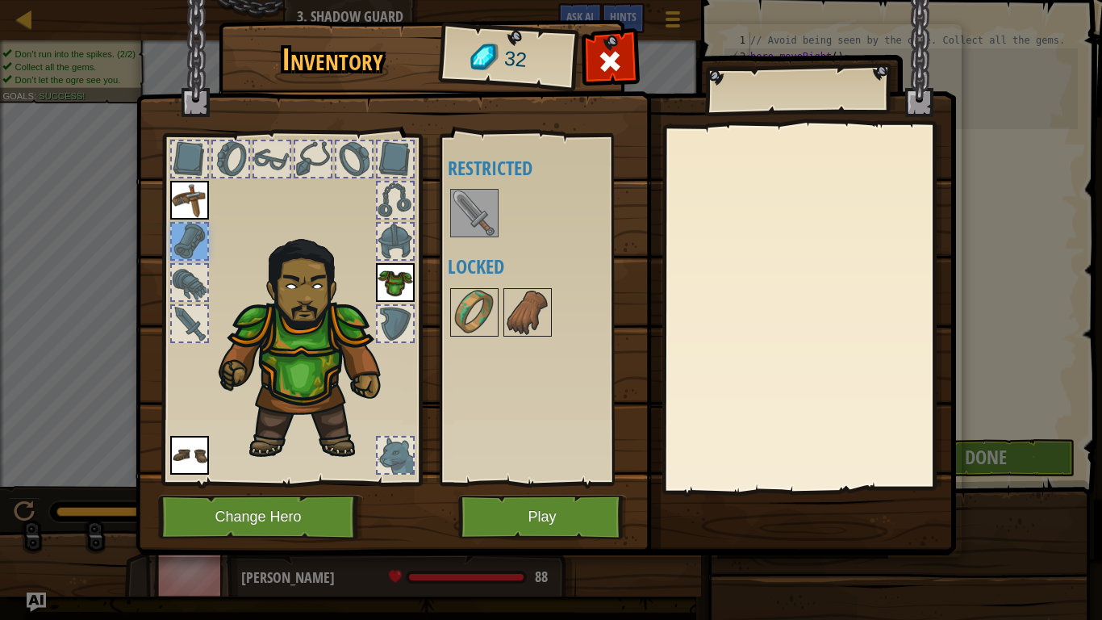
click at [185, 319] on div at bounding box center [190, 324] width 36 height 36
click at [182, 263] on div at bounding box center [189, 282] width 39 height 39
click at [182, 239] on div at bounding box center [190, 242] width 36 height 36
click at [184, 224] on div at bounding box center [190, 242] width 36 height 36
click at [189, 212] on img at bounding box center [189, 200] width 39 height 39
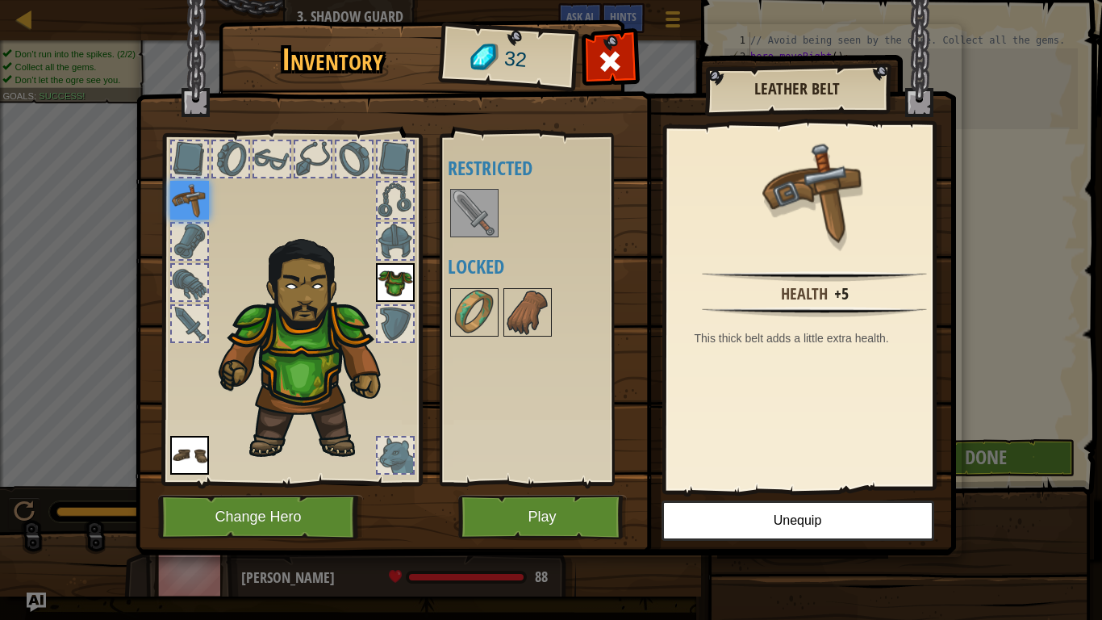
click at [503, 212] on div at bounding box center [549, 212] width 203 height 53
click at [257, 178] on div at bounding box center [291, 304] width 266 height 363
click at [259, 174] on div at bounding box center [272, 159] width 36 height 36
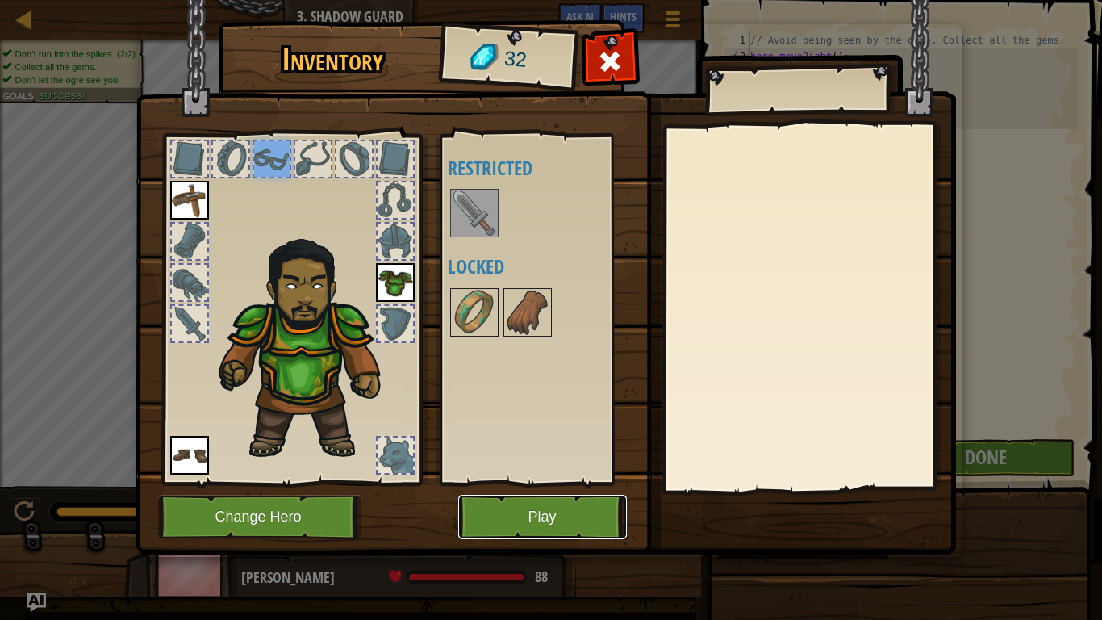
click at [535, 489] on button "Play" at bounding box center [542, 517] width 169 height 44
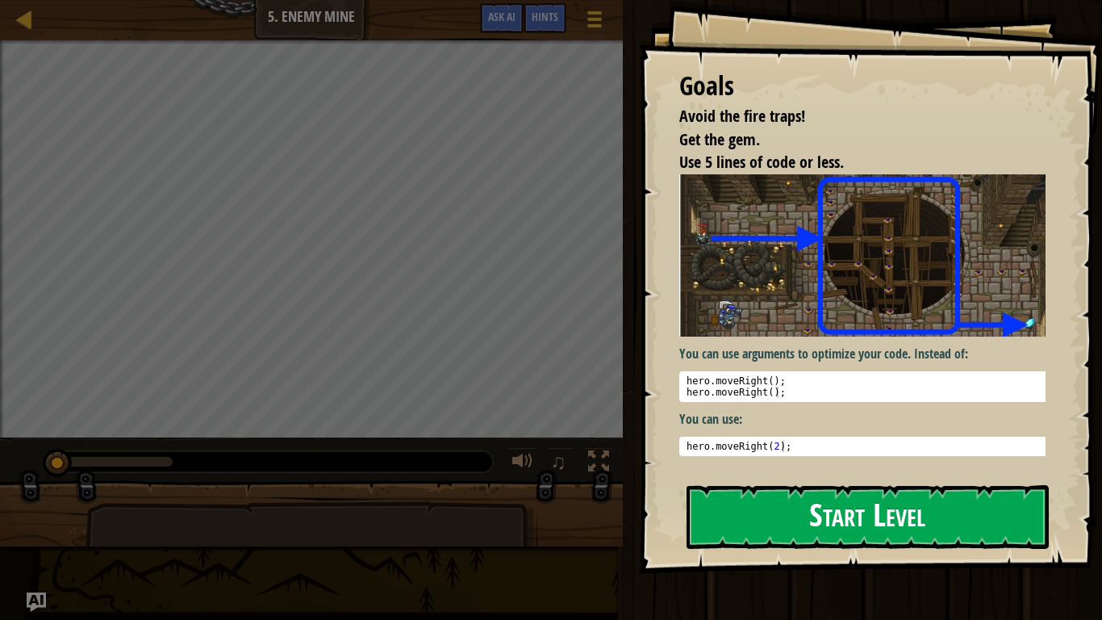
click at [830, 489] on button "Start Level" at bounding box center [868, 517] width 362 height 64
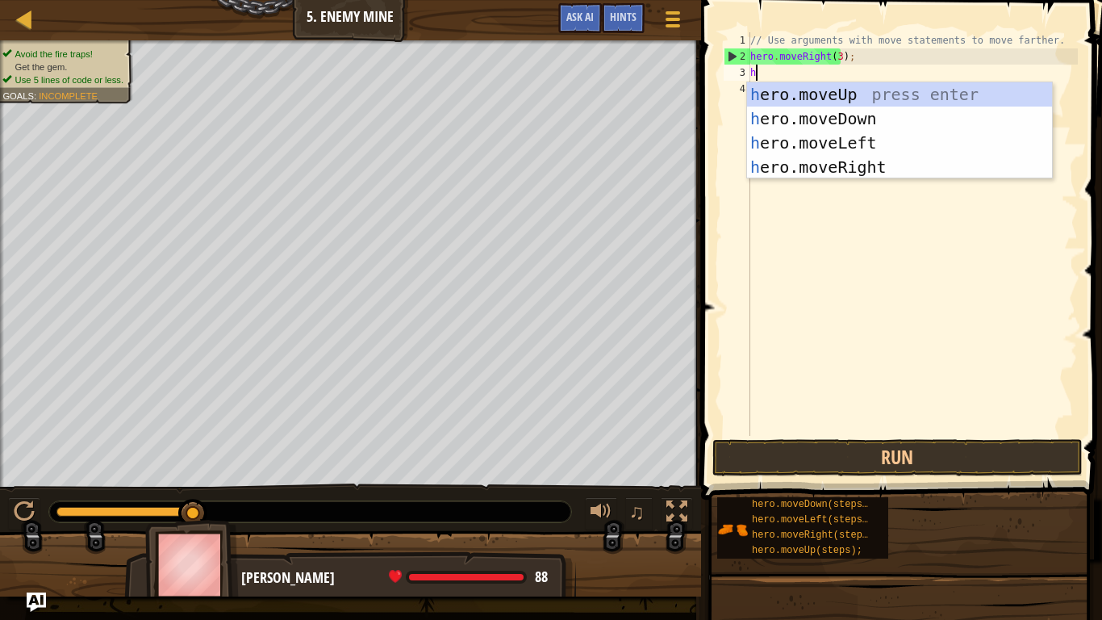
scroll to position [7, 0]
type textarea "he"
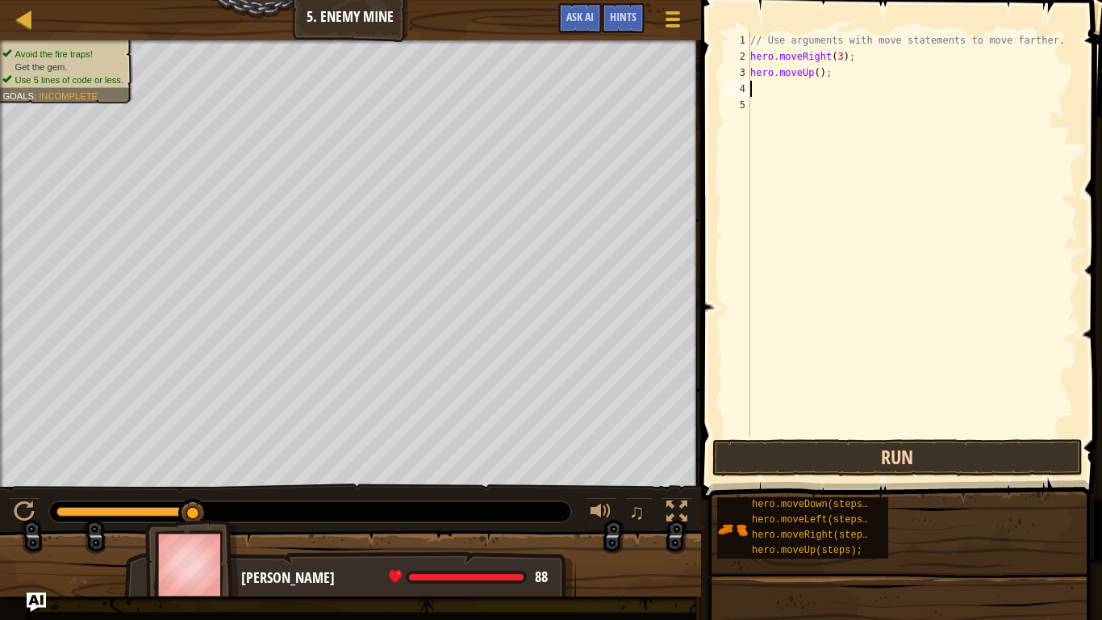
type textarea "h"
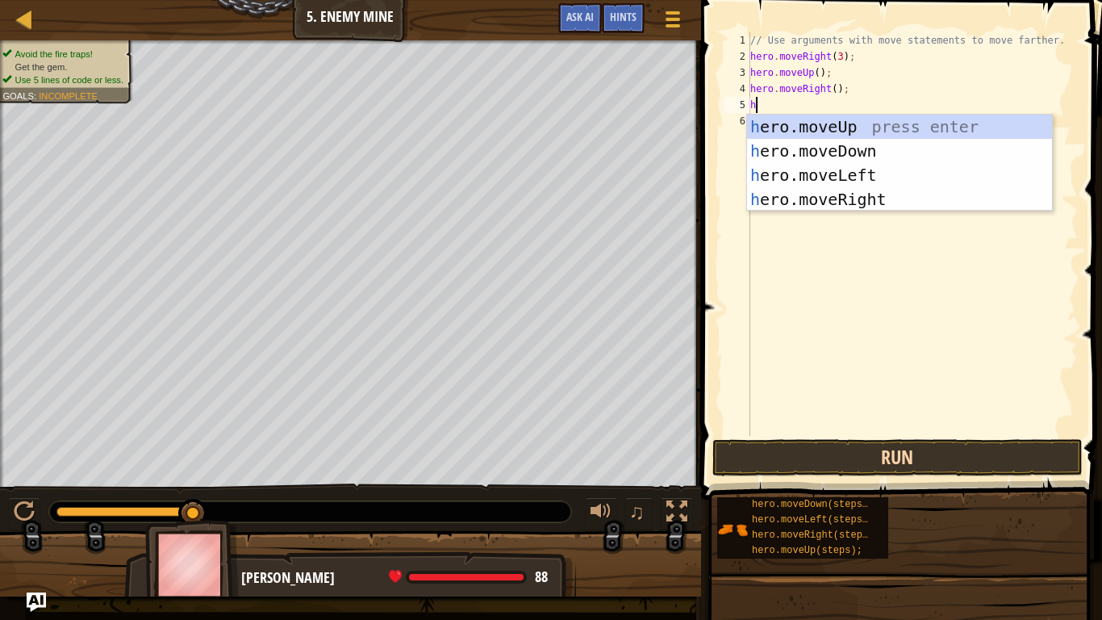
type textarea "her"
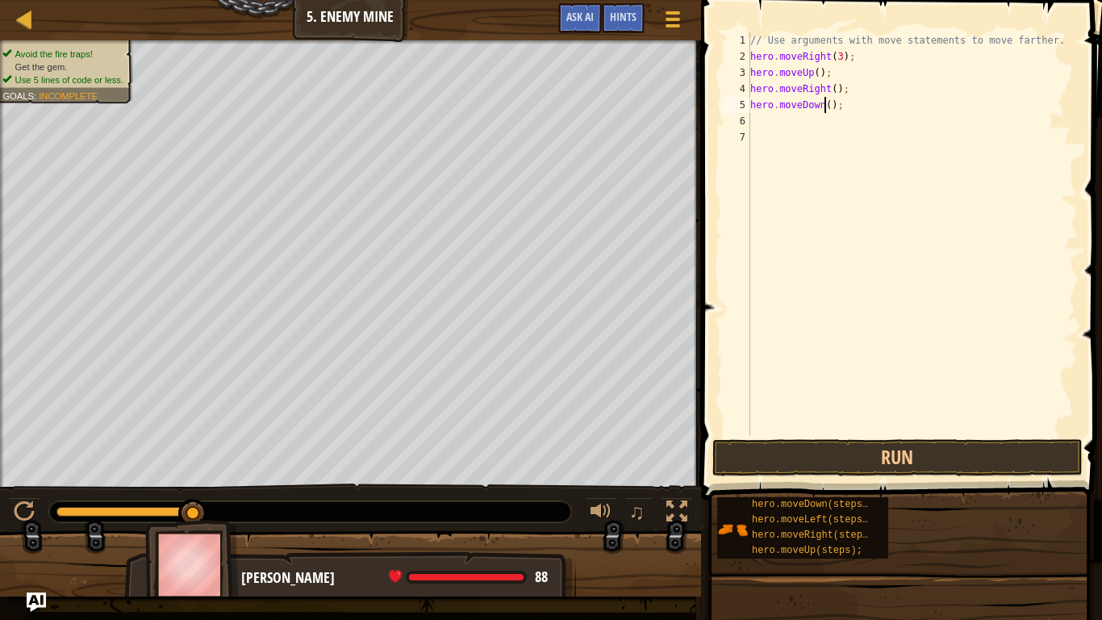
click at [825, 107] on div "// Use arguments with move statements to move farther. hero . moveRight ( 3 ) ;…" at bounding box center [912, 250] width 331 height 436
type textarea "hero.moveDown(3);"
click at [788, 122] on div "// Use arguments with move statements to move farther. hero . moveRight ( 3 ) ;…" at bounding box center [912, 250] width 331 height 436
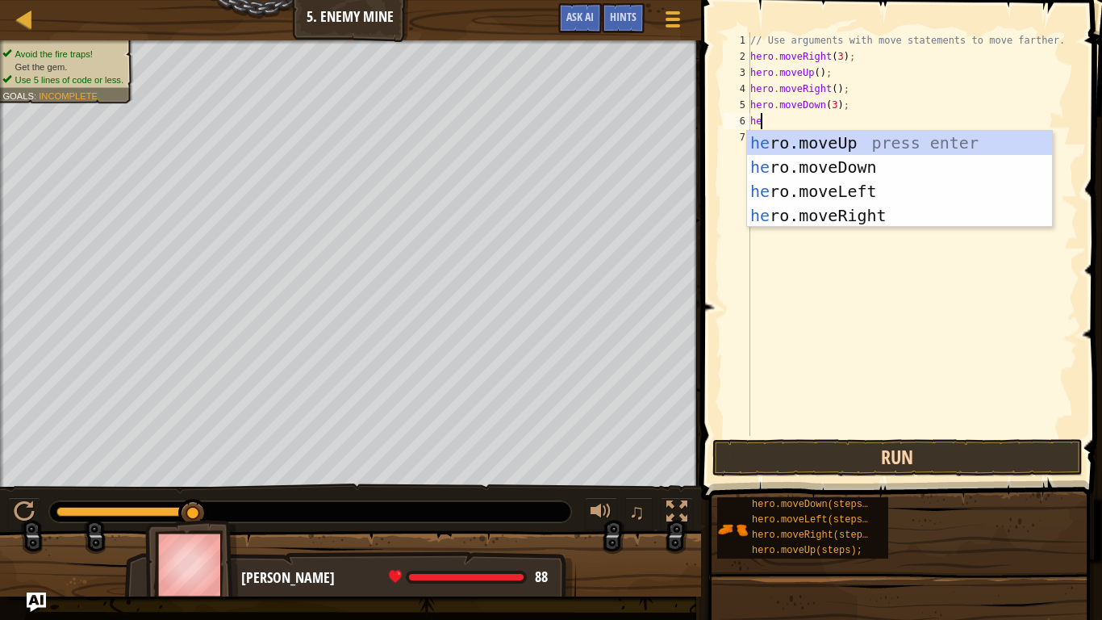
type textarea "her"
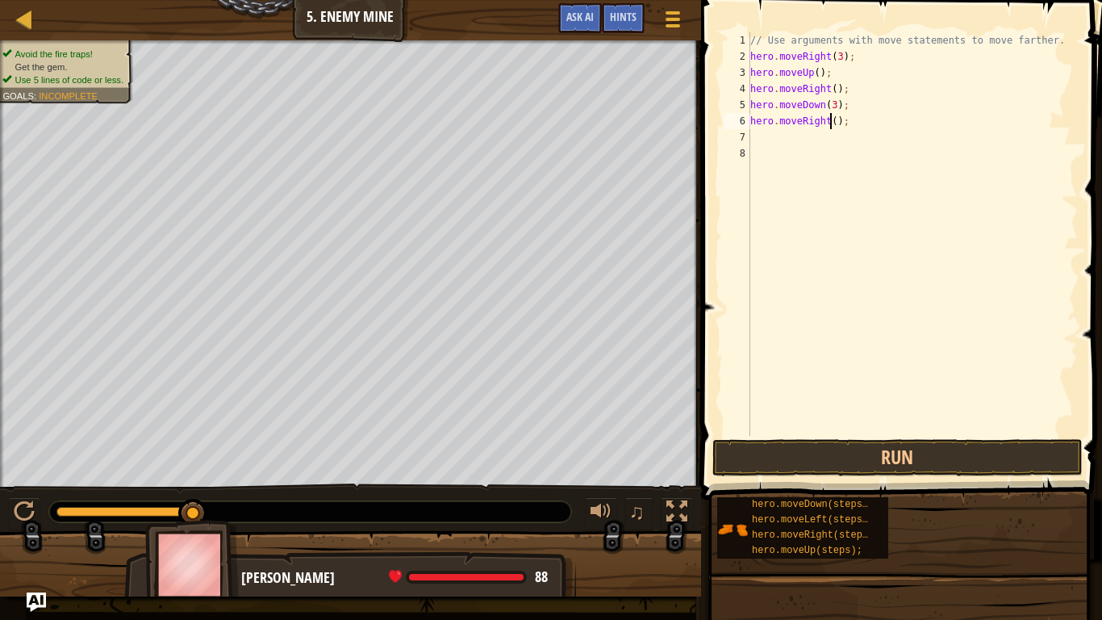
click at [830, 117] on div "// Use arguments with move statements to move farther. hero . moveRight ( 3 ) ;…" at bounding box center [912, 250] width 331 height 436
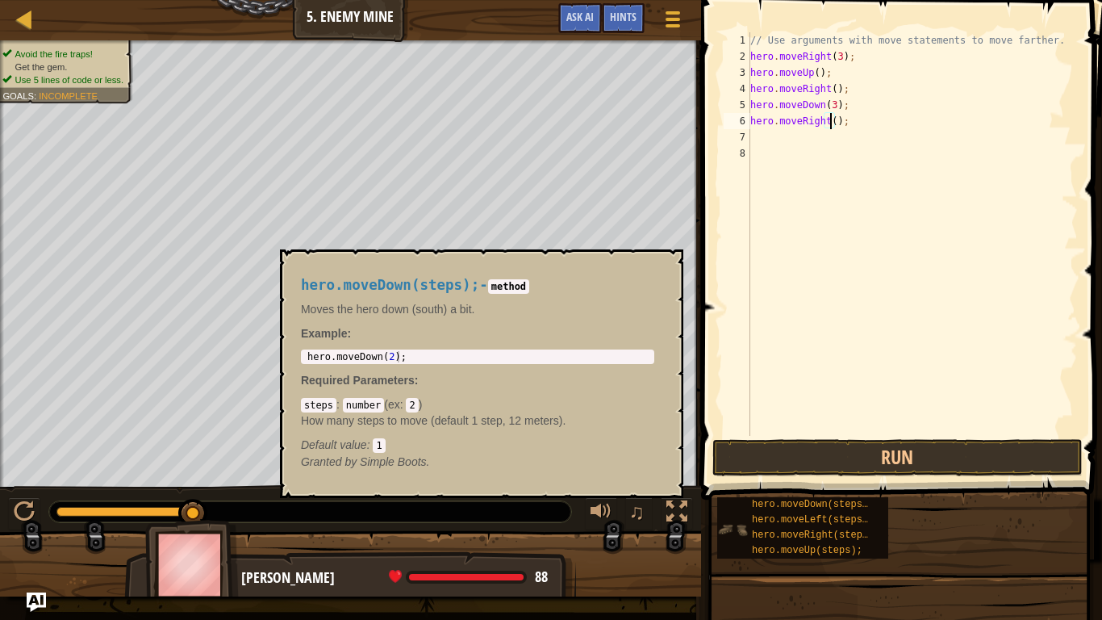
scroll to position [7, 6]
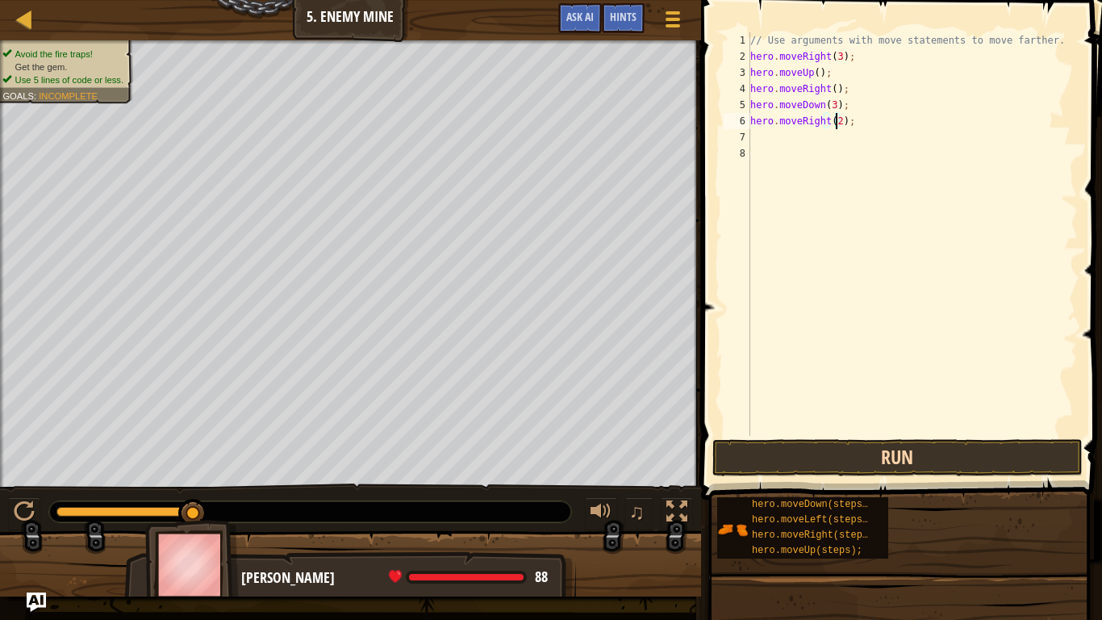
type textarea "hero.moveRight(2);"
click at [876, 456] on button "Run" at bounding box center [898, 457] width 370 height 37
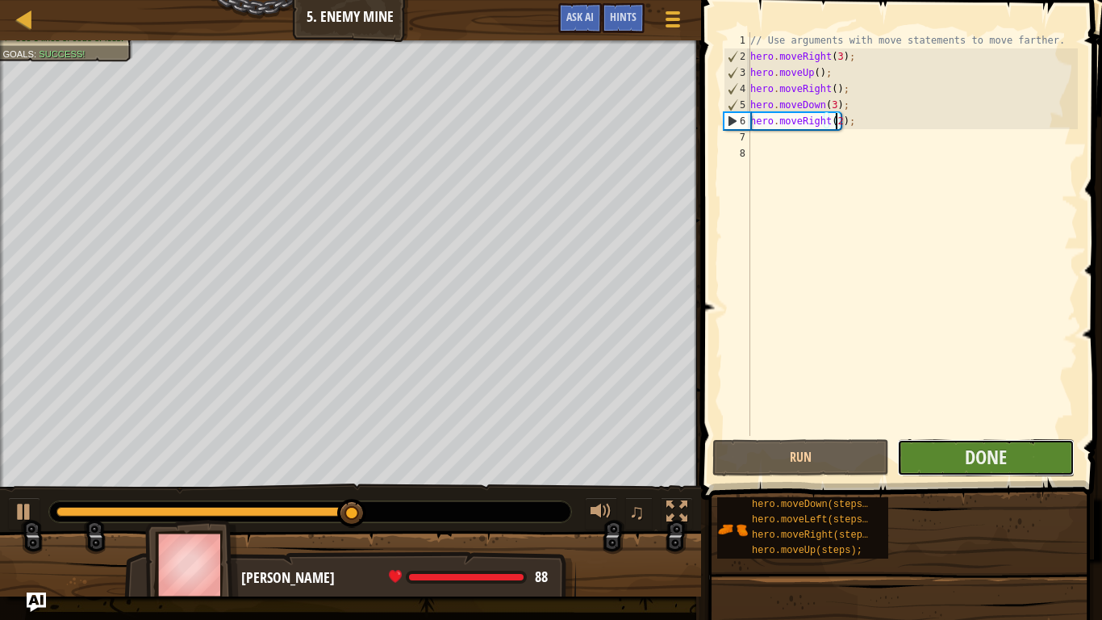
click at [938, 452] on button "Done" at bounding box center [985, 457] width 177 height 37
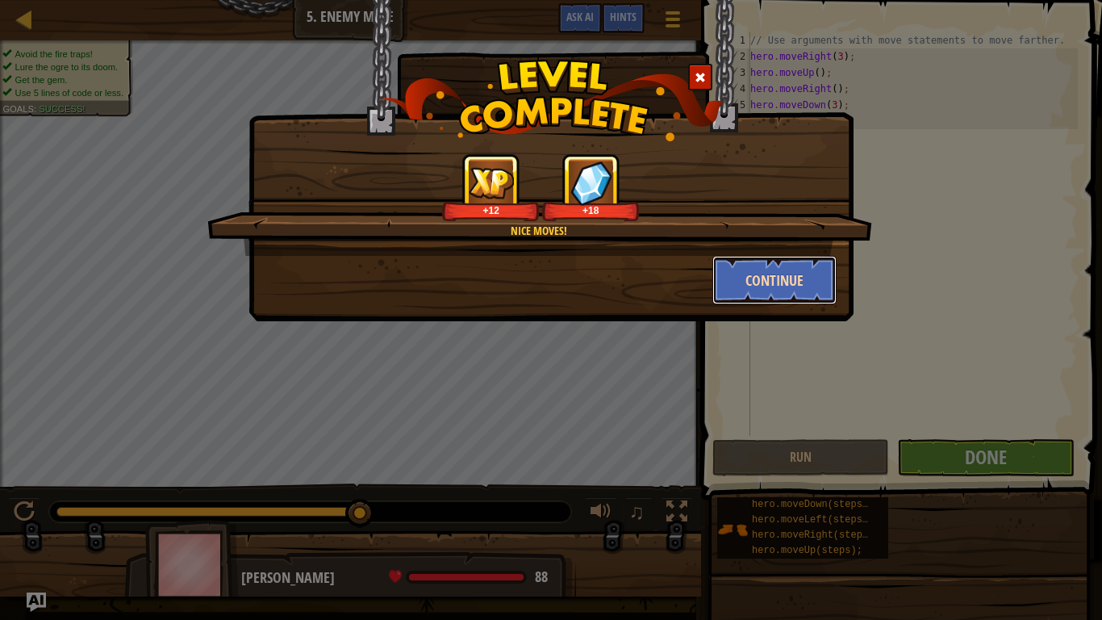
click at [759, 288] on button "Continue" at bounding box center [775, 280] width 125 height 48
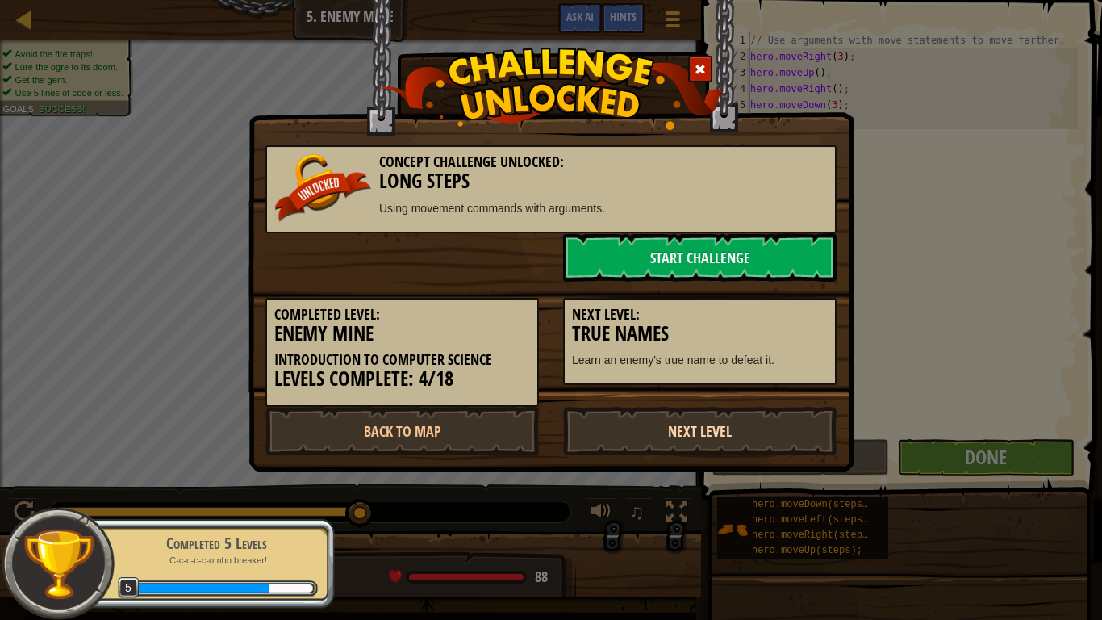
click at [689, 434] on link "Next Level" at bounding box center [700, 431] width 274 height 48
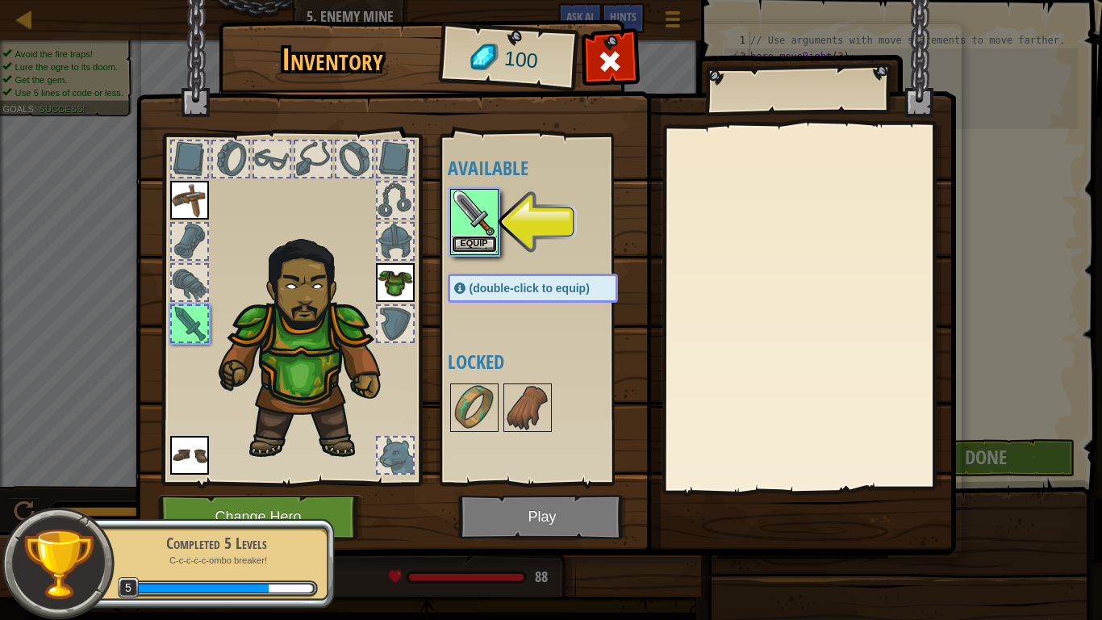
click at [479, 246] on button "Equip" at bounding box center [474, 244] width 45 height 17
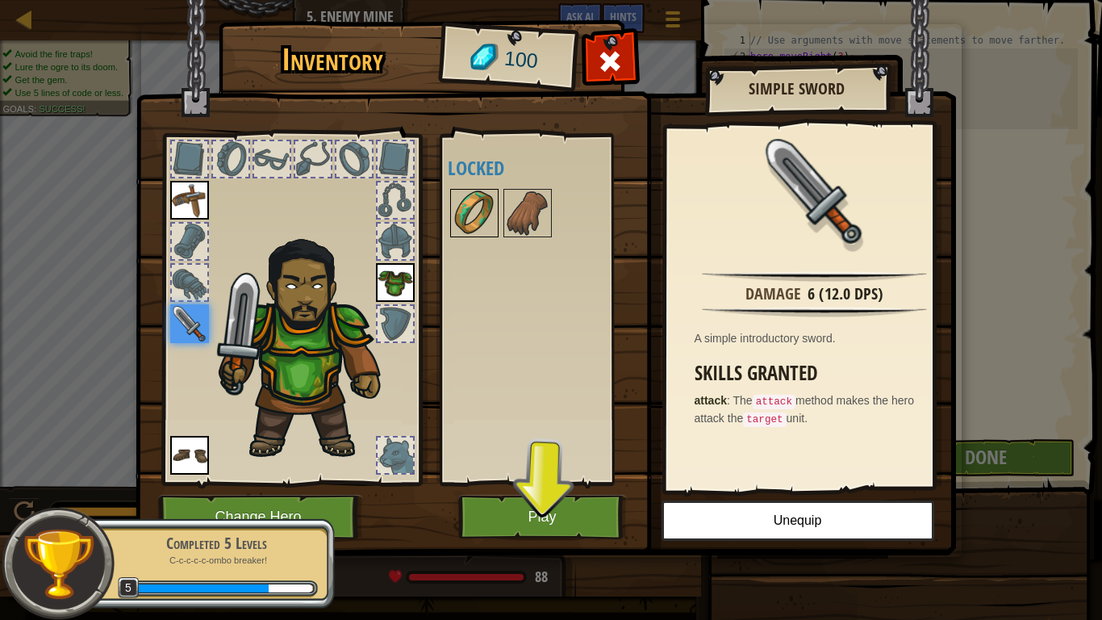
click at [455, 224] on img at bounding box center [474, 212] width 45 height 45
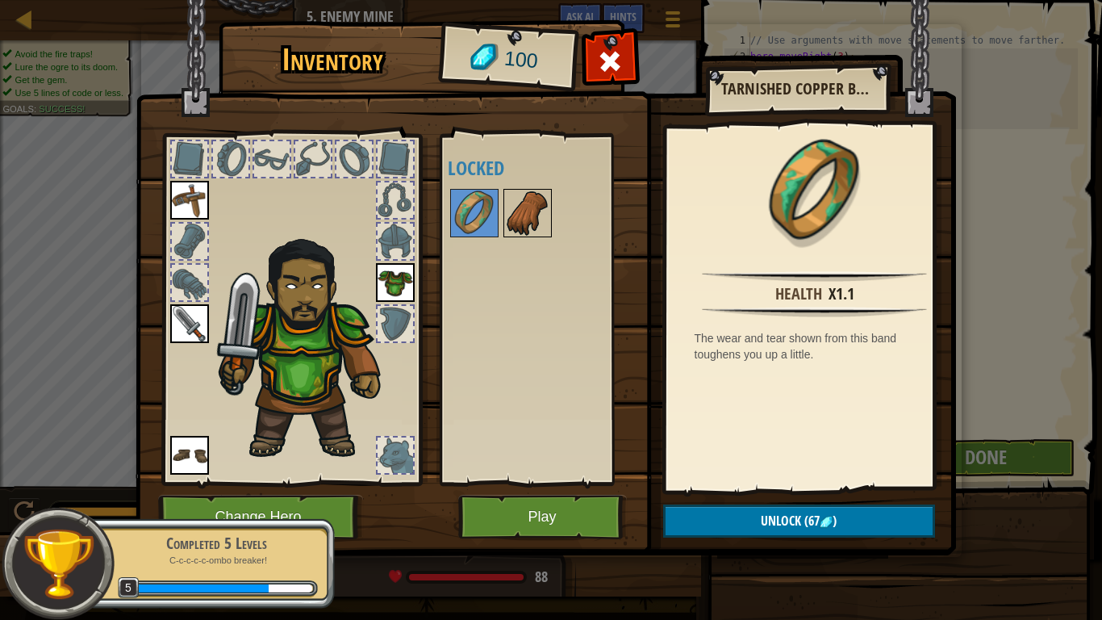
click at [512, 201] on img at bounding box center [527, 212] width 45 height 45
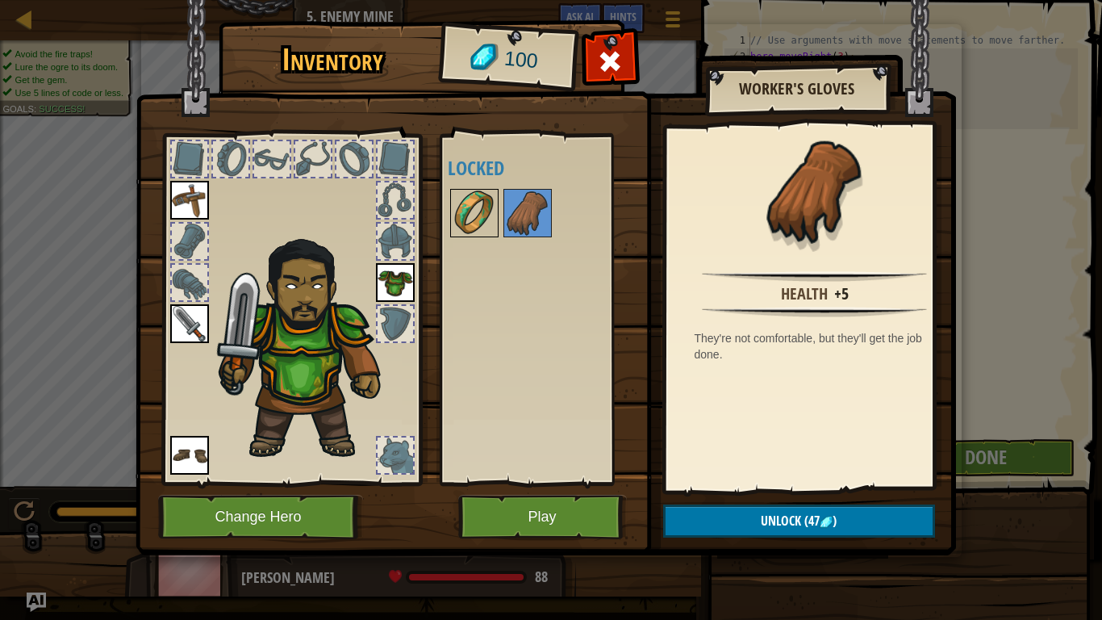
click at [470, 207] on img at bounding box center [474, 212] width 45 height 45
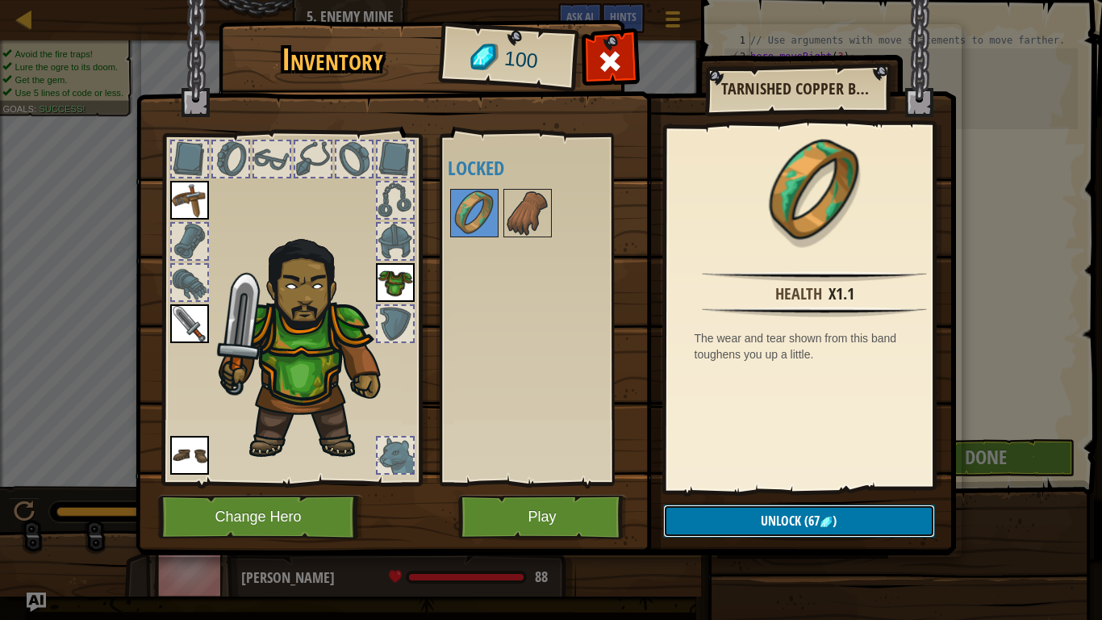
click at [733, 489] on button "Unlock (67 )" at bounding box center [799, 520] width 272 height 33
click at [743, 489] on button "Confirm" at bounding box center [799, 520] width 272 height 33
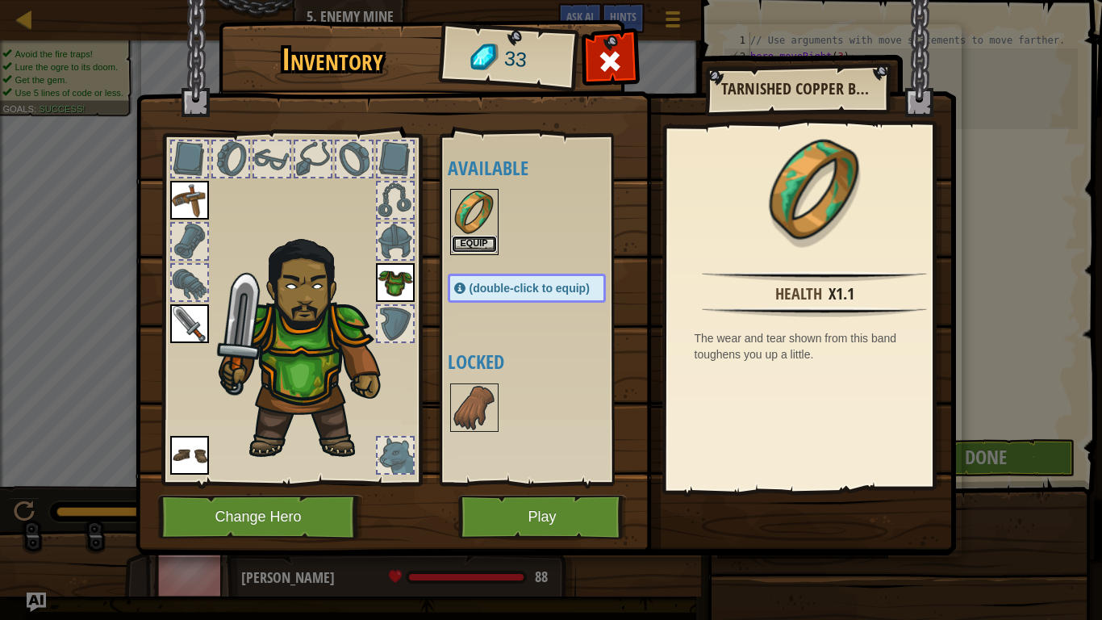
click at [470, 250] on button "Equip" at bounding box center [474, 244] width 45 height 17
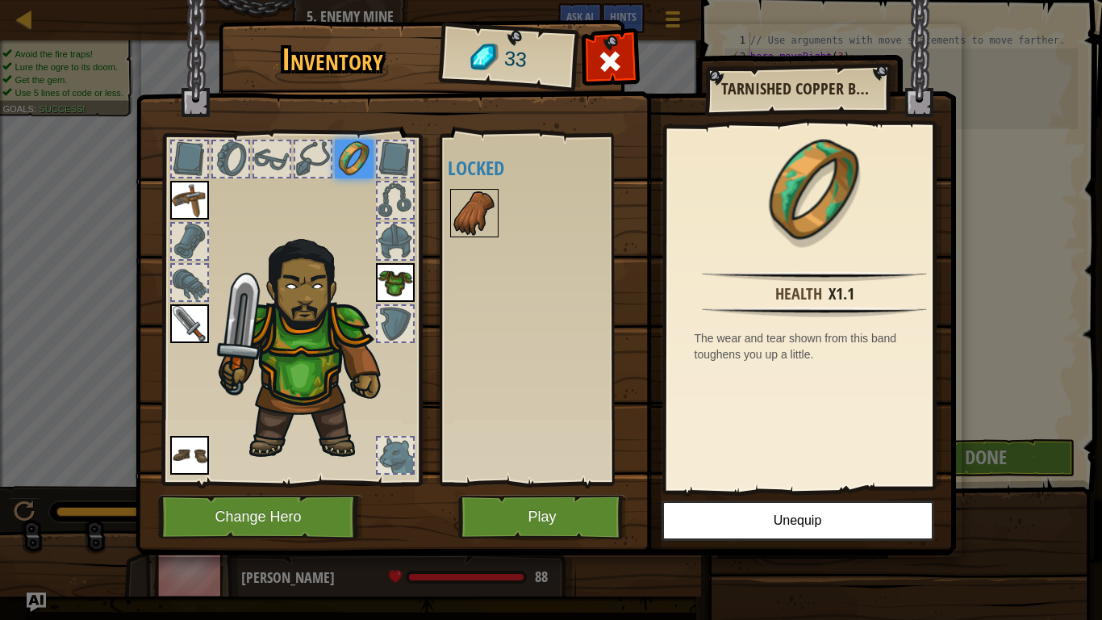
click at [480, 209] on img at bounding box center [474, 212] width 45 height 45
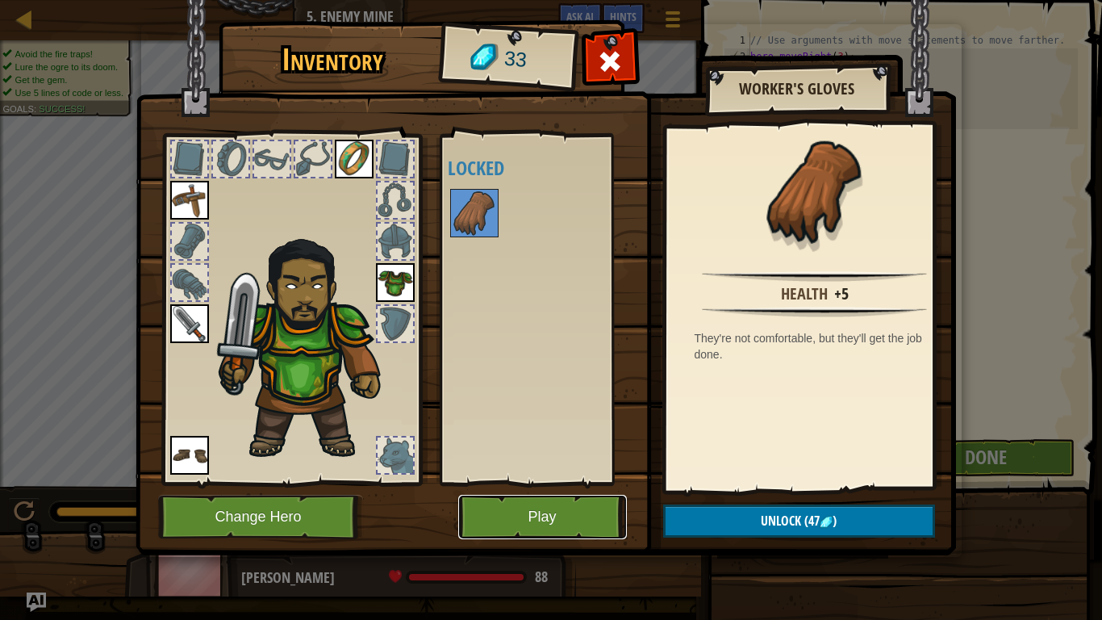
click at [511, 489] on button "Play" at bounding box center [542, 517] width 169 height 44
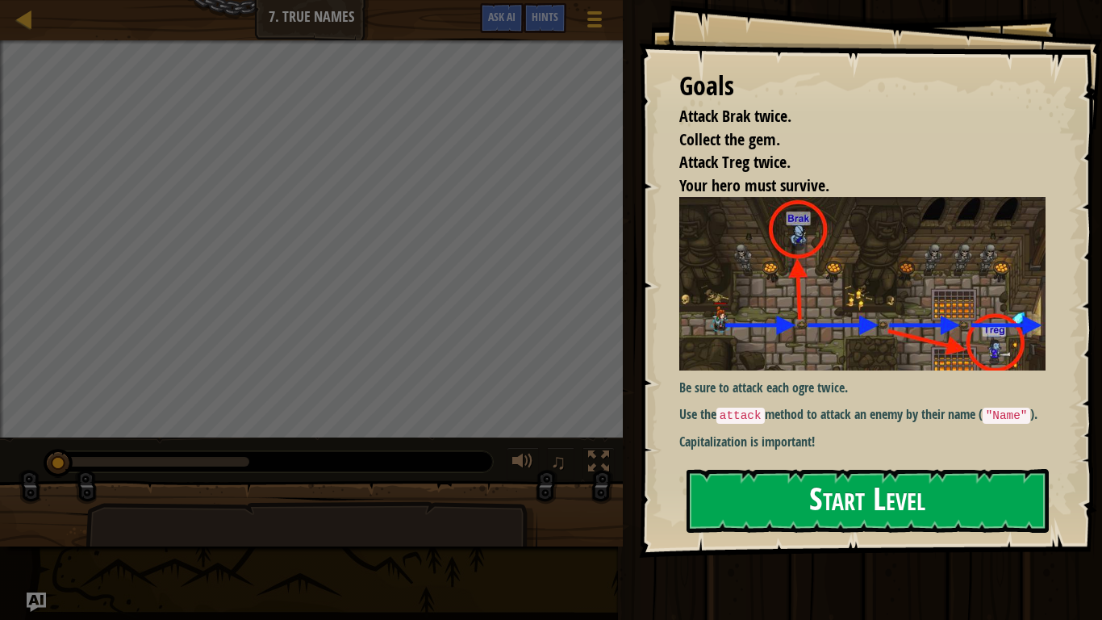
click at [790, 489] on button "Start Level" at bounding box center [868, 501] width 362 height 64
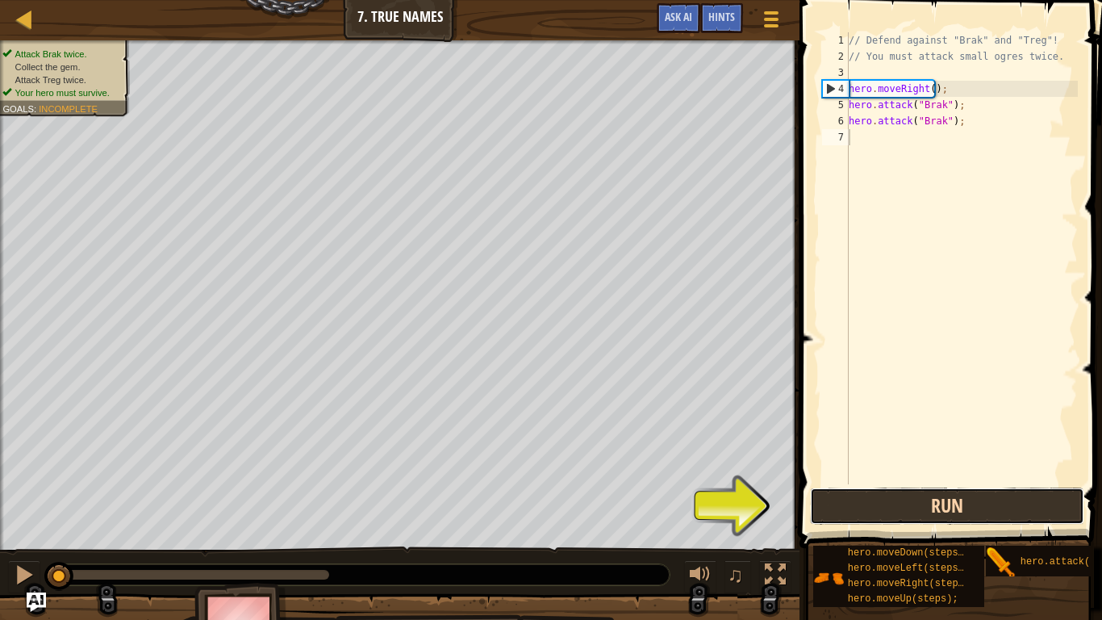
click at [855, 489] on button "Run" at bounding box center [947, 505] width 274 height 37
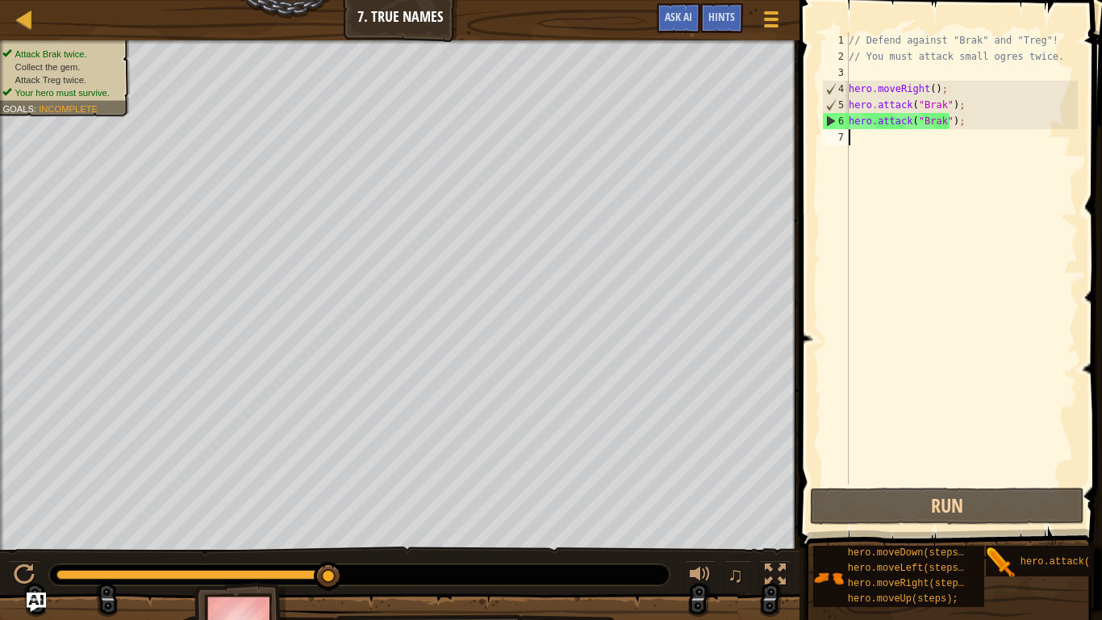
type textarea "h"
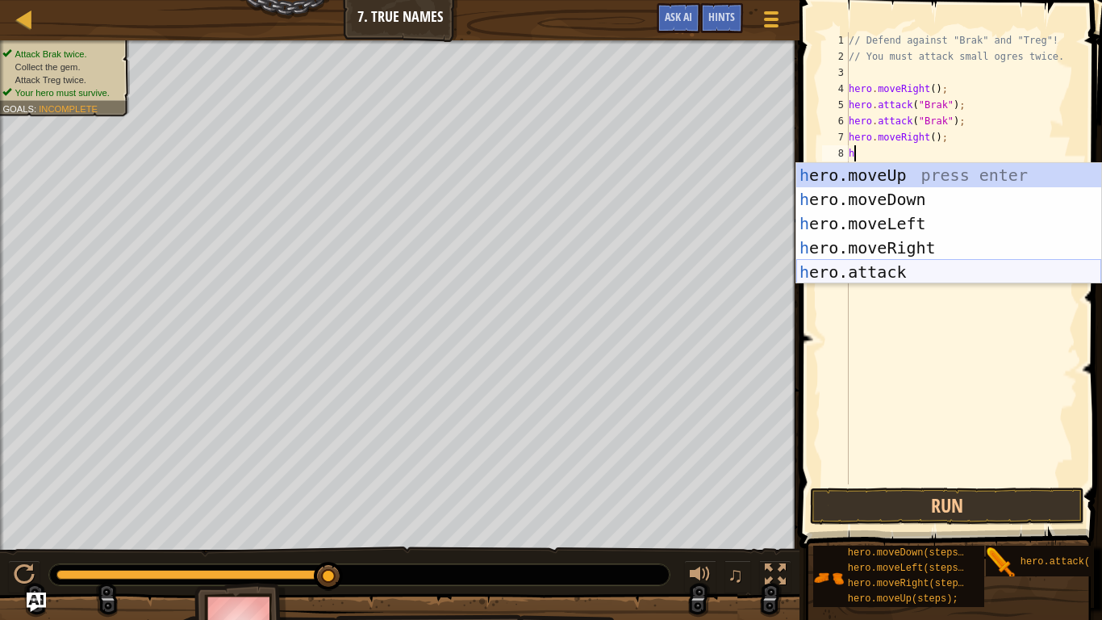
click at [868, 265] on div "h ero.moveUp press enter h ero.moveDown press enter h ero.moveLeft press enter …" at bounding box center [948, 247] width 305 height 169
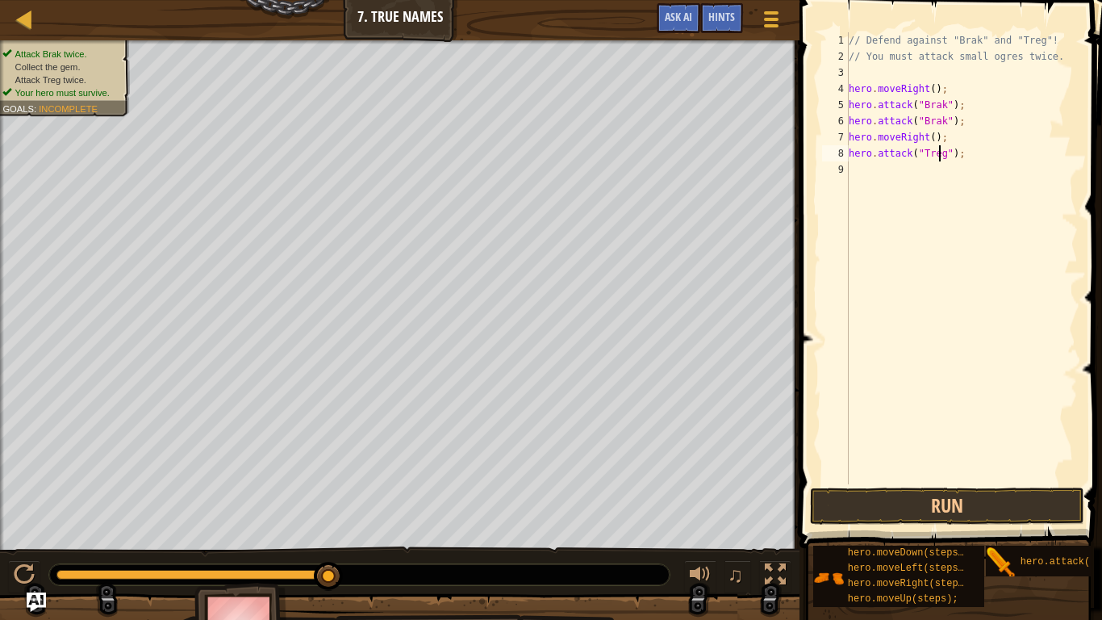
scroll to position [7, 8]
type textarea "hero.attack("Treg");"
click at [949, 489] on button "Run" at bounding box center [947, 505] width 274 height 37
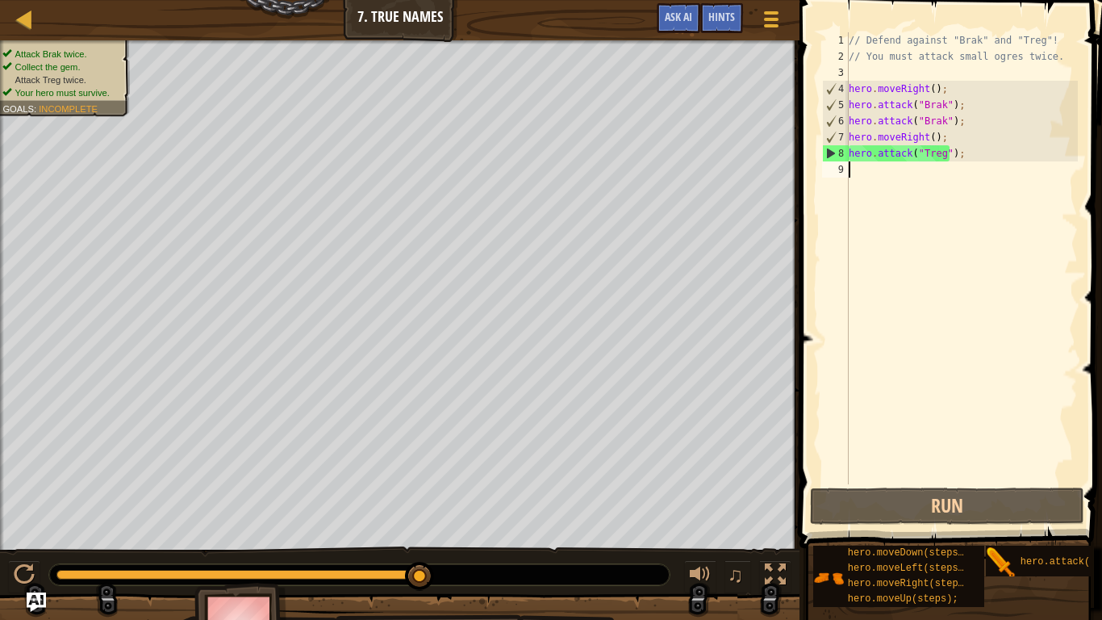
click at [886, 171] on div "// Defend against "Brak" and "Treg"! // You must attack small ogres twice. hero…" at bounding box center [962, 274] width 232 height 484
click at [892, 153] on div "// Defend against "Brak" and "Treg"! // You must attack small ogres twice. hero…" at bounding box center [962, 274] width 232 height 484
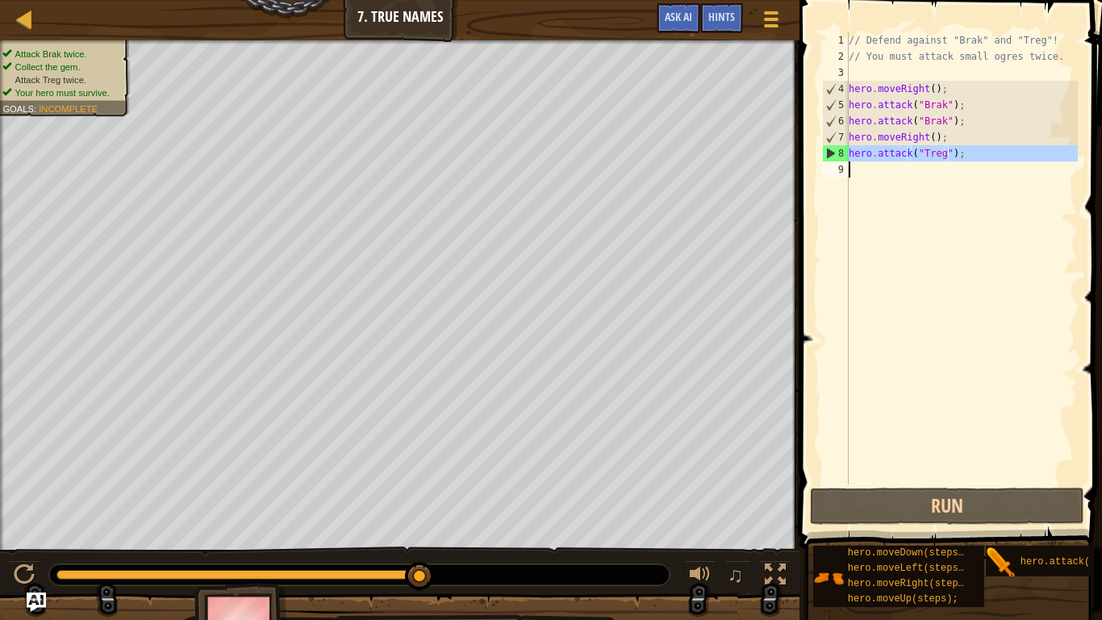
type textarea "hero.attack("Treg");"
paste textarea
drag, startPoint x: 850, startPoint y: 153, endPoint x: 1040, endPoint y: 141, distance: 190.0
click at [1040, 141] on div "// Defend against "Brak" and "Treg"! // You must attack small ogres twice. hero…" at bounding box center [962, 274] width 232 height 484
type textarea "hero.moveRight();"
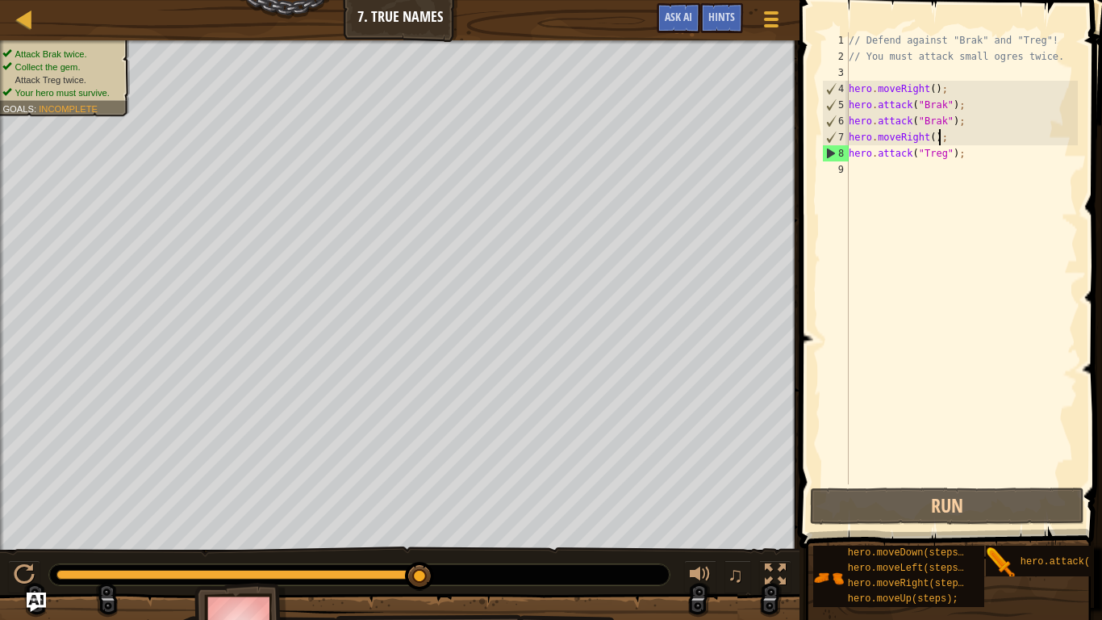
click at [873, 185] on div "// Defend against "Brak" and "Treg"! // You must attack small ogres twice. hero…" at bounding box center [962, 274] width 232 height 484
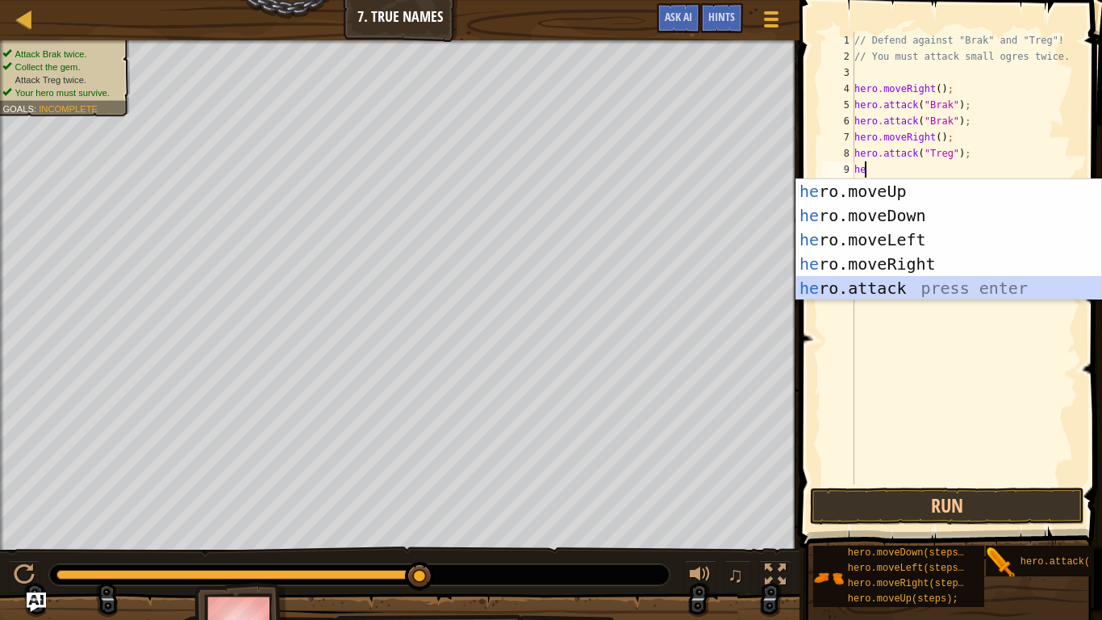
click at [871, 292] on div "he ro.moveUp press enter he ro.moveDown press enter he ro.moveLeft press enter …" at bounding box center [948, 263] width 305 height 169
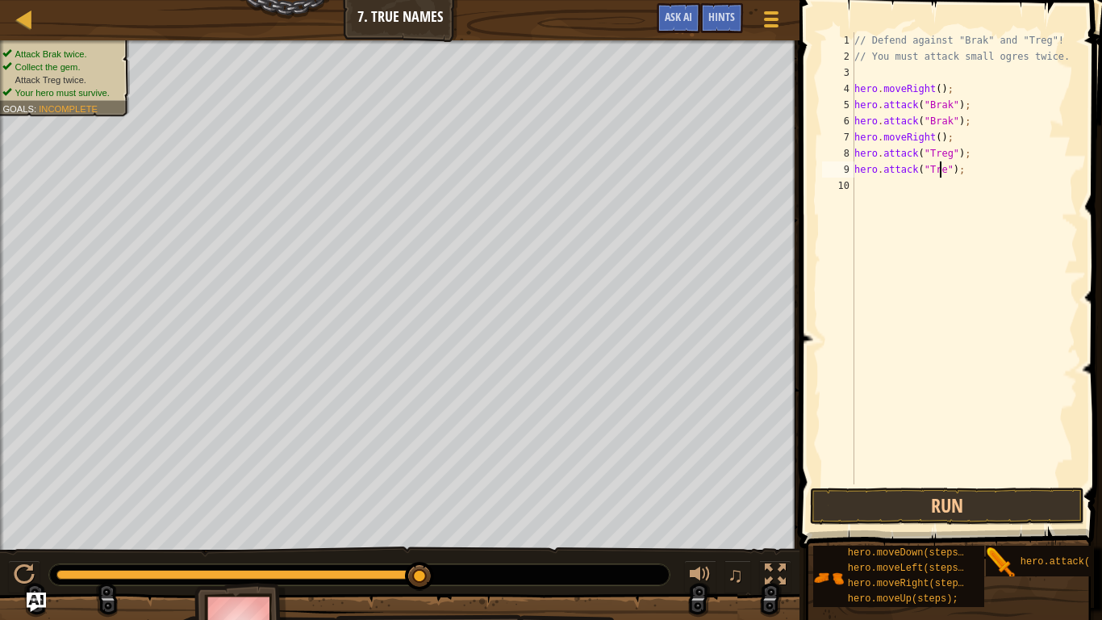
scroll to position [7, 8]
type textarea "hero.attack("Treg");"
click at [967, 489] on button "Run" at bounding box center [947, 505] width 274 height 37
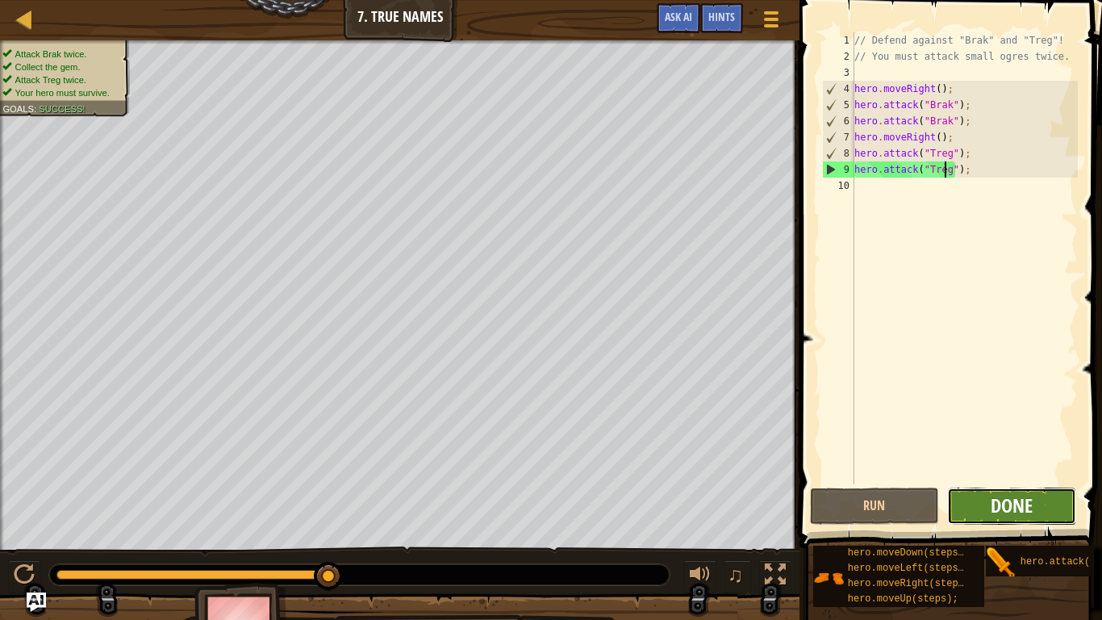
click at [1006, 489] on span "Done" at bounding box center [1012, 505] width 42 height 26
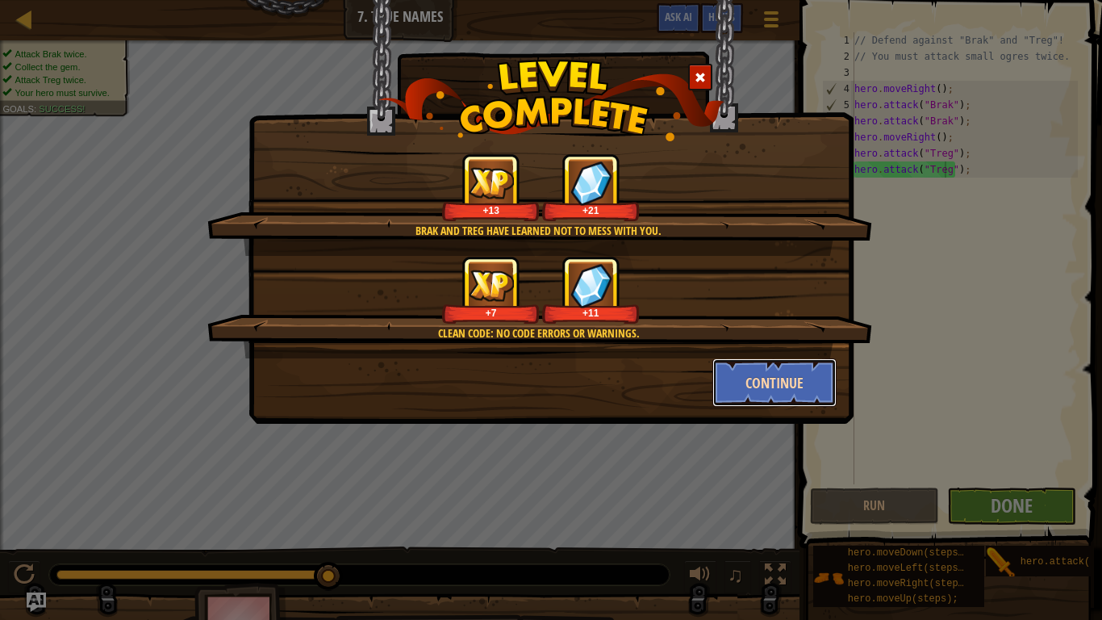
click at [763, 374] on button "Continue" at bounding box center [775, 382] width 125 height 48
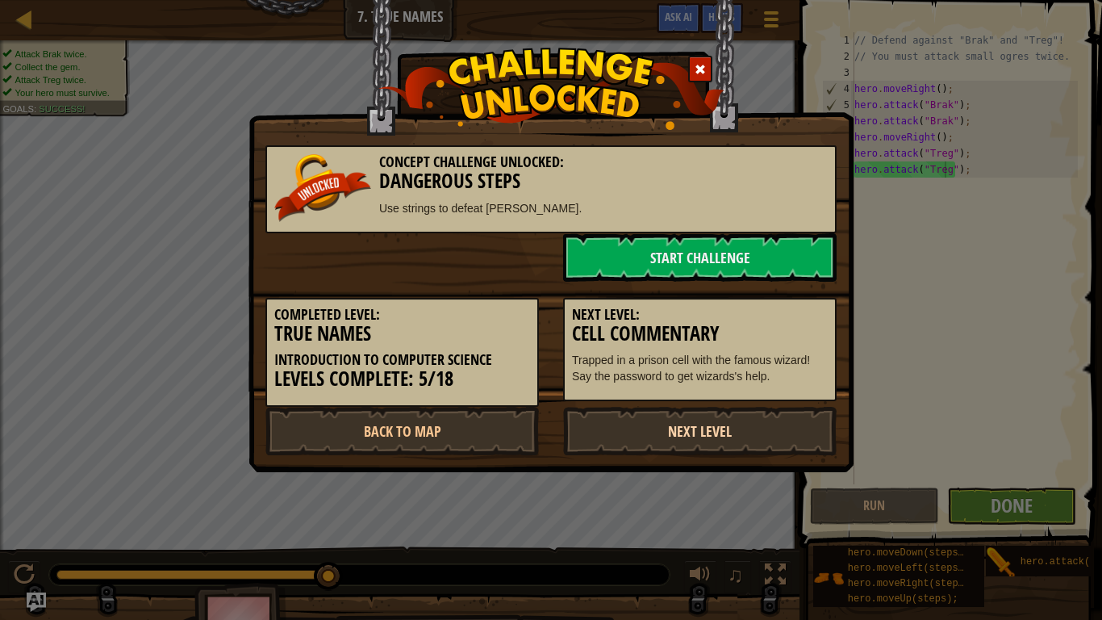
click at [662, 424] on link "Next Level" at bounding box center [700, 431] width 274 height 48
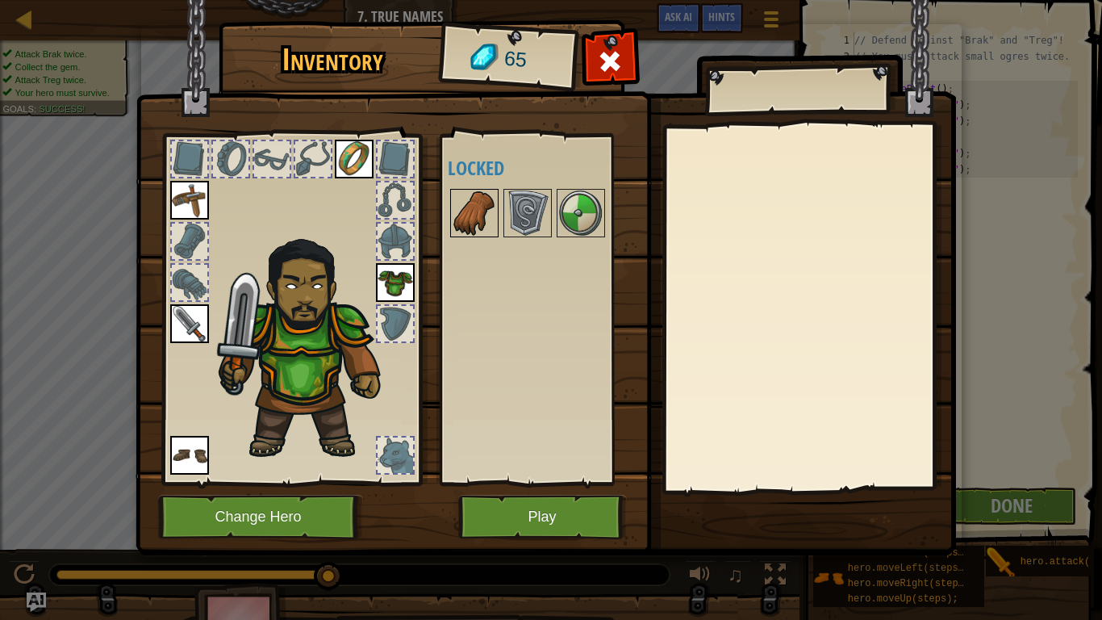
click at [457, 217] on img at bounding box center [474, 212] width 45 height 45
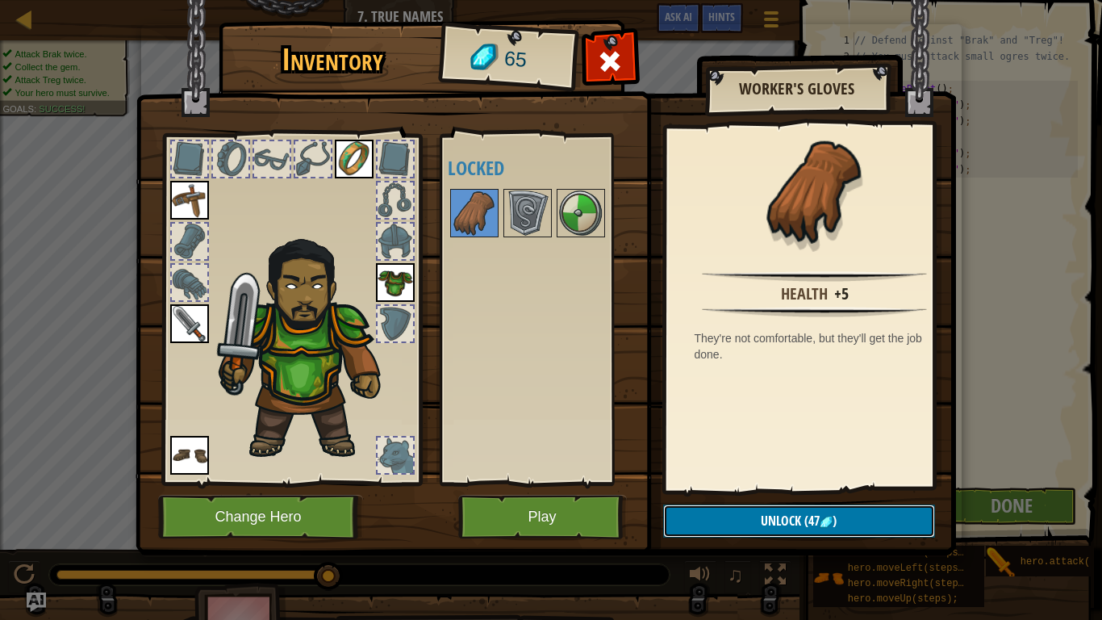
click at [752, 489] on button "Unlock (47 )" at bounding box center [799, 520] width 272 height 33
click at [760, 489] on button "Confirm" at bounding box center [799, 520] width 272 height 33
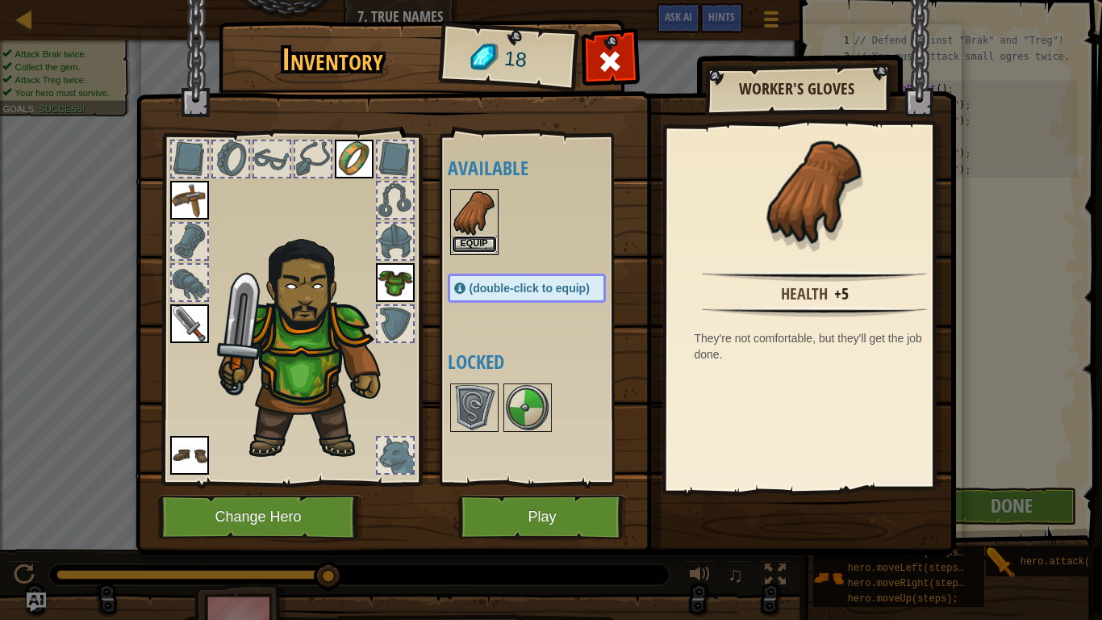
click at [472, 238] on button "Equip" at bounding box center [474, 244] width 45 height 17
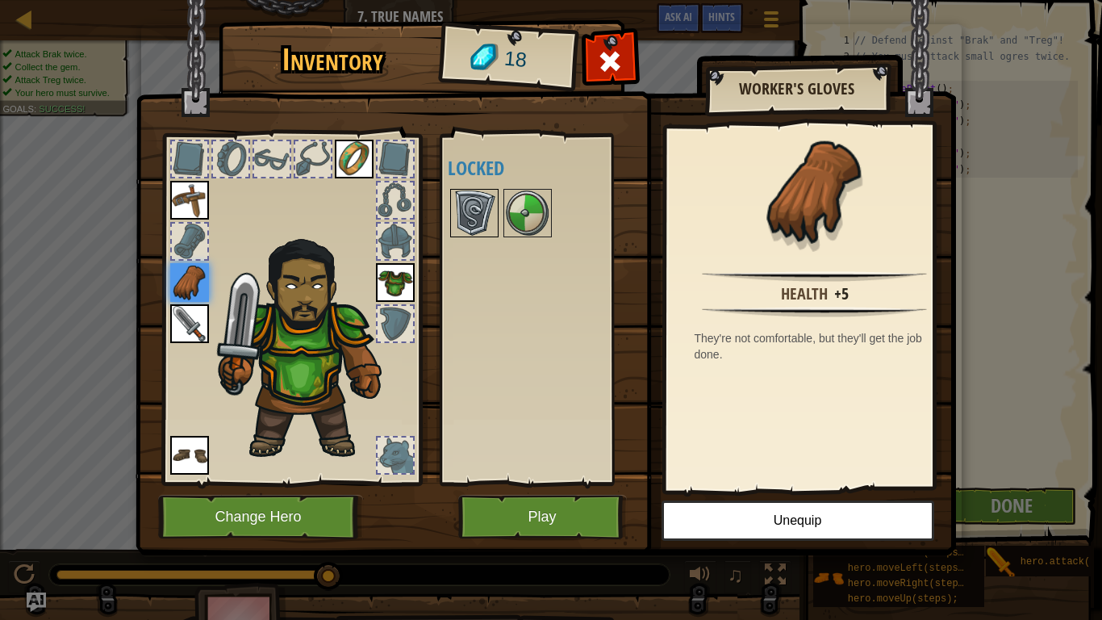
click at [482, 198] on img at bounding box center [474, 212] width 45 height 45
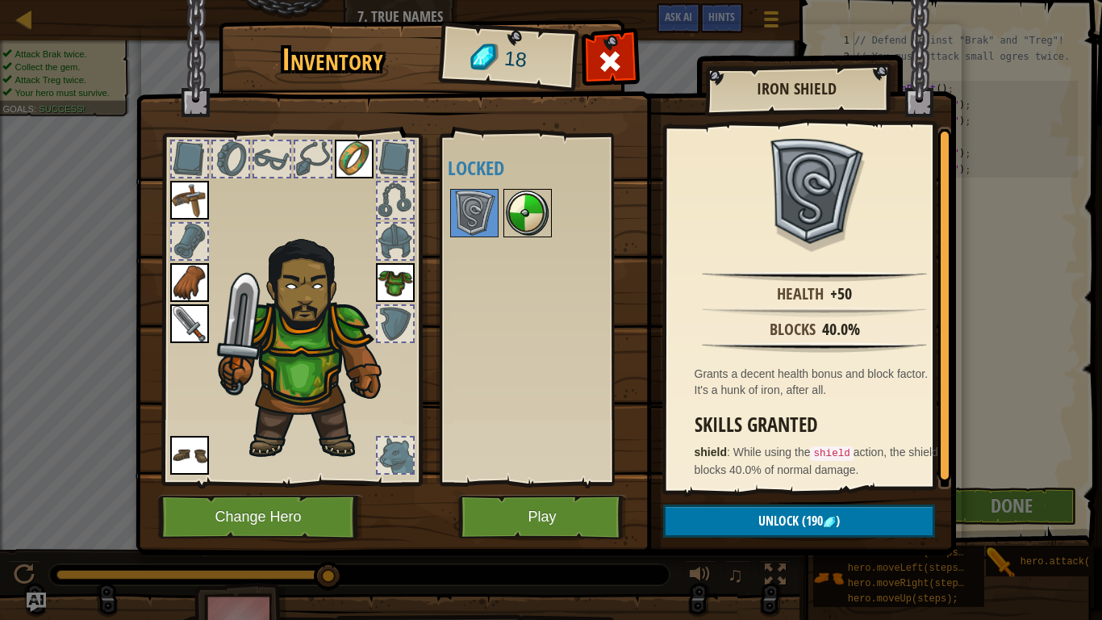
click at [512, 197] on img at bounding box center [527, 212] width 45 height 45
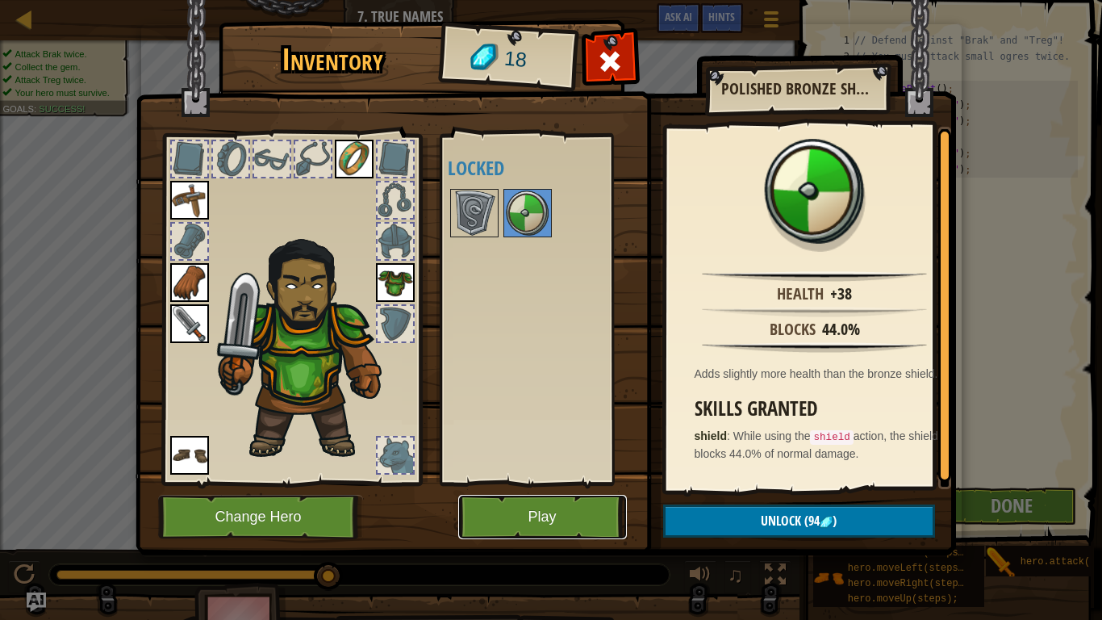
click at [524, 489] on button "Play" at bounding box center [542, 517] width 169 height 44
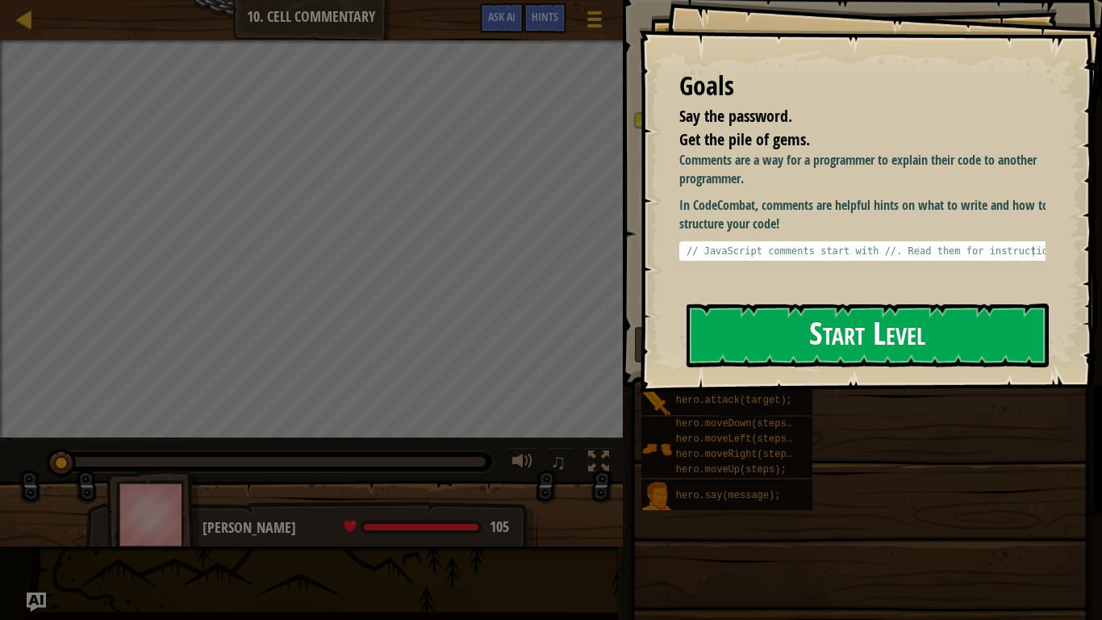
click at [859, 325] on button "Start Level" at bounding box center [868, 335] width 362 height 64
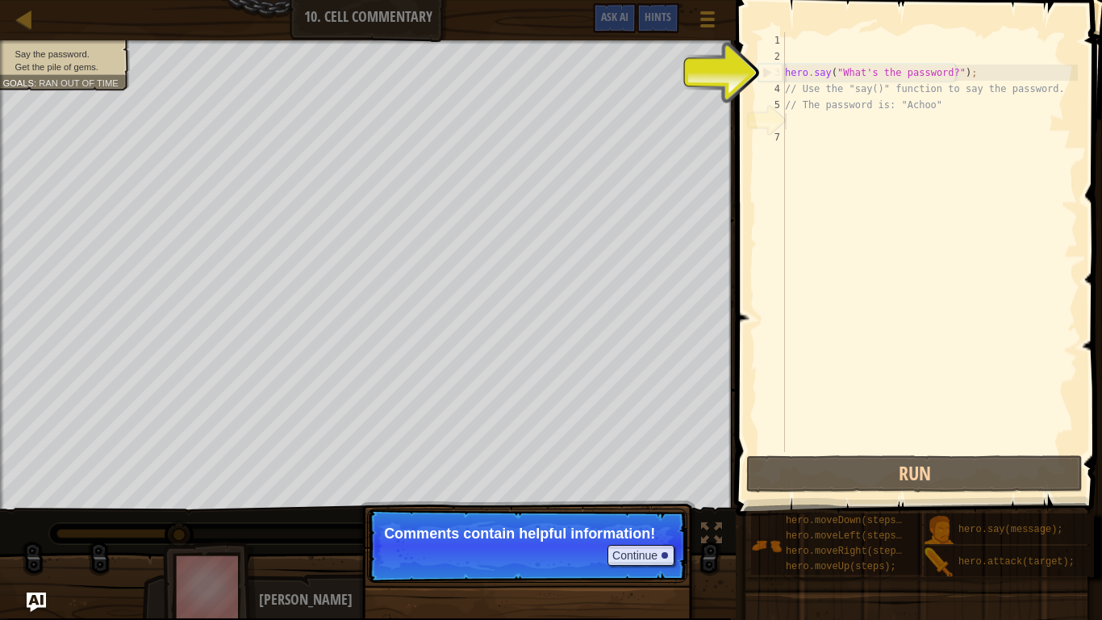
click at [831, 116] on div "hero . say ( "What's the password?" ) ; // Use the "say()" function to say the …" at bounding box center [930, 258] width 296 height 452
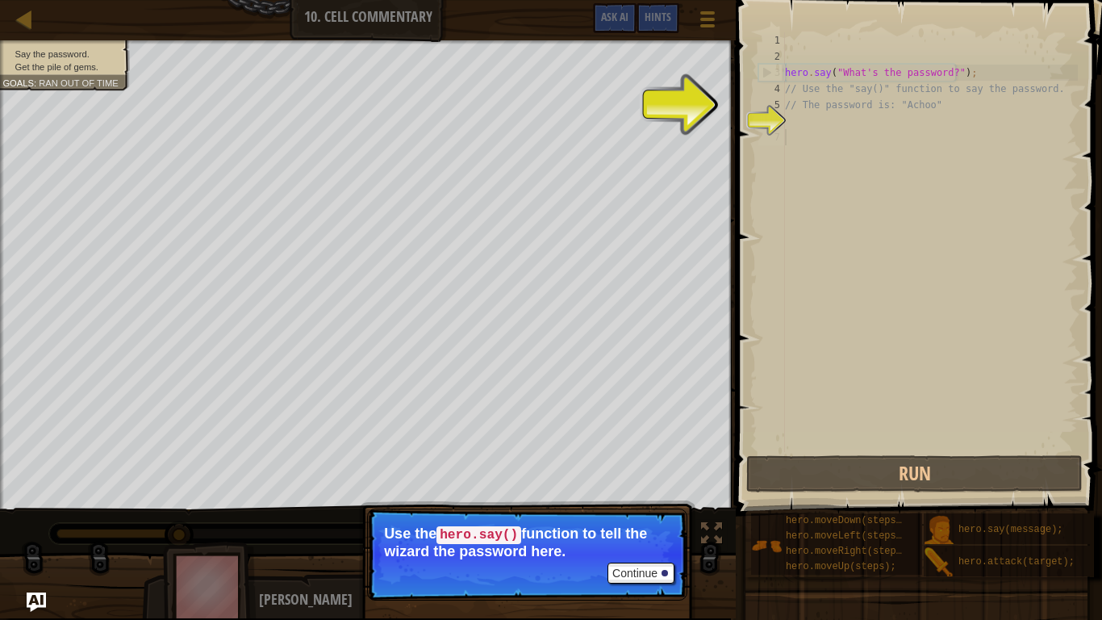
click at [819, 129] on div "hero . say ( "What's the password?" ) ; // Use the "say()" function to say the …" at bounding box center [930, 258] width 296 height 452
click at [641, 489] on button "Continue" at bounding box center [641, 572] width 67 height 21
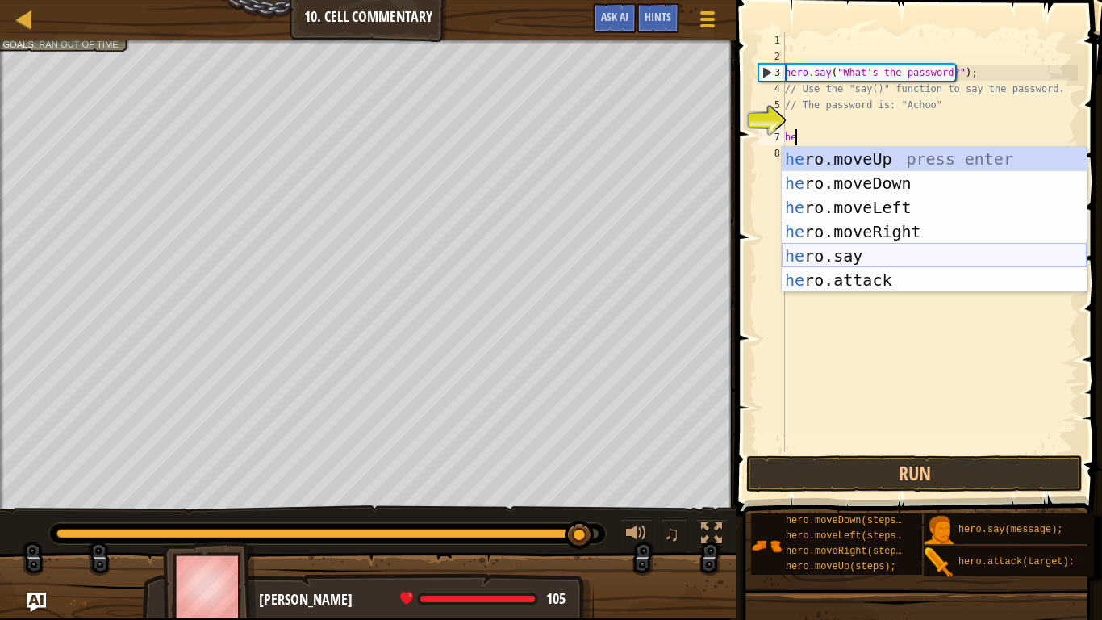
click at [838, 253] on div "he ro.moveUp press enter he ro.moveDown press enter he ro.moveLeft press enter …" at bounding box center [934, 244] width 305 height 194
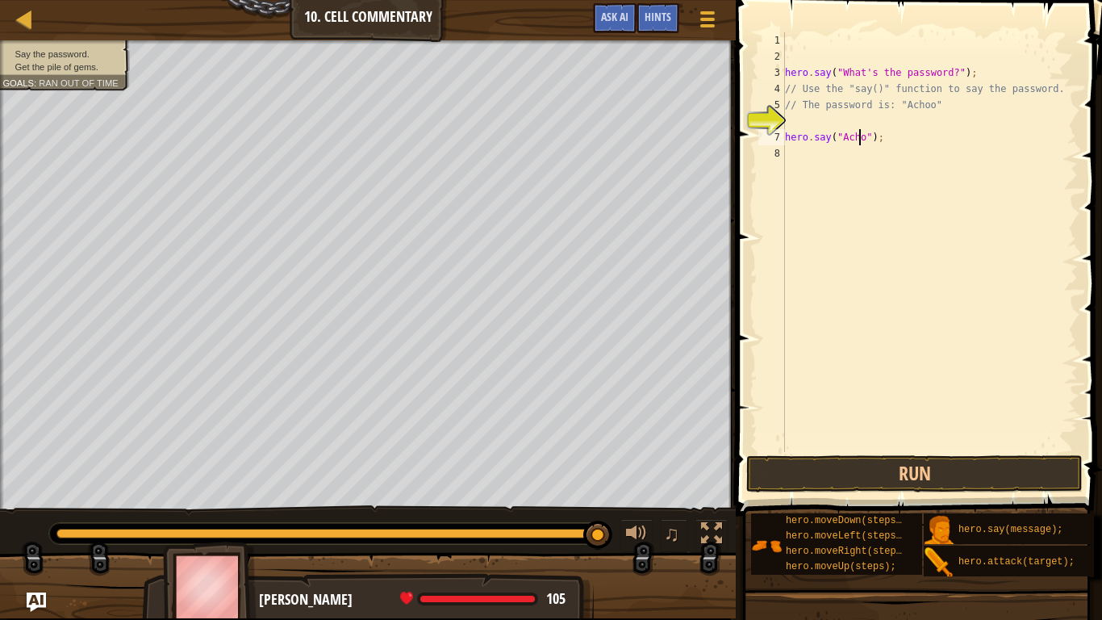
scroll to position [7, 7]
type textarea "hero.say("Achoo");"
click at [877, 480] on button "Run" at bounding box center [914, 473] width 336 height 37
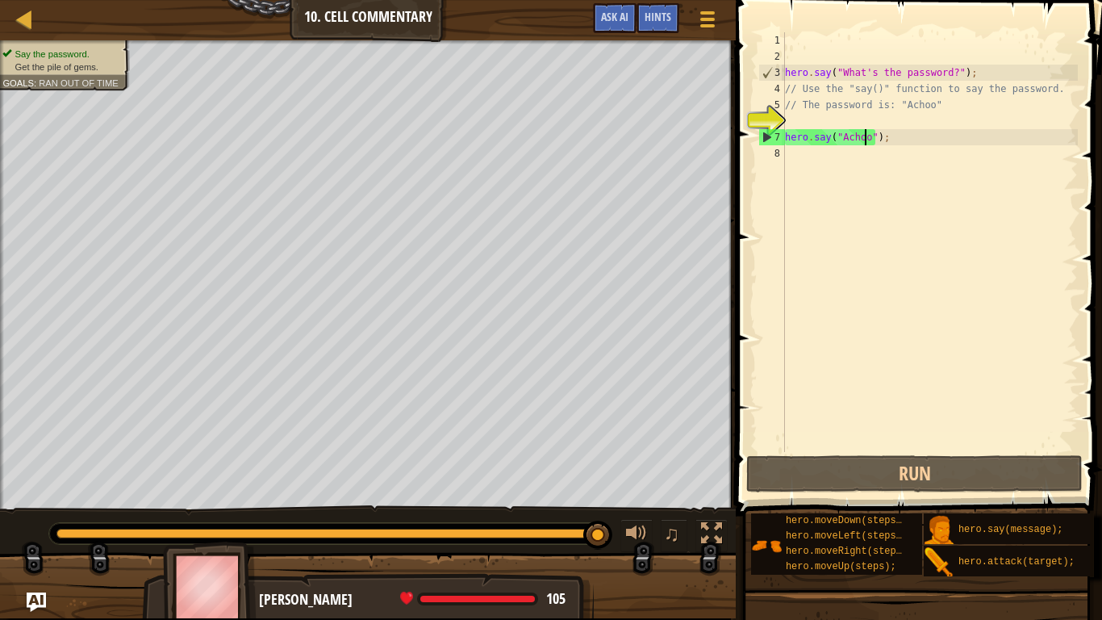
click at [794, 155] on div "hero . say ( "What's the password?" ) ; // Use the "say()" function to say the …" at bounding box center [930, 258] width 296 height 452
type textarea "h"
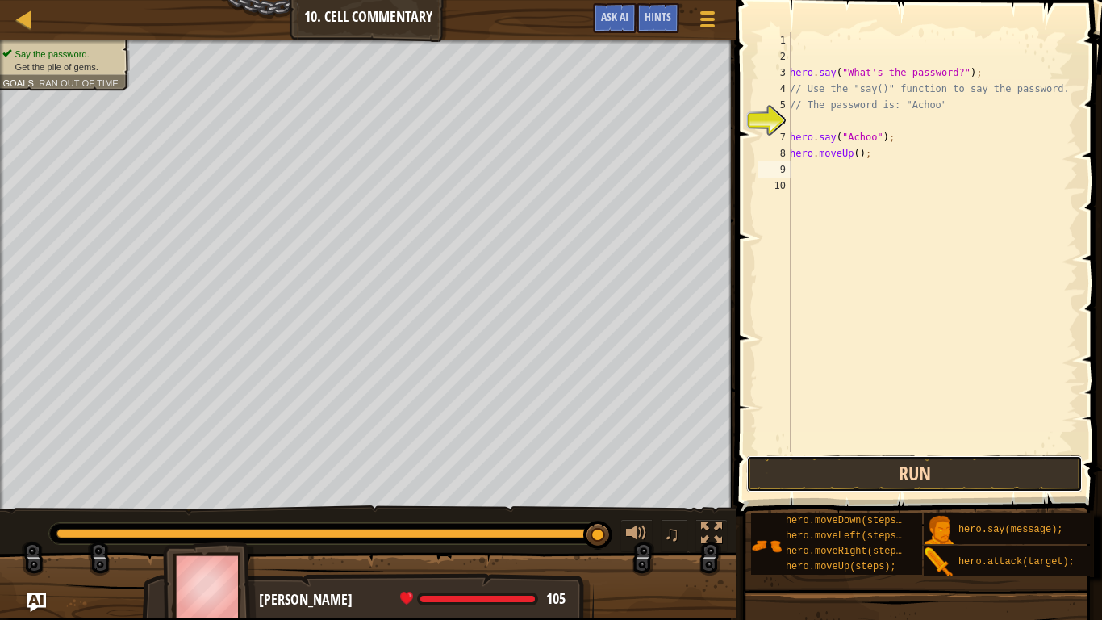
click at [865, 485] on button "Run" at bounding box center [914, 473] width 336 height 37
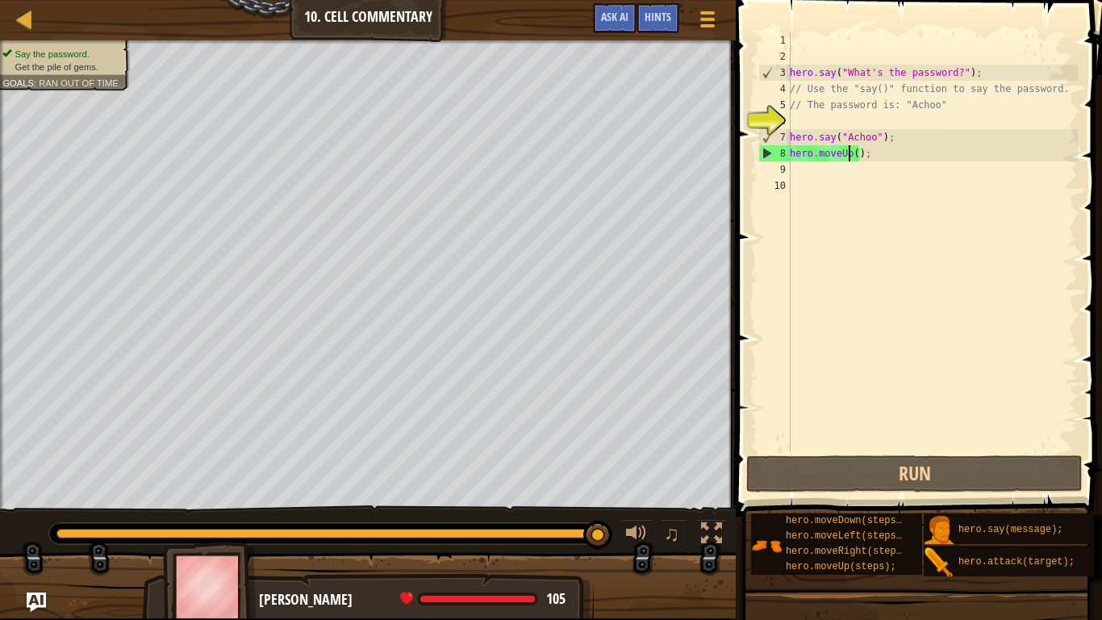
click at [850, 152] on div "hero . say ( "What's the password?" ) ; // Use the "say()" function to say the …" at bounding box center [932, 258] width 291 height 452
click at [855, 154] on div "hero . say ( "What's the password?" ) ; // Use the "say()" function to say the …" at bounding box center [932, 258] width 291 height 452
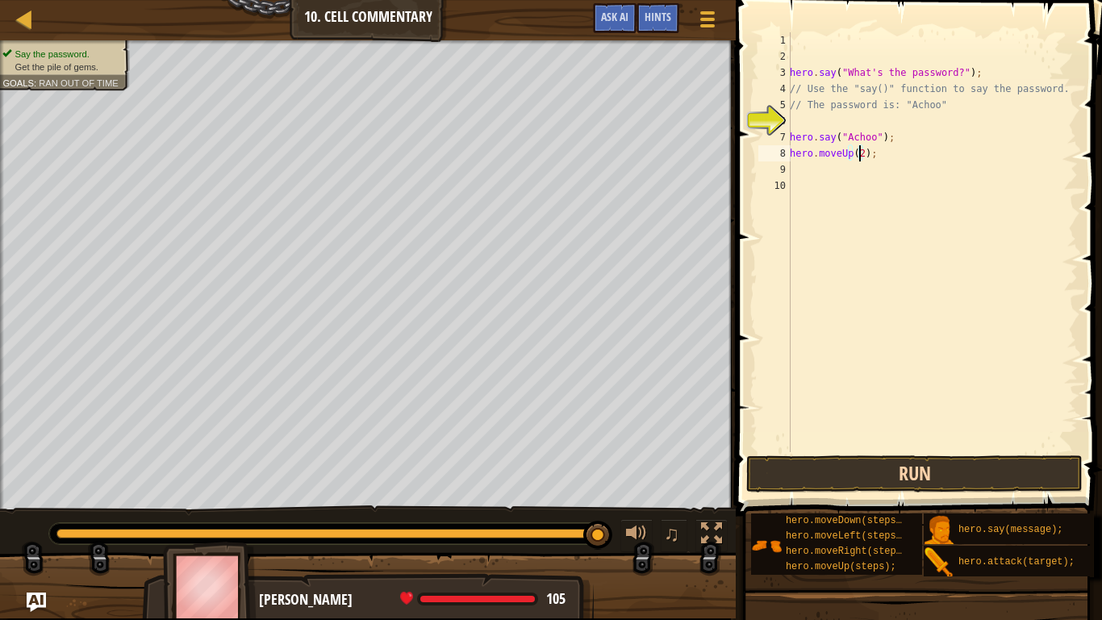
type textarea "hero.moveUp(2);"
click at [875, 473] on button "Run" at bounding box center [914, 473] width 336 height 37
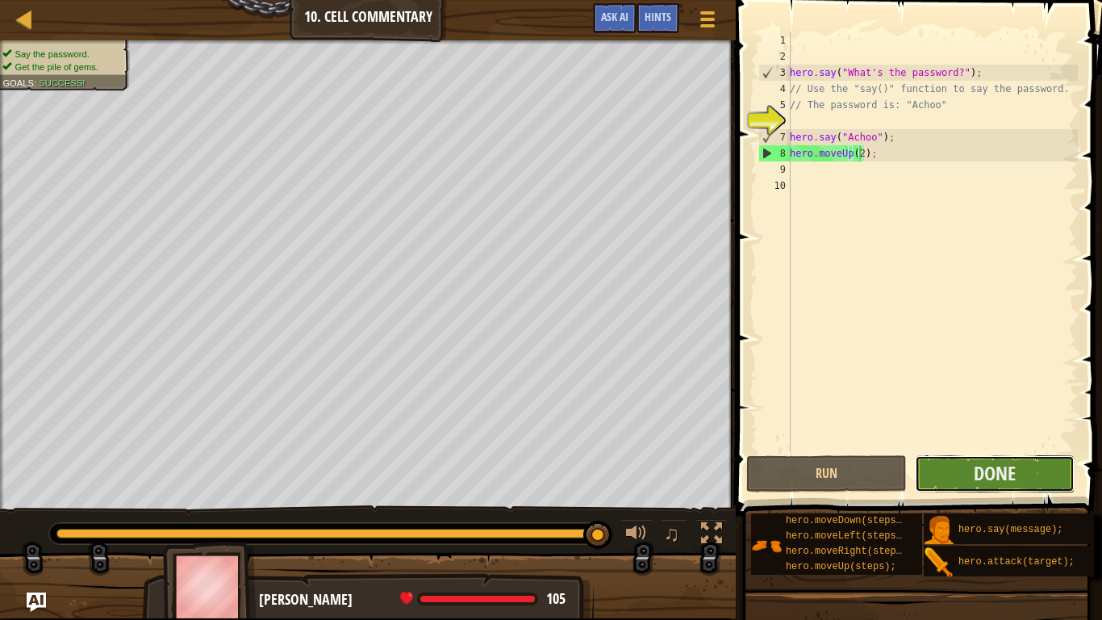
click at [954, 471] on button "Done" at bounding box center [995, 473] width 160 height 37
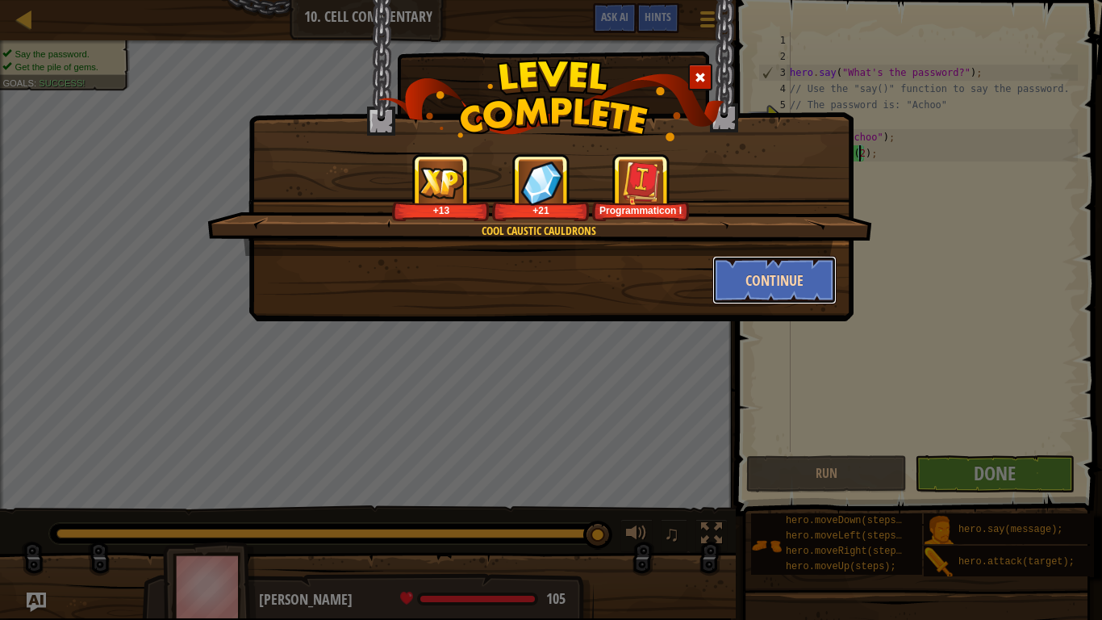
click at [815, 279] on button "Continue" at bounding box center [775, 280] width 125 height 48
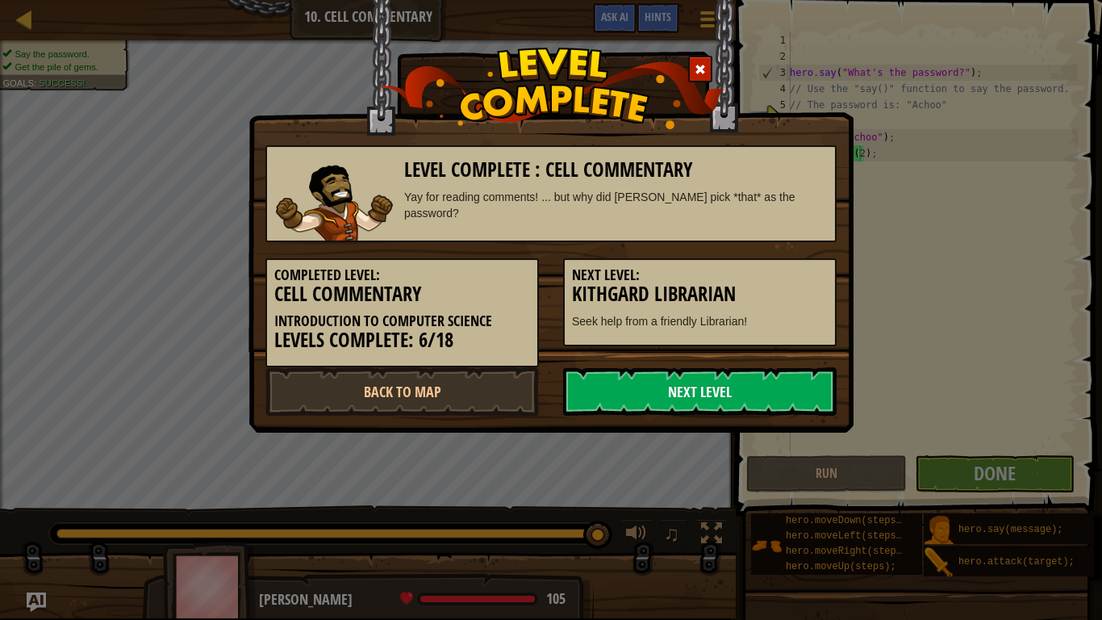
click at [710, 399] on link "Next Level" at bounding box center [700, 391] width 274 height 48
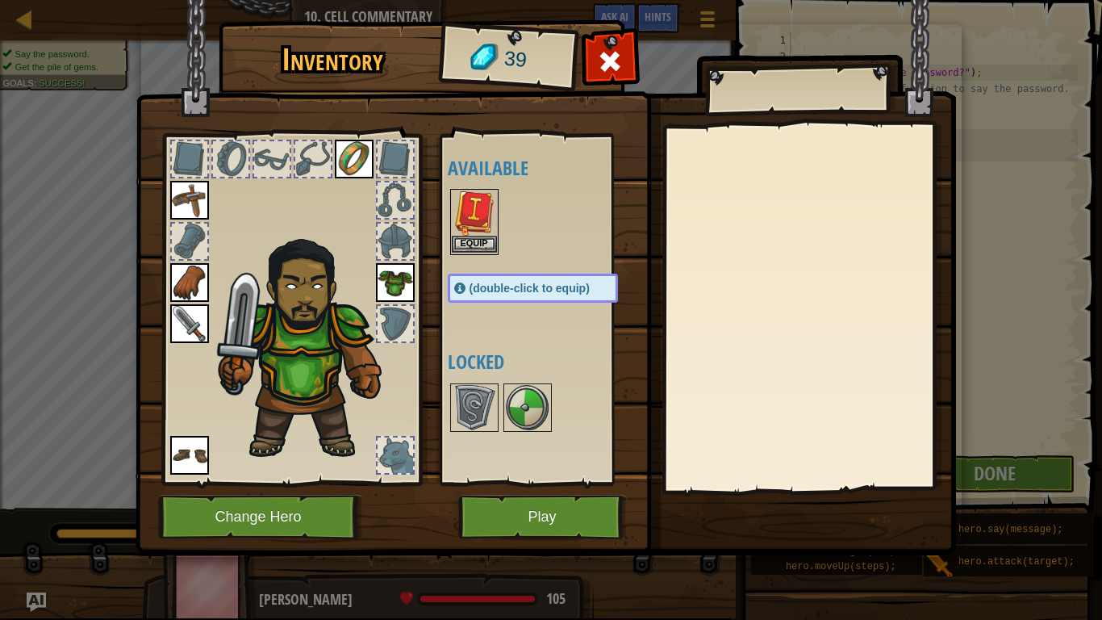
click at [483, 219] on img at bounding box center [474, 212] width 45 height 45
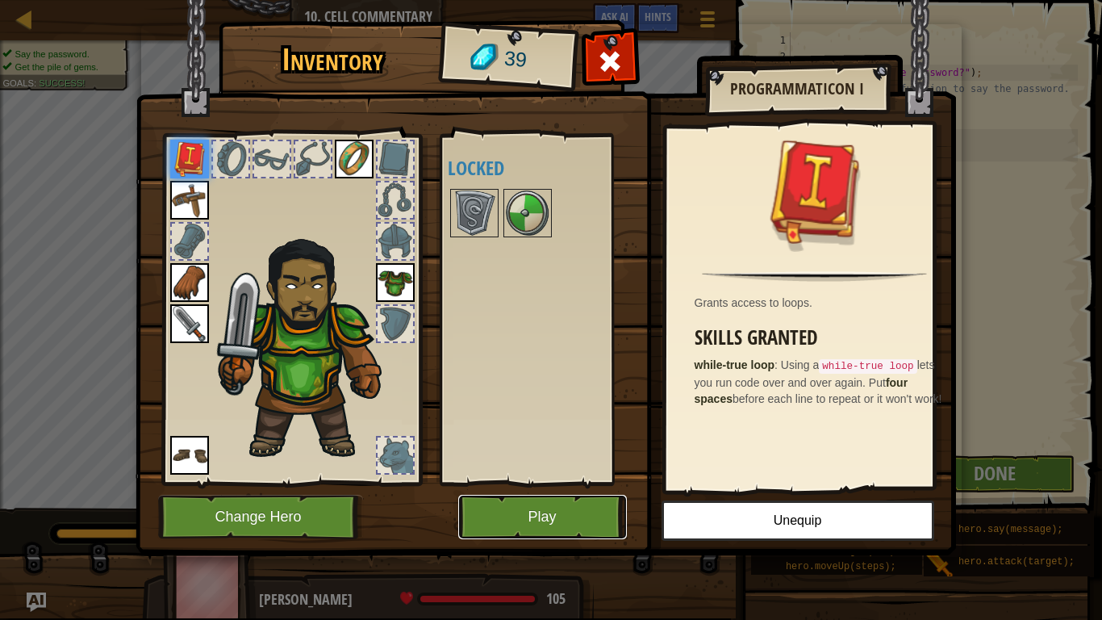
click at [594, 489] on button "Play" at bounding box center [542, 517] width 169 height 44
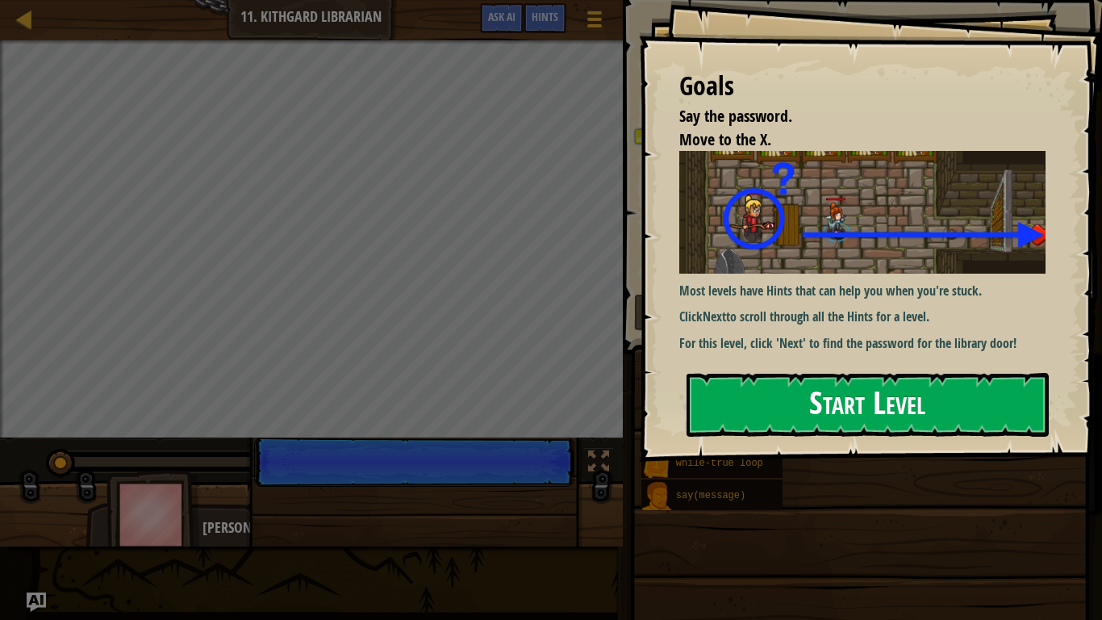
click at [708, 396] on button "Start Level" at bounding box center [868, 405] width 362 height 64
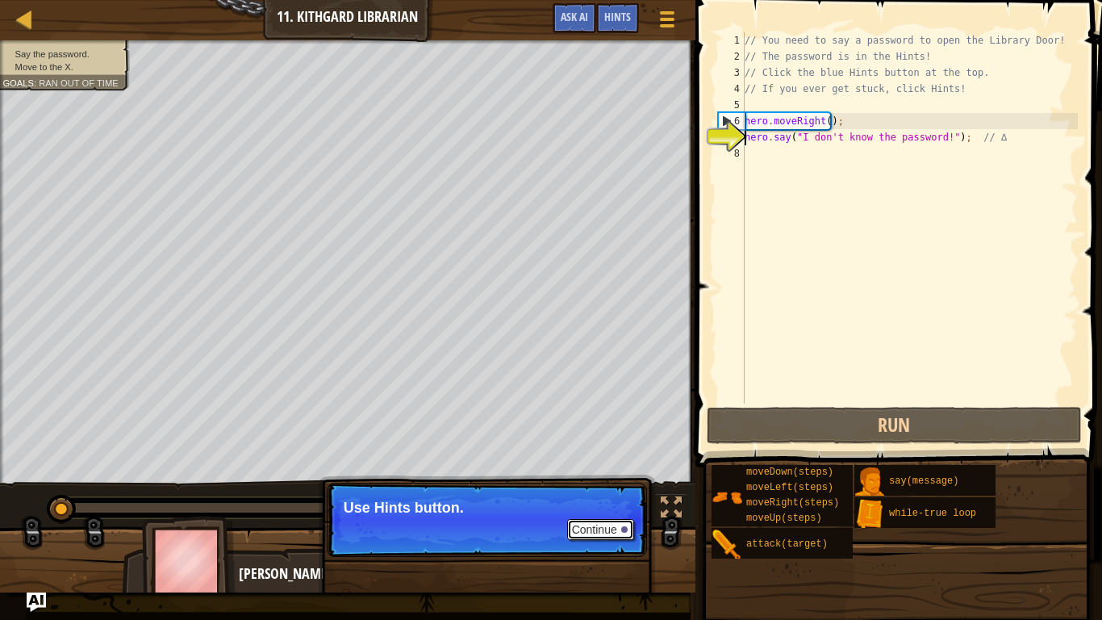
click at [614, 489] on button "Continue" at bounding box center [600, 529] width 67 height 21
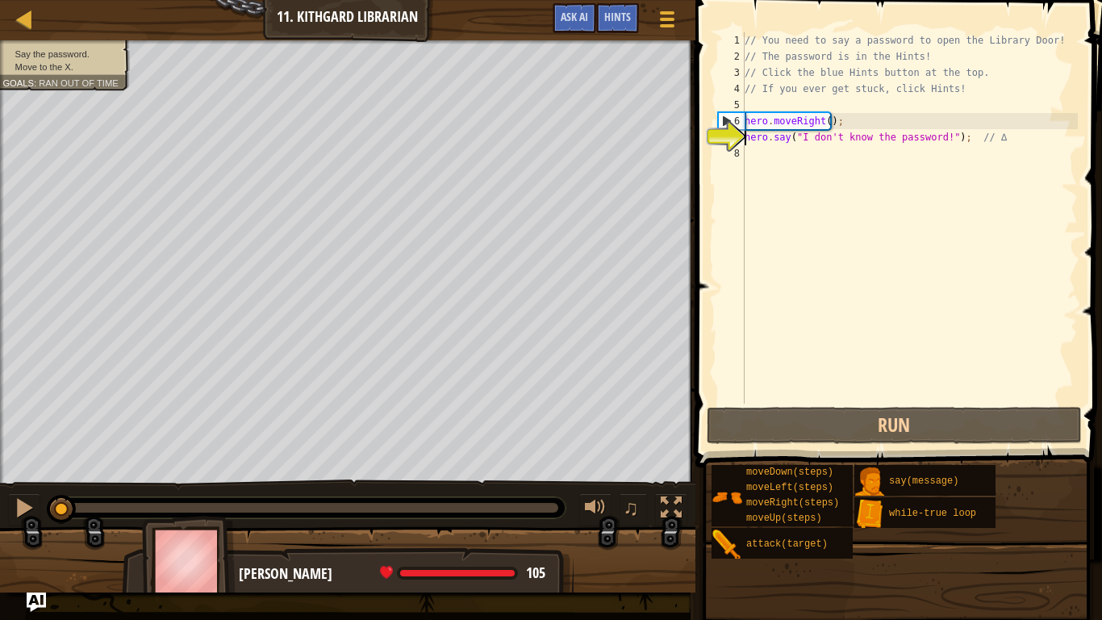
click at [894, 141] on div "// You need to say a password to open the Library Door! // The password is in t…" at bounding box center [910, 233] width 336 height 403
click at [823, 164] on div "// You need to say a password to open the Library Door! // The password is in t…" at bounding box center [910, 233] width 336 height 403
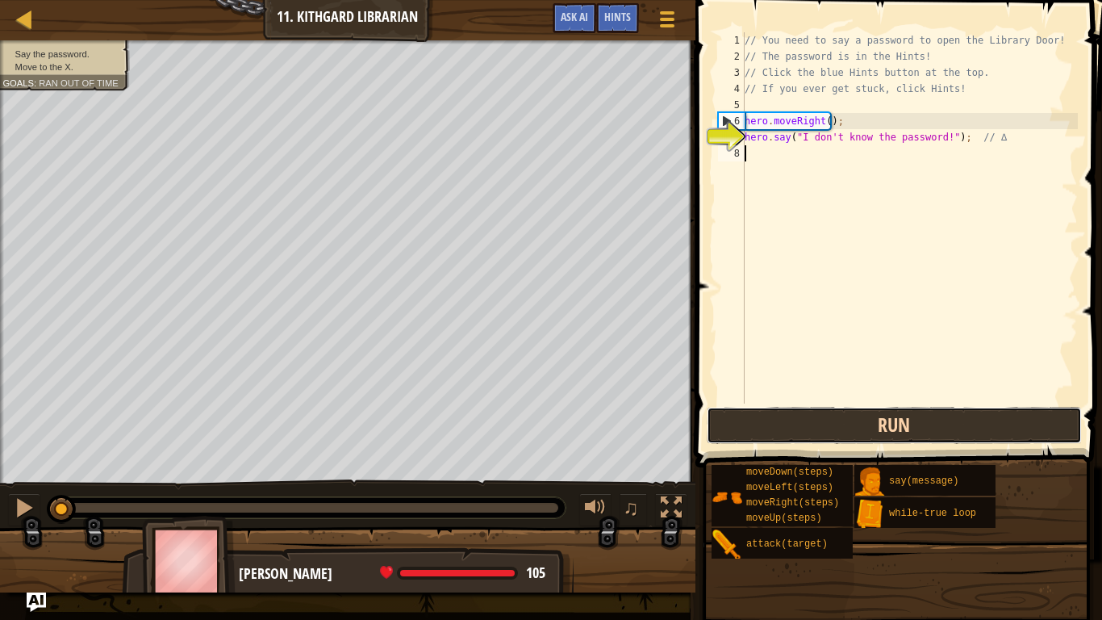
click at [819, 416] on button "Run" at bounding box center [895, 425] width 376 height 37
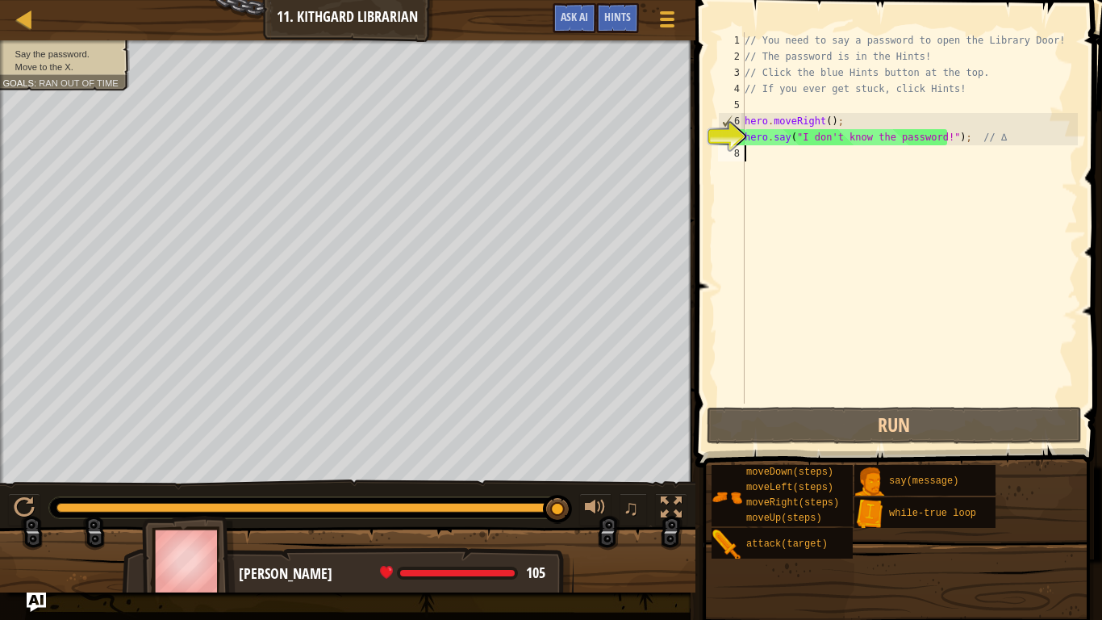
click at [848, 138] on div "// You need to say a password to open the Library Door! // The password is in t…" at bounding box center [910, 233] width 336 height 403
click at [848, 138] on div "// You need to say a password to open the Library Door! // The password is in t…" at bounding box center [910, 217] width 336 height 371
click at [848, 138] on div "// You need to say a password to open the Library Door! // The password is in t…" at bounding box center [910, 233] width 336 height 403
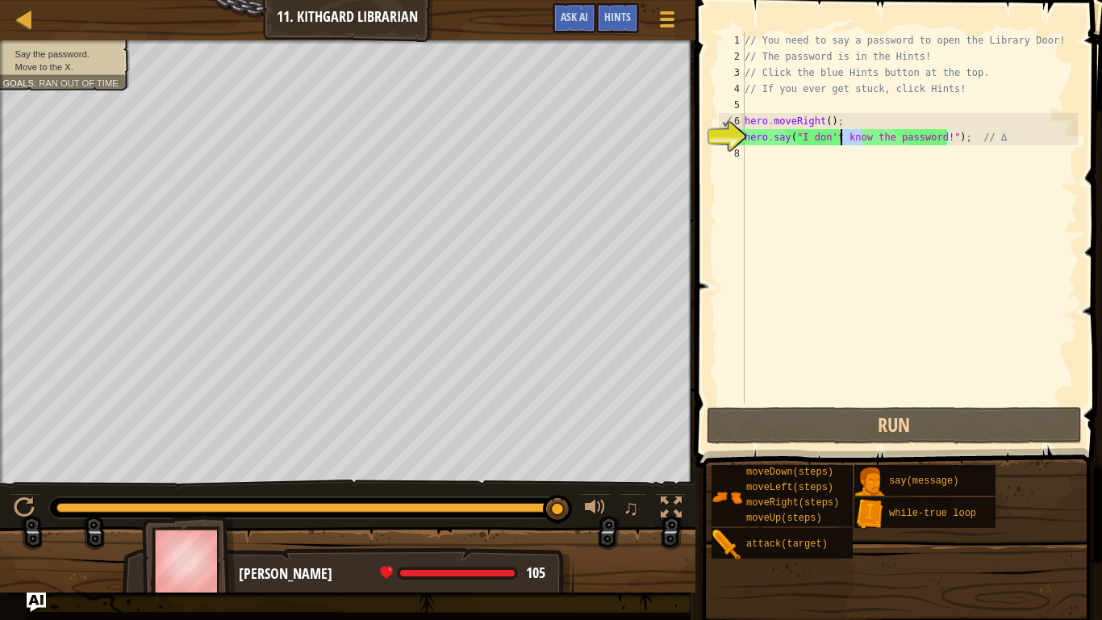
click at [848, 138] on div "// You need to say a password to open the Library Door! // The password is in t…" at bounding box center [910, 217] width 336 height 371
click at [848, 138] on div "// You need to say a password to open the Library Door! // The password is in t…" at bounding box center [910, 233] width 336 height 403
click at [848, 138] on div "// You need to say a password to open the Library Door! // The password is in t…" at bounding box center [910, 217] width 336 height 371
drag, startPoint x: 792, startPoint y: 136, endPoint x: 930, endPoint y: 141, distance: 138.9
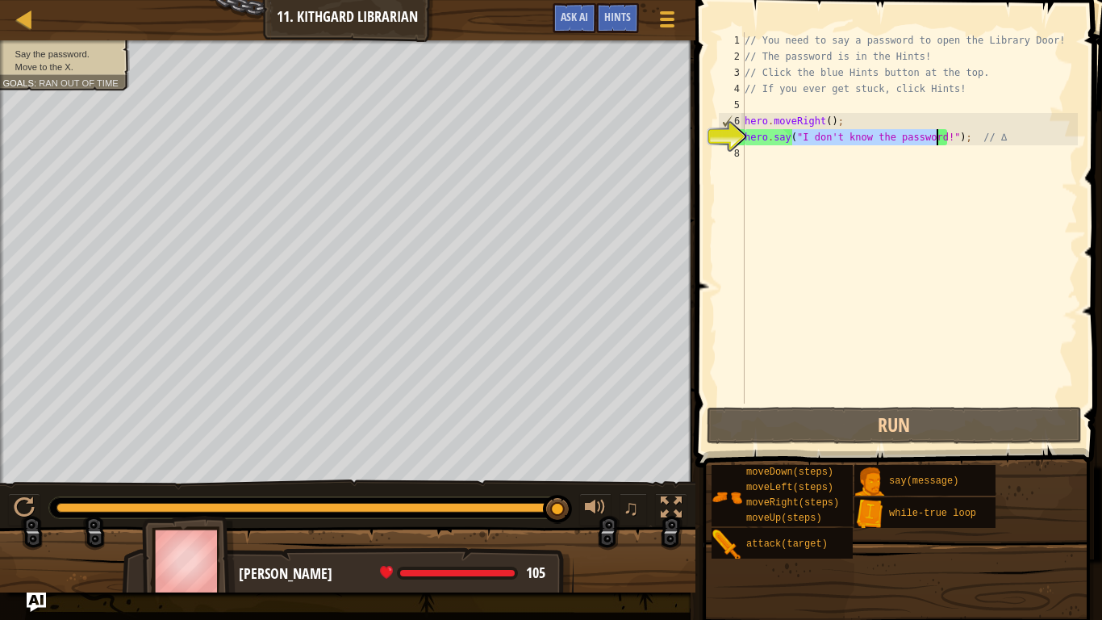
click at [930, 141] on div "// You need to say a password to open the Library Door! // The password is in t…" at bounding box center [910, 233] width 336 height 403
click at [929, 140] on div "// You need to say a password to open the Library Door! // The password is in t…" at bounding box center [910, 217] width 336 height 371
drag, startPoint x: 797, startPoint y: 140, endPoint x: 937, endPoint y: 140, distance: 139.6
click at [937, 140] on div "// You need to say a password to open the Library Door! // The password is in t…" at bounding box center [910, 233] width 336 height 403
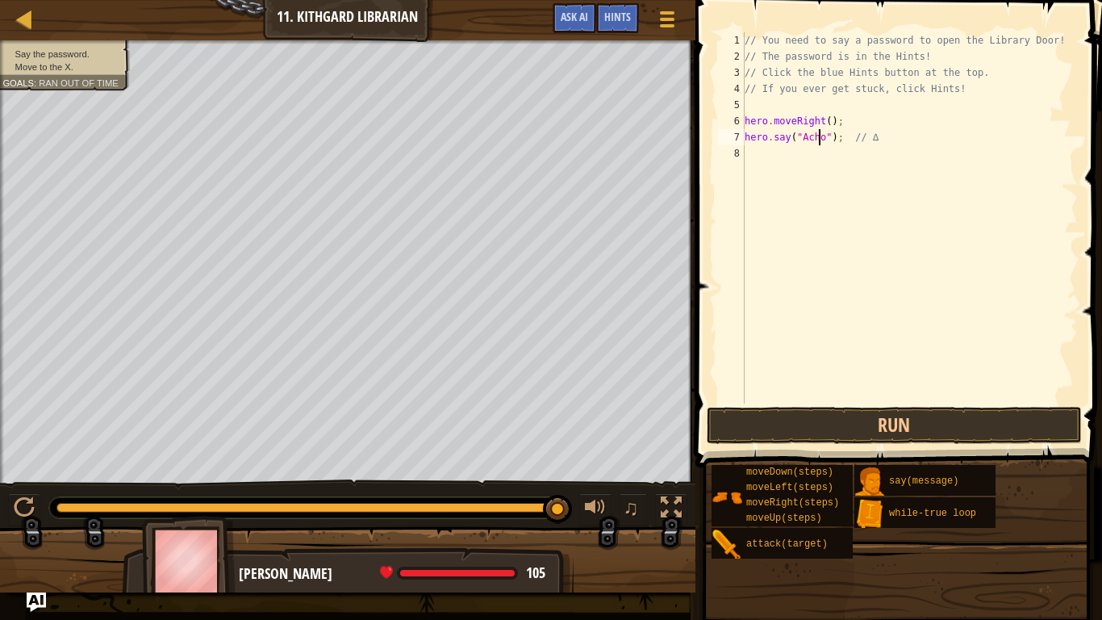
scroll to position [7, 6]
click at [869, 438] on button "Run" at bounding box center [895, 425] width 376 height 37
click at [838, 424] on button "Run" at bounding box center [895, 425] width 376 height 37
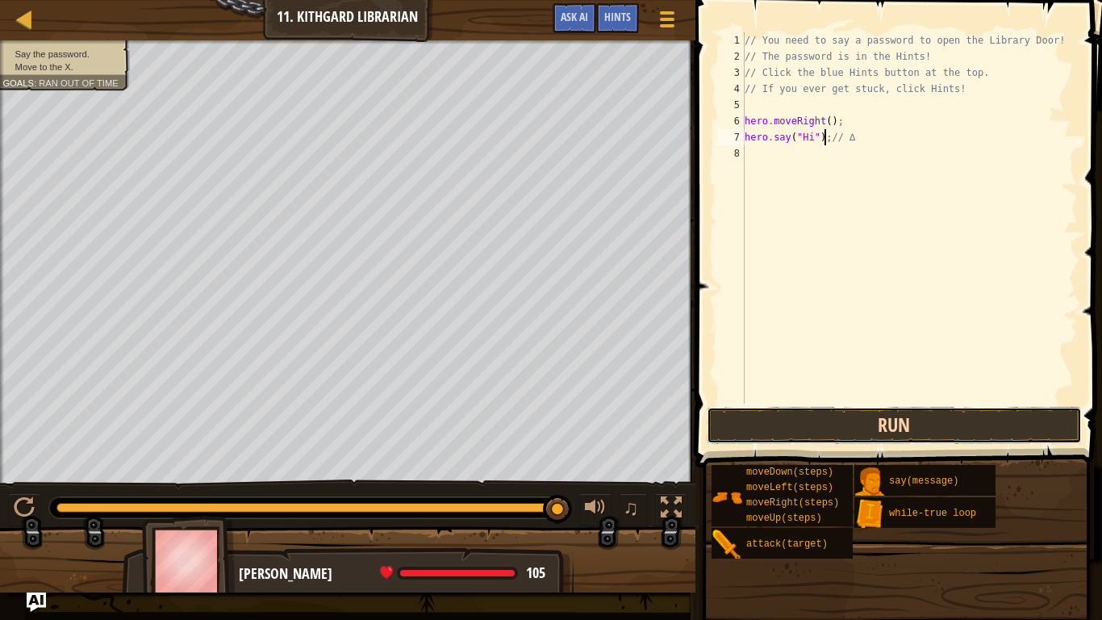
click at [884, 413] on button "Run" at bounding box center [895, 425] width 376 height 37
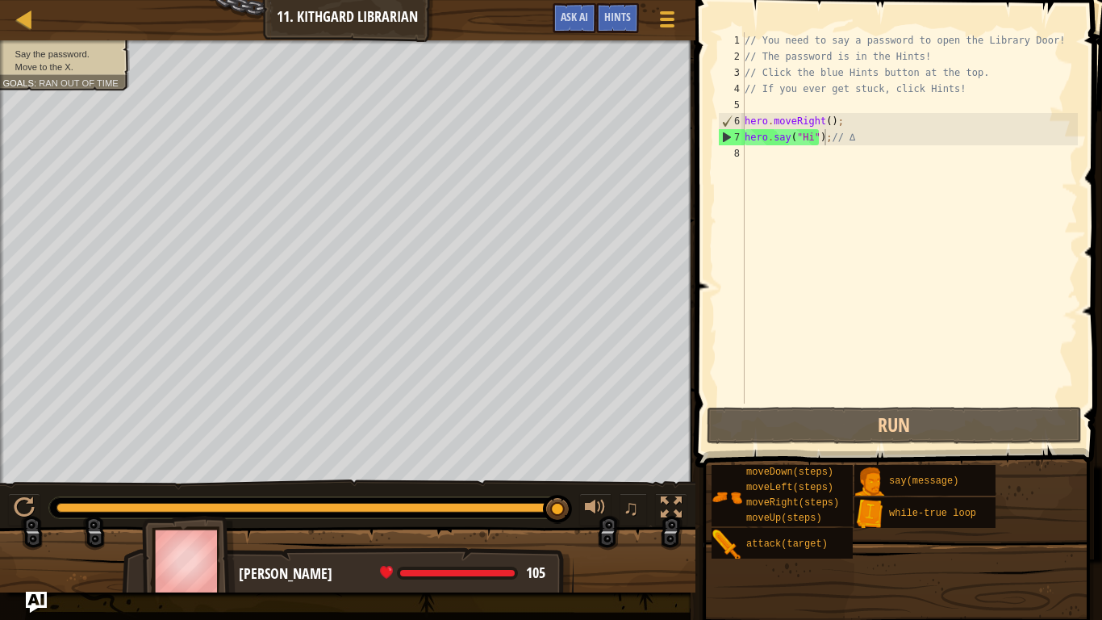
click at [29, 489] on img "Ask AI" at bounding box center [36, 601] width 21 height 21
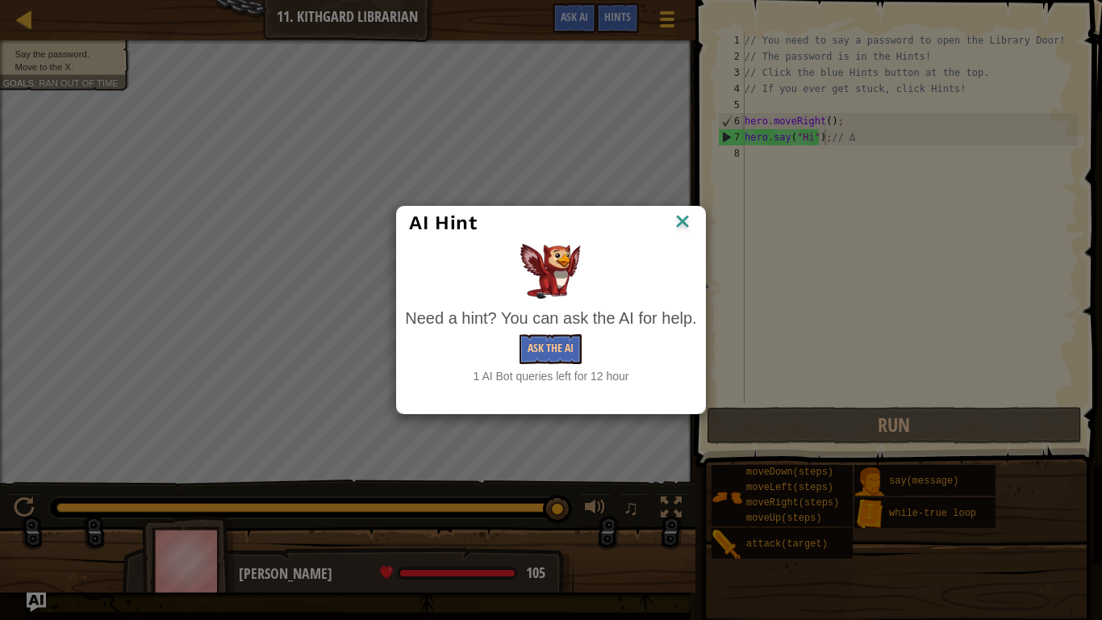
click at [690, 226] on img at bounding box center [682, 223] width 21 height 24
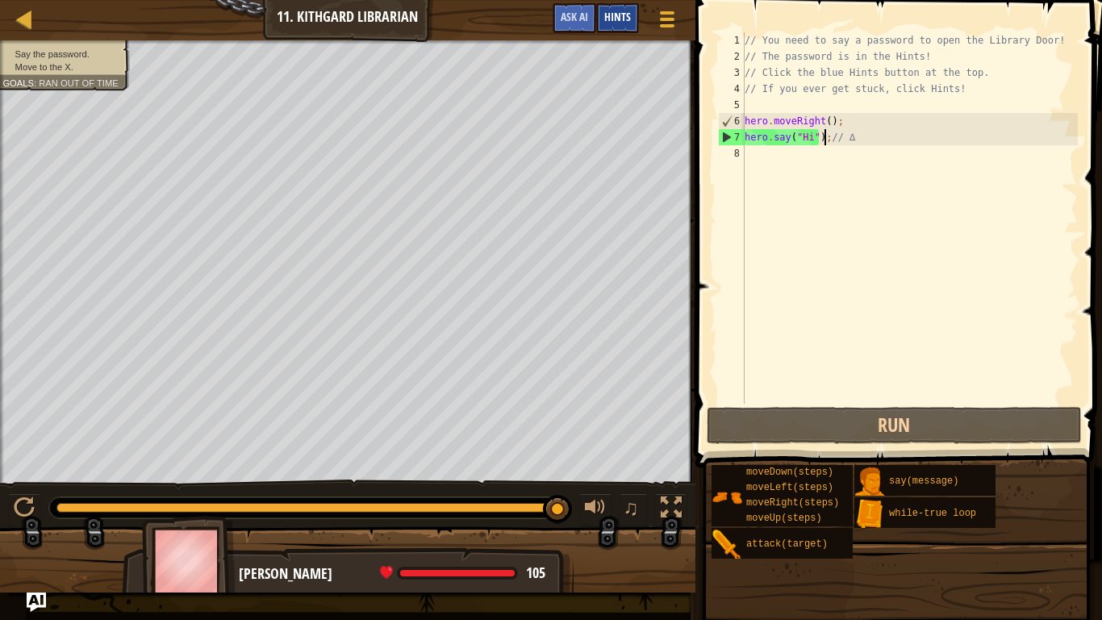
click at [621, 5] on div "Hints" at bounding box center [617, 18] width 43 height 30
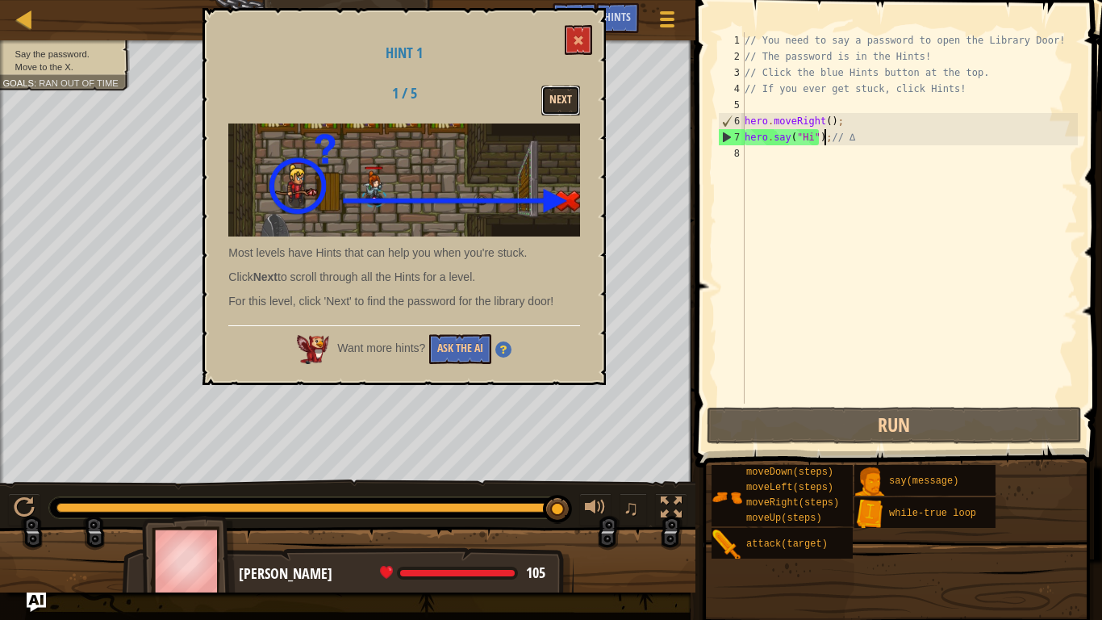
click at [567, 94] on button "Next" at bounding box center [560, 101] width 39 height 30
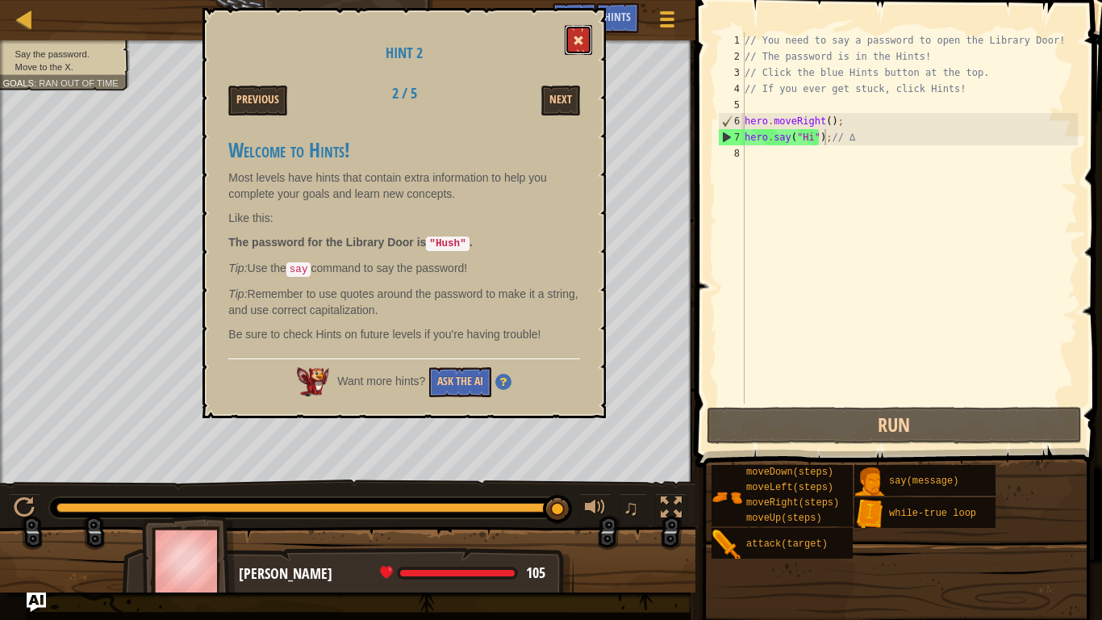
click at [579, 42] on span at bounding box center [578, 40] width 11 height 11
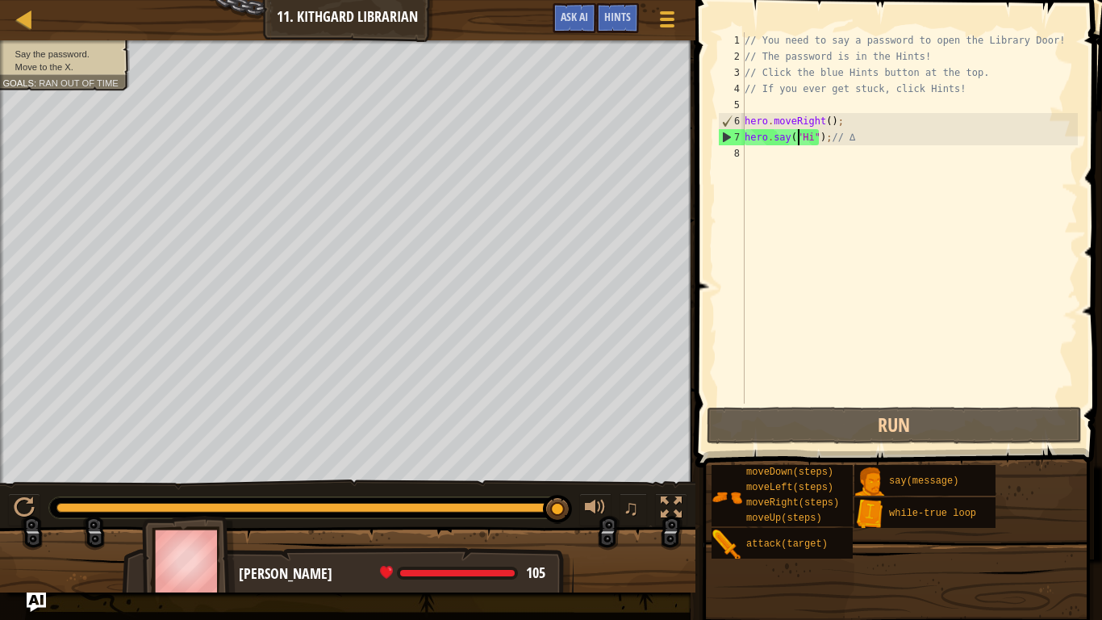
click at [800, 138] on div "// You need to say a password to open the Library Door! // The password is in t…" at bounding box center [910, 233] width 336 height 403
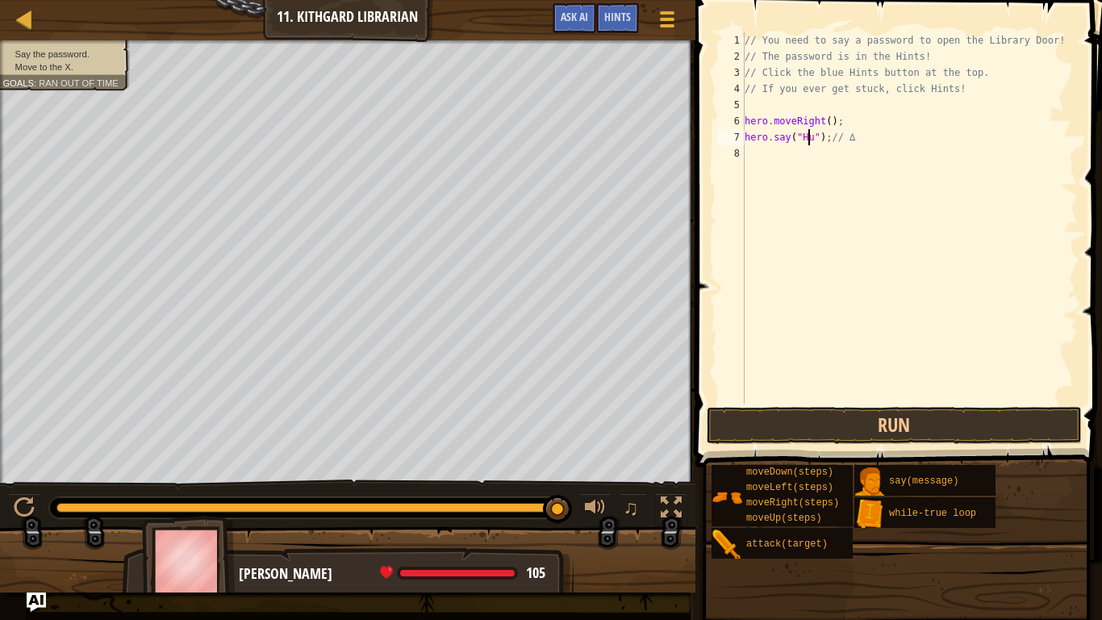
scroll to position [7, 6]
type textarea "hero.say("Hush");// ∆"
click at [885, 411] on button "Run" at bounding box center [895, 425] width 376 height 37
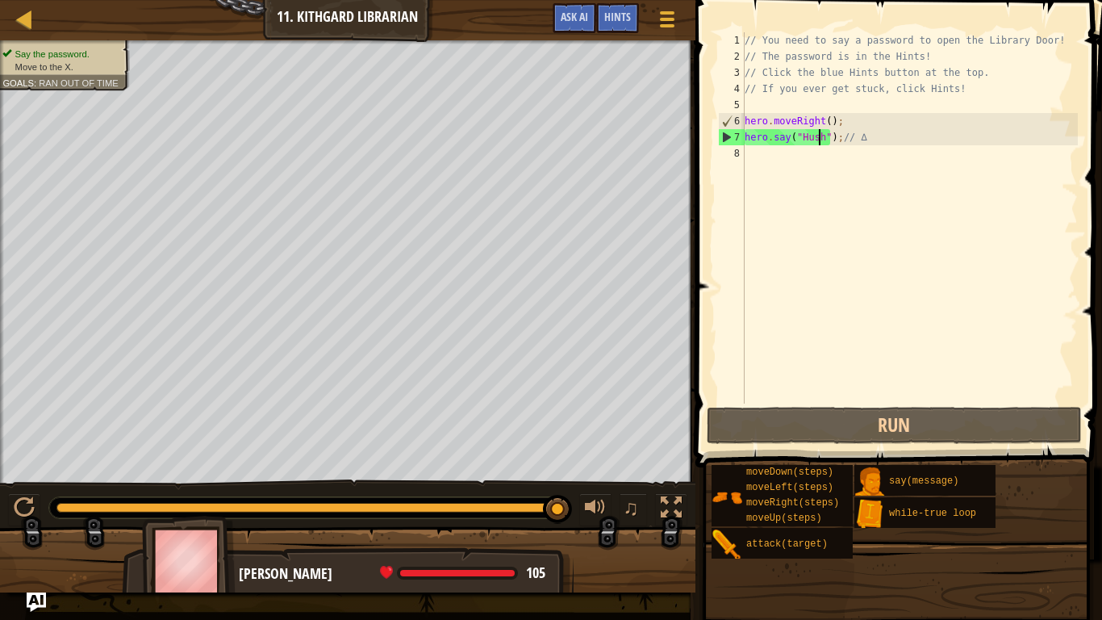
click at [774, 152] on div "// You need to say a password to open the Library Door! // The password is in t…" at bounding box center [910, 233] width 336 height 403
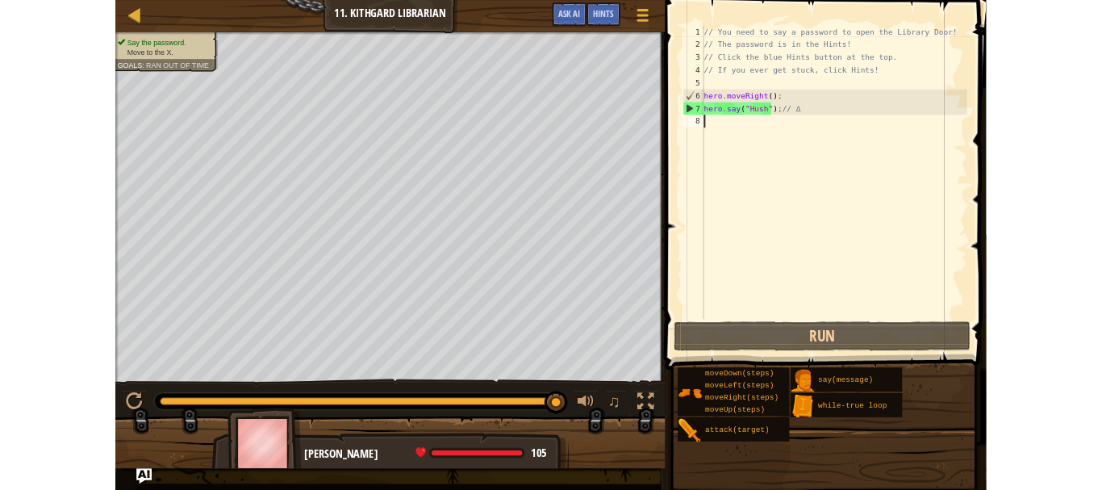
scroll to position [7, 0]
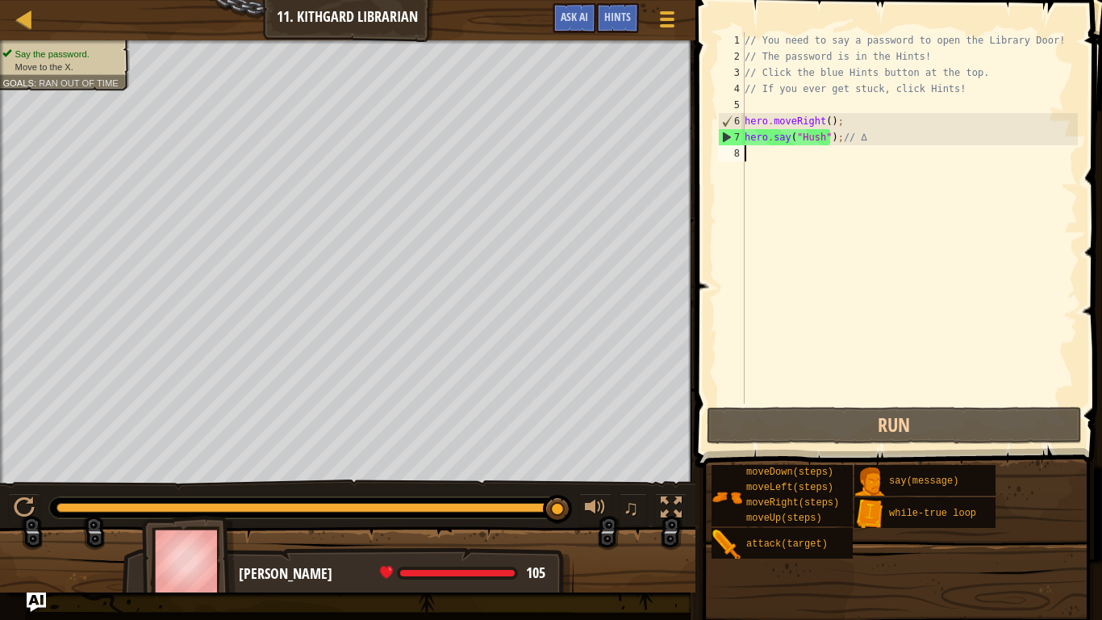
type textarea "h"
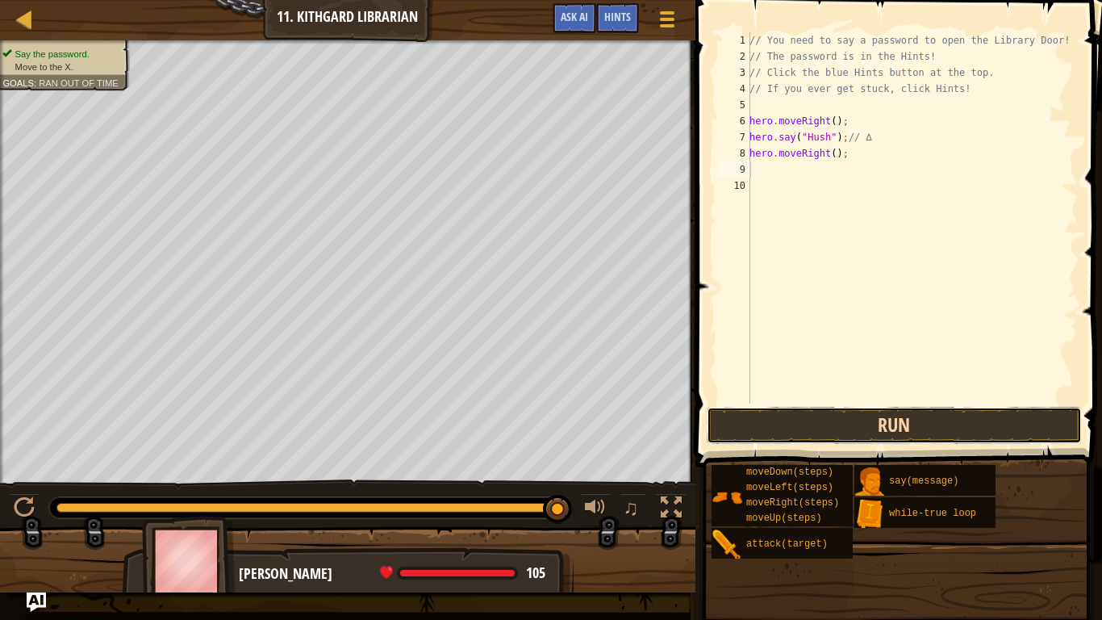
click at [829, 414] on button "Run" at bounding box center [895, 425] width 376 height 37
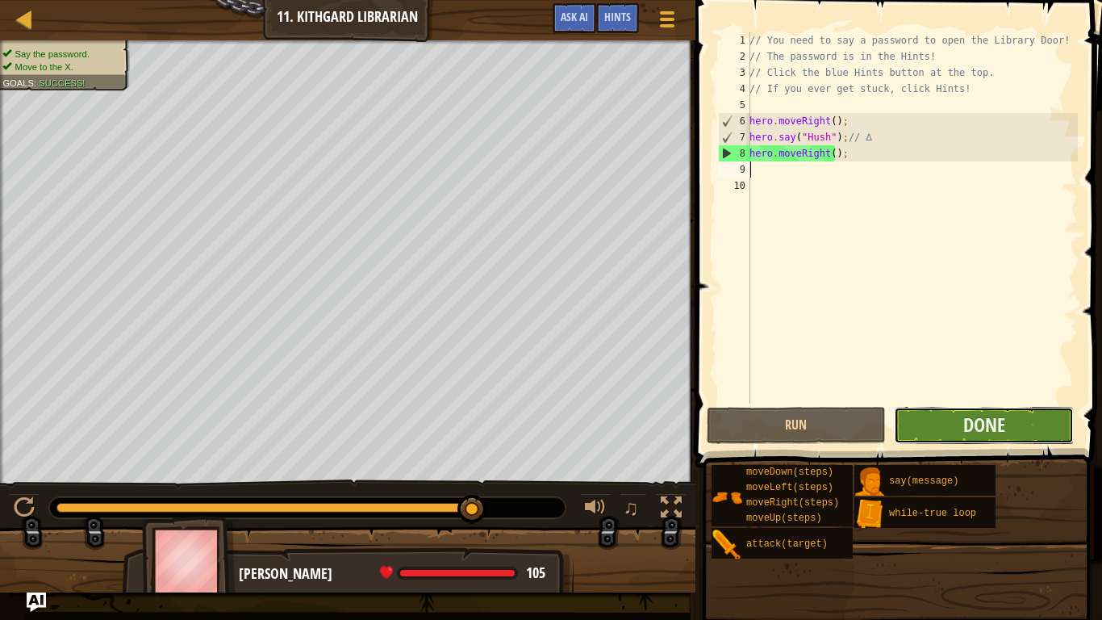
click at [951, 432] on button "Done" at bounding box center [984, 425] width 180 height 37
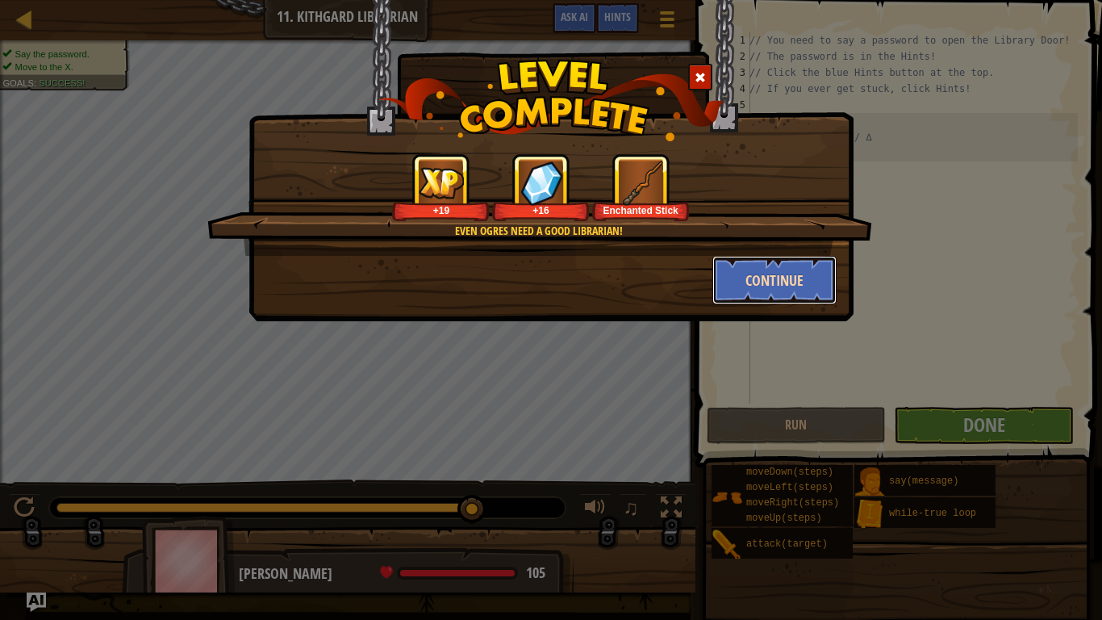
click at [796, 278] on button "Continue" at bounding box center [775, 280] width 125 height 48
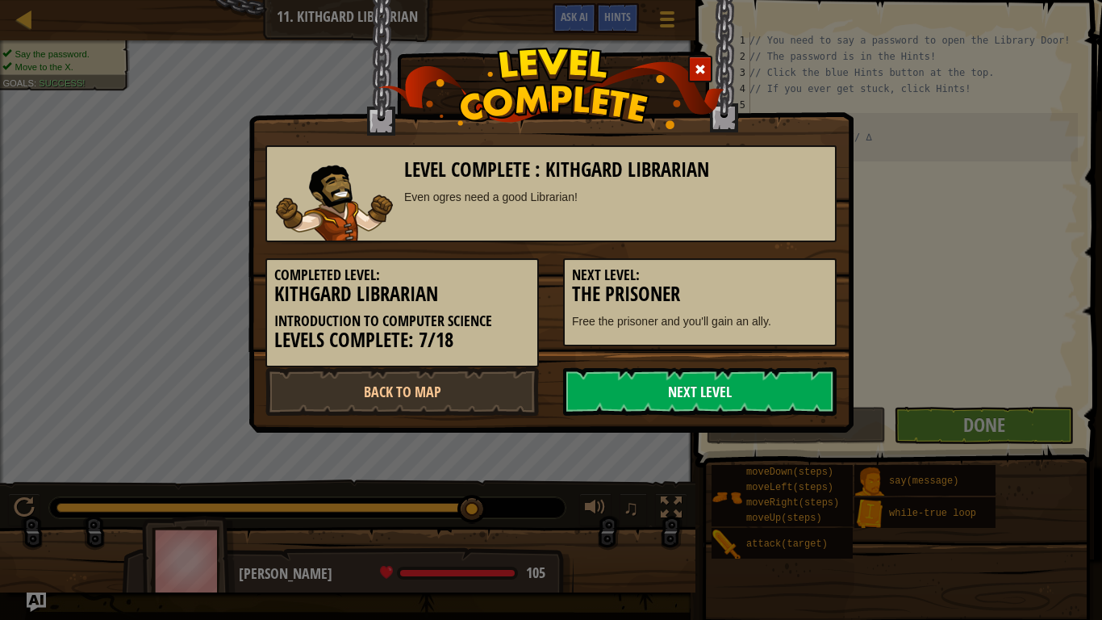
click at [693, 394] on link "Next Level" at bounding box center [700, 391] width 274 height 48
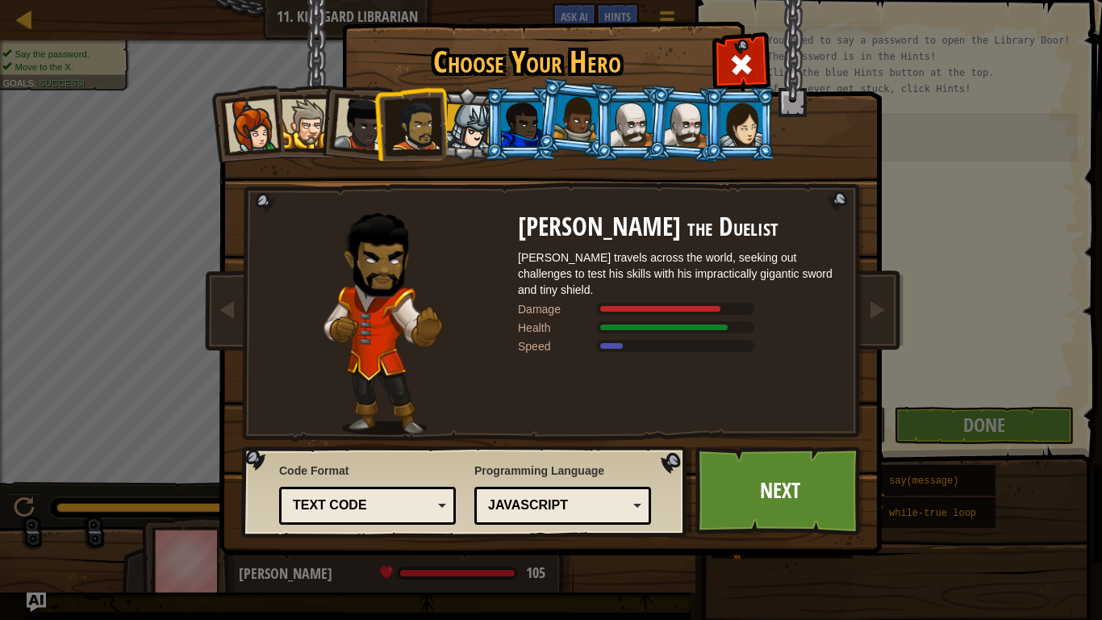
click at [521, 489] on div "JavaScript" at bounding box center [558, 505] width 140 height 19
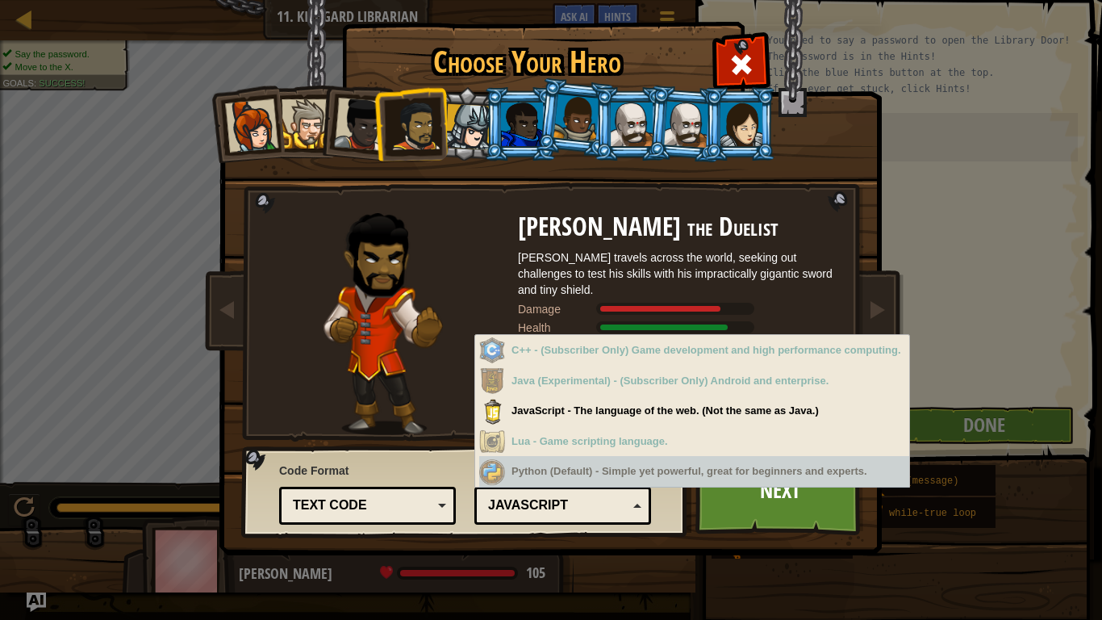
click at [587, 489] on div "Python (Default) JavaScript Lua C++ Java (Experimental) JavaScript" at bounding box center [562, 506] width 177 height 38
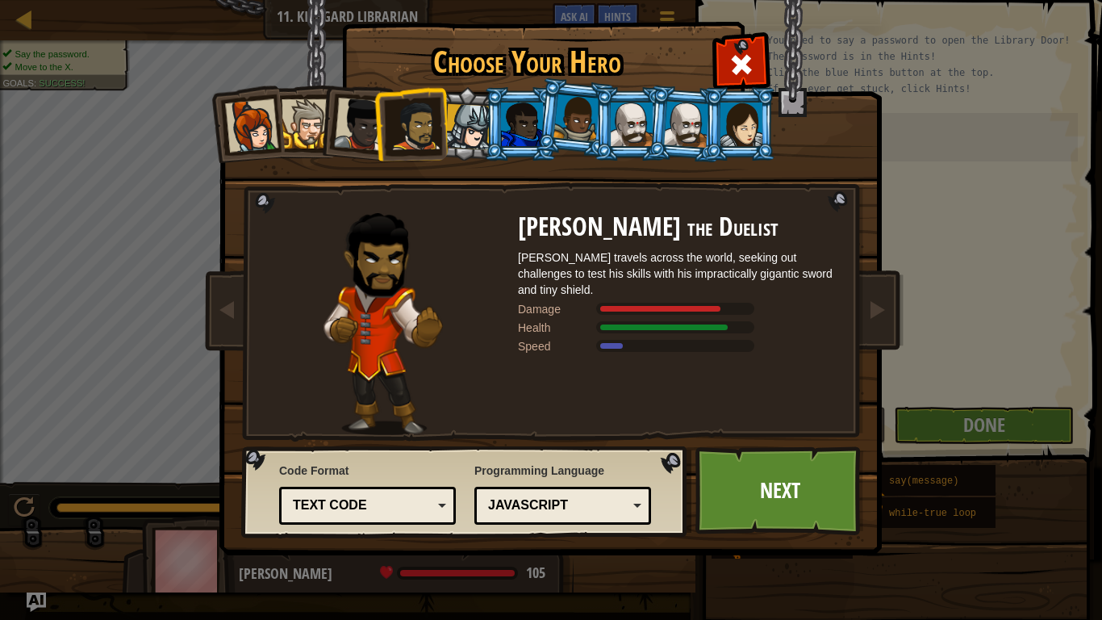
click at [462, 126] on div at bounding box center [468, 127] width 46 height 46
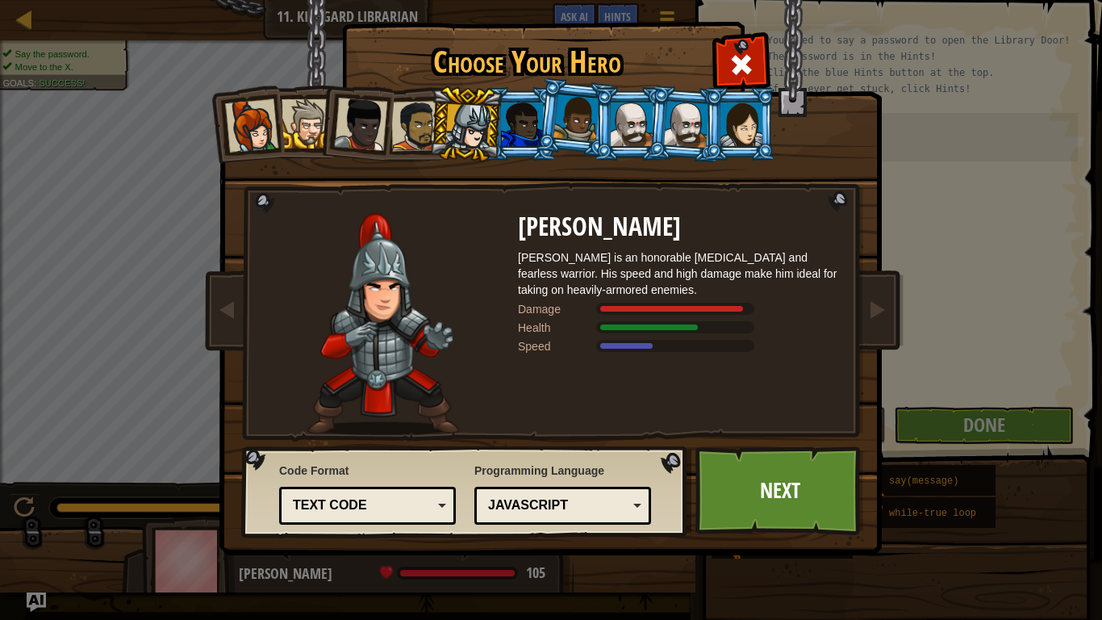
click at [591, 129] on div at bounding box center [577, 118] width 46 height 48
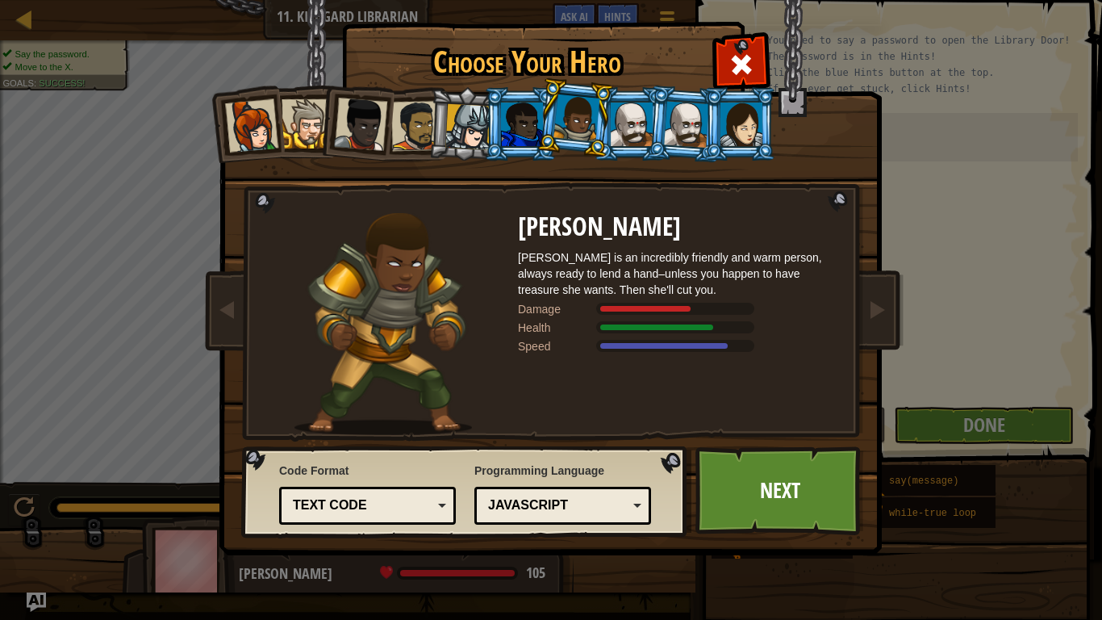
click at [654, 123] on li at bounding box center [684, 124] width 77 height 78
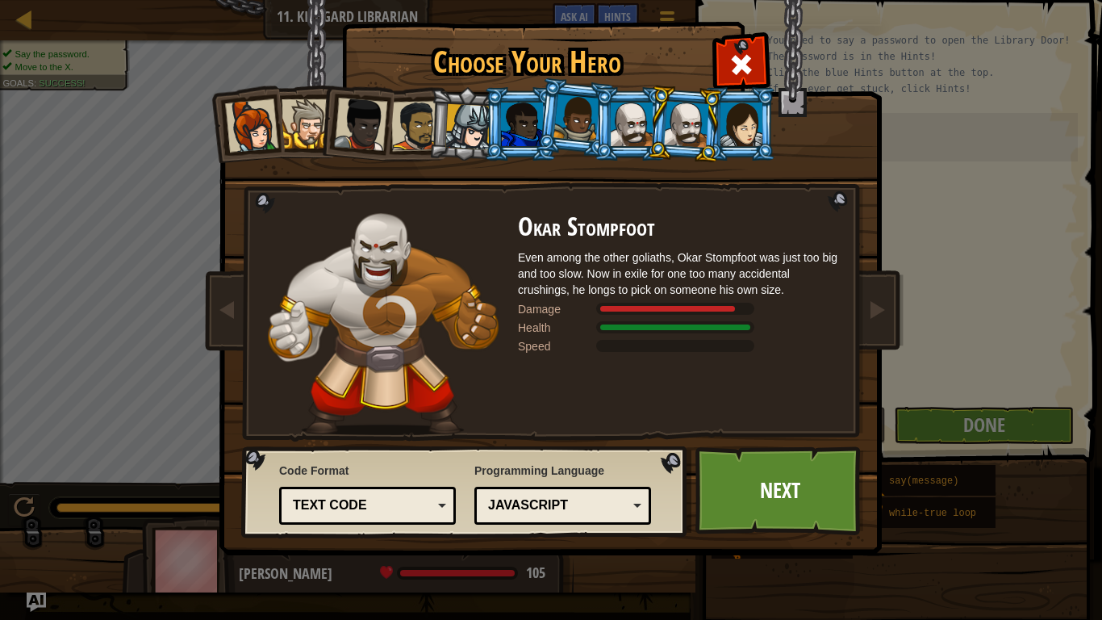
click at [617, 123] on div at bounding box center [632, 124] width 42 height 44
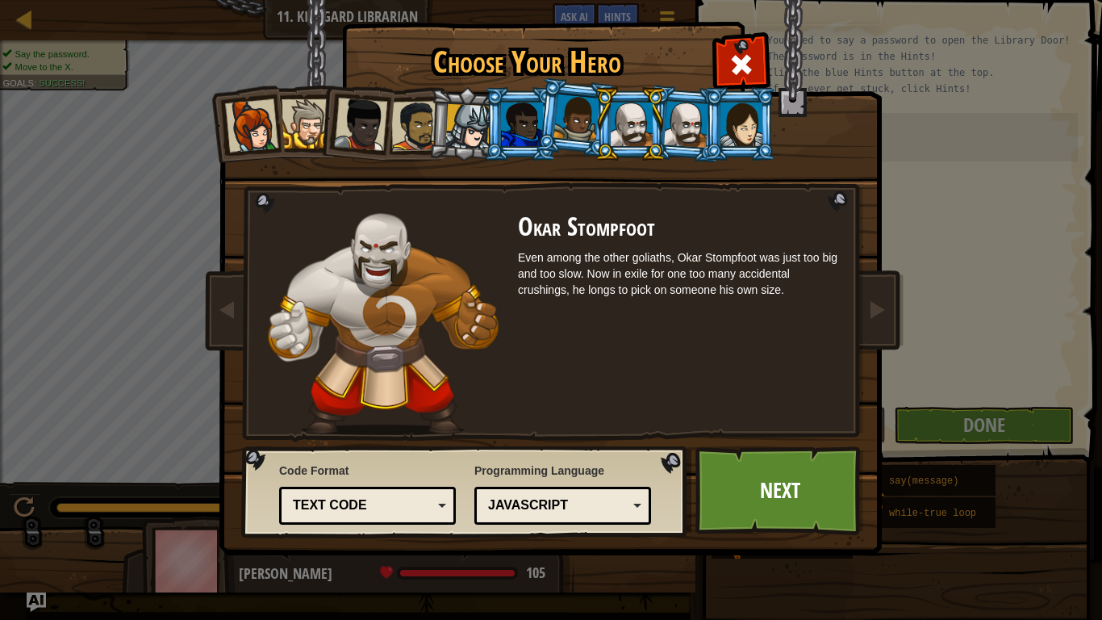
click at [667, 122] on div at bounding box center [686, 124] width 45 height 46
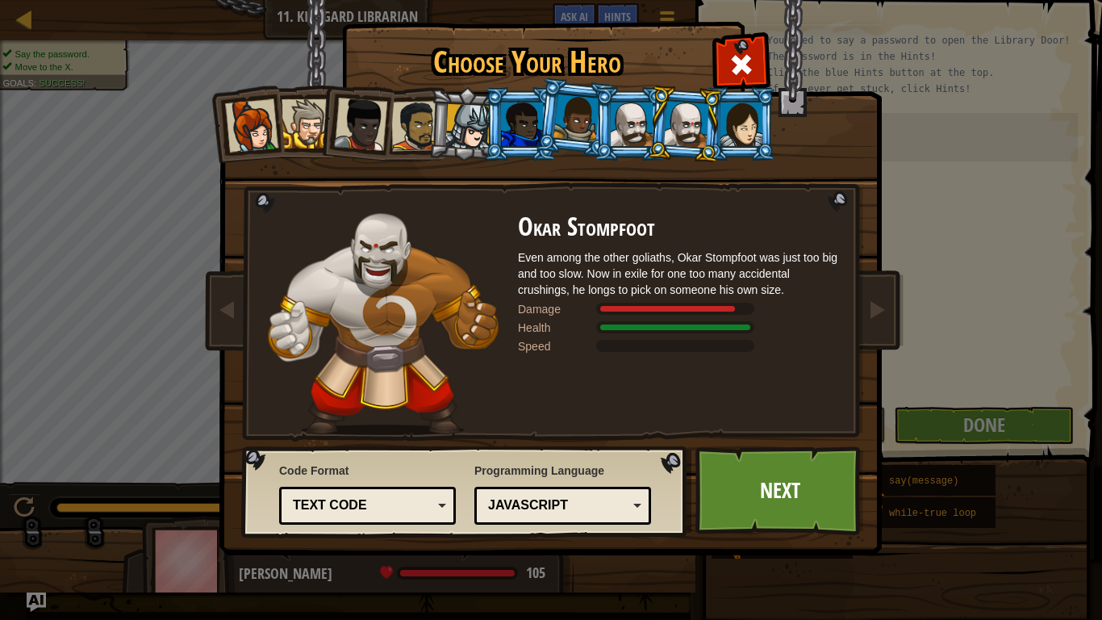
click at [630, 118] on div at bounding box center [632, 124] width 42 height 44
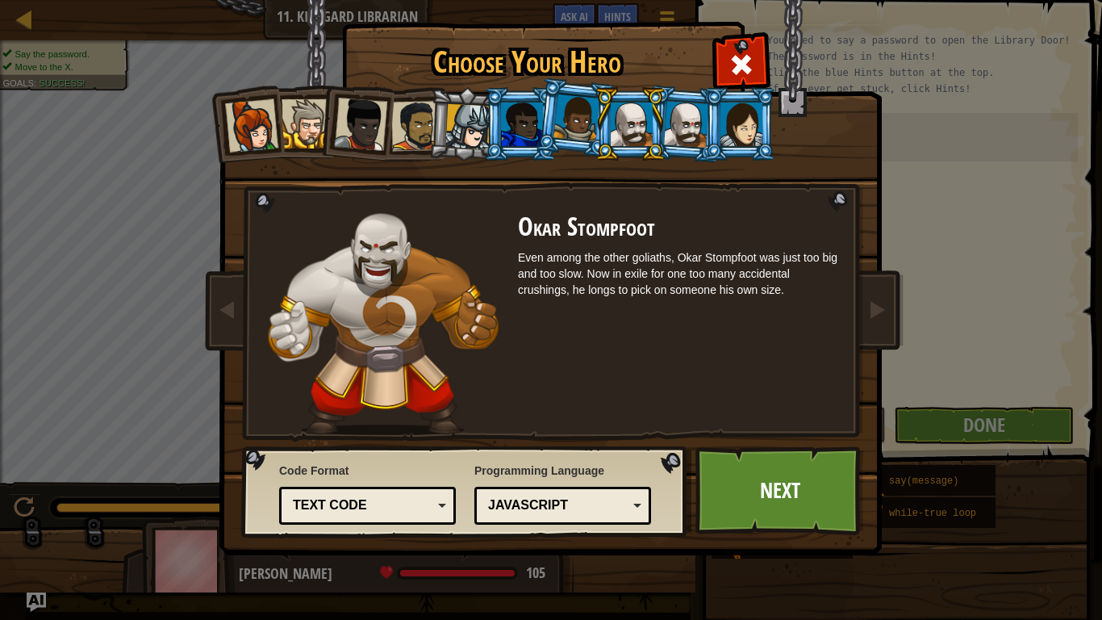
click at [688, 136] on div at bounding box center [686, 124] width 45 height 46
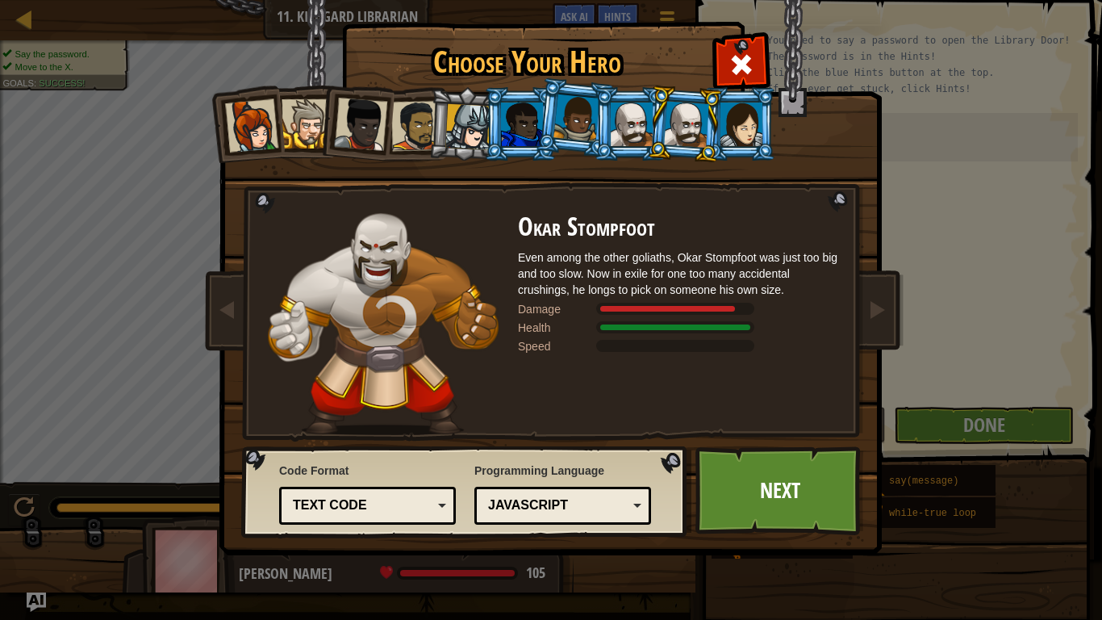
click at [740, 137] on div at bounding box center [742, 124] width 42 height 44
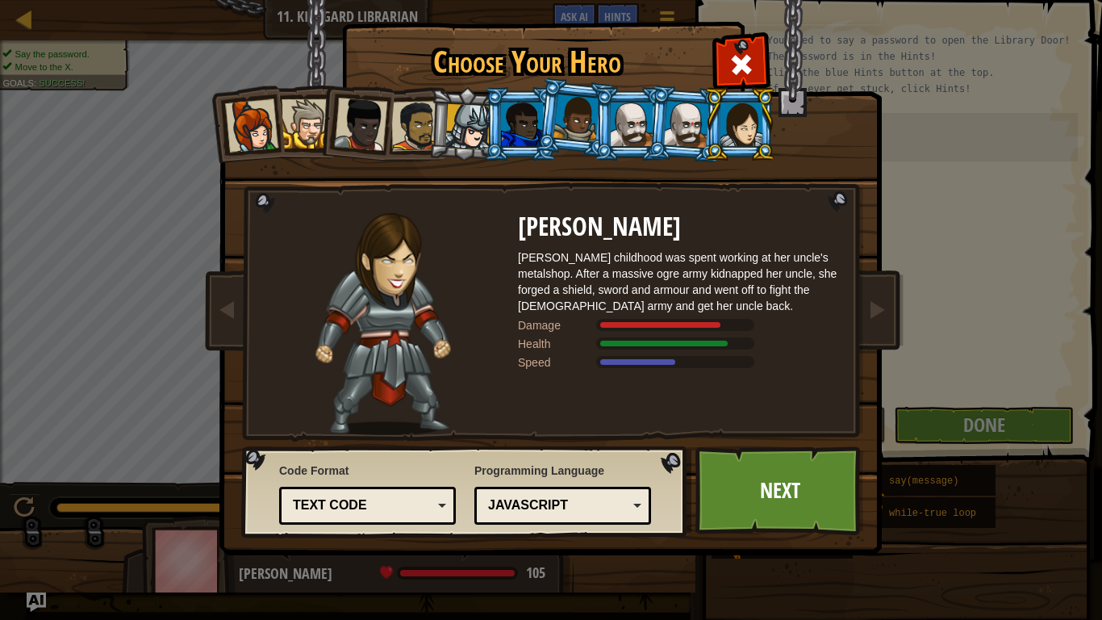
click at [416, 123] on div at bounding box center [416, 126] width 50 height 50
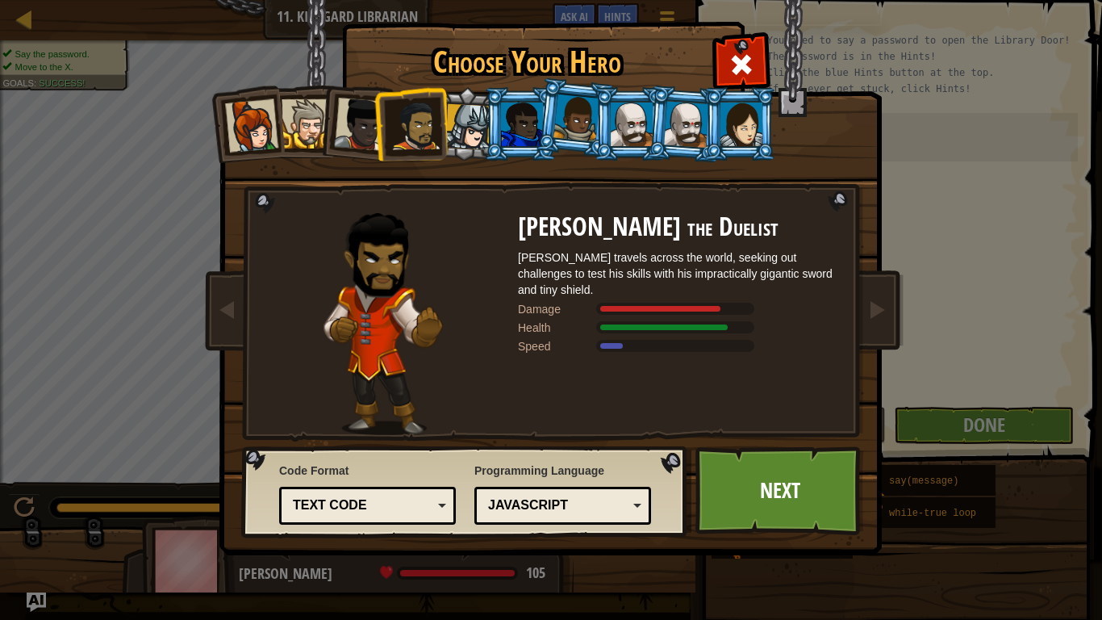
click at [391, 127] on li at bounding box center [411, 123] width 74 height 75
click at [354, 127] on div at bounding box center [360, 124] width 53 height 53
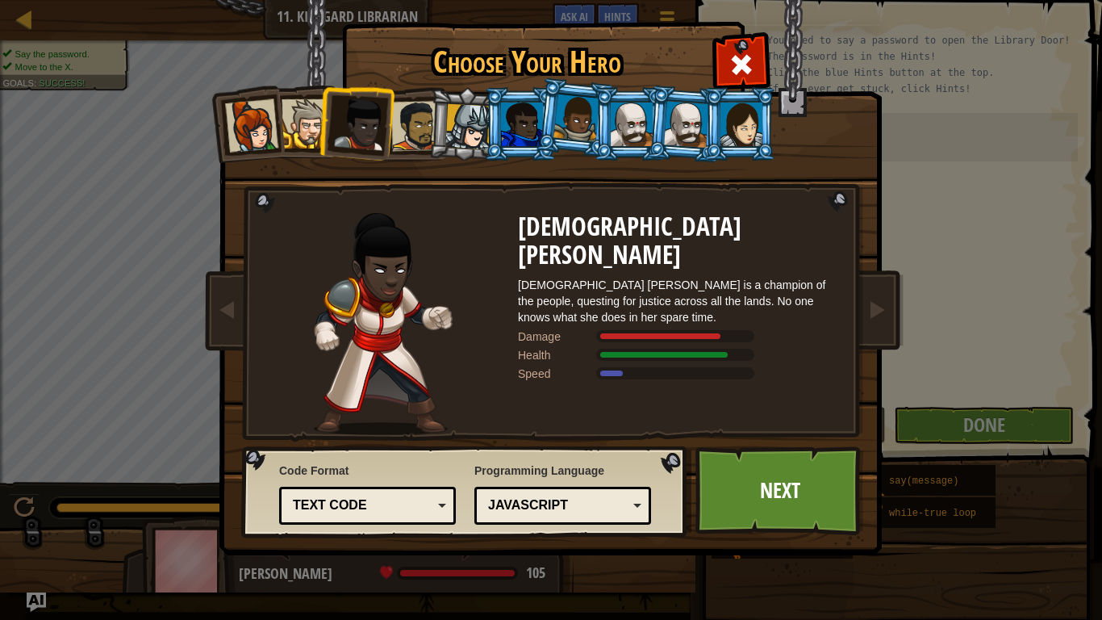
click at [293, 135] on div at bounding box center [306, 123] width 49 height 49
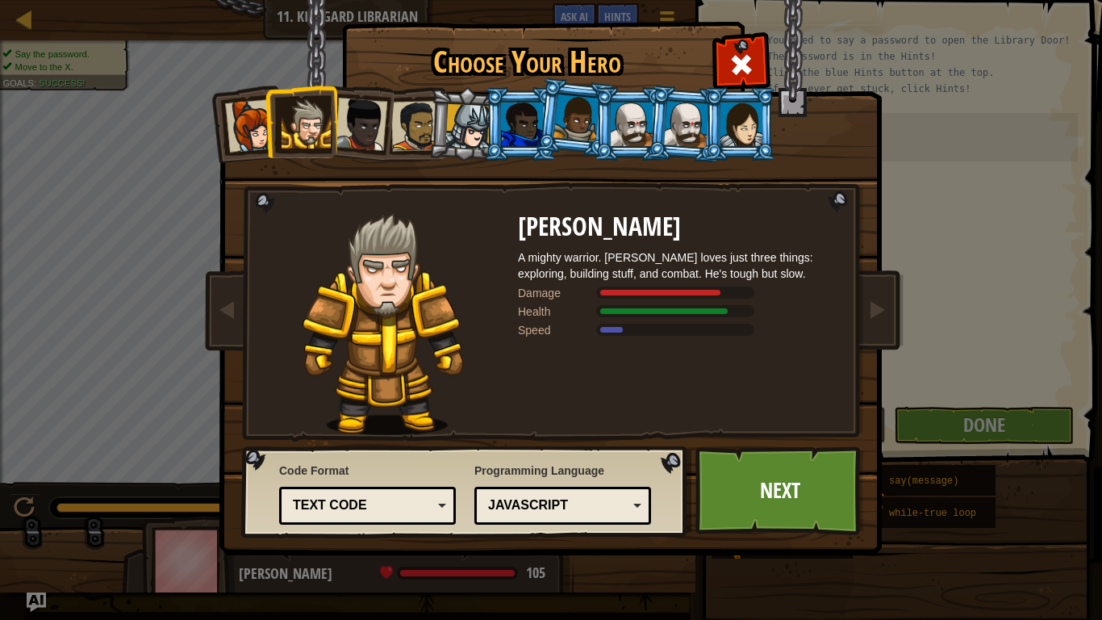
click at [235, 135] on div at bounding box center [251, 125] width 53 height 53
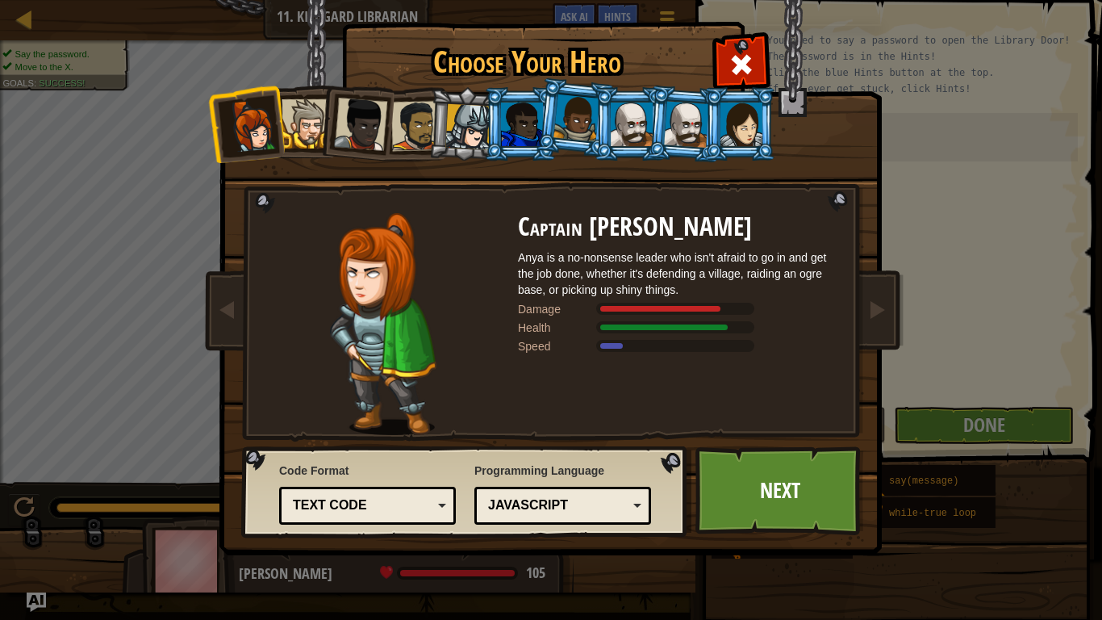
click at [386, 119] on div at bounding box center [360, 124] width 53 height 53
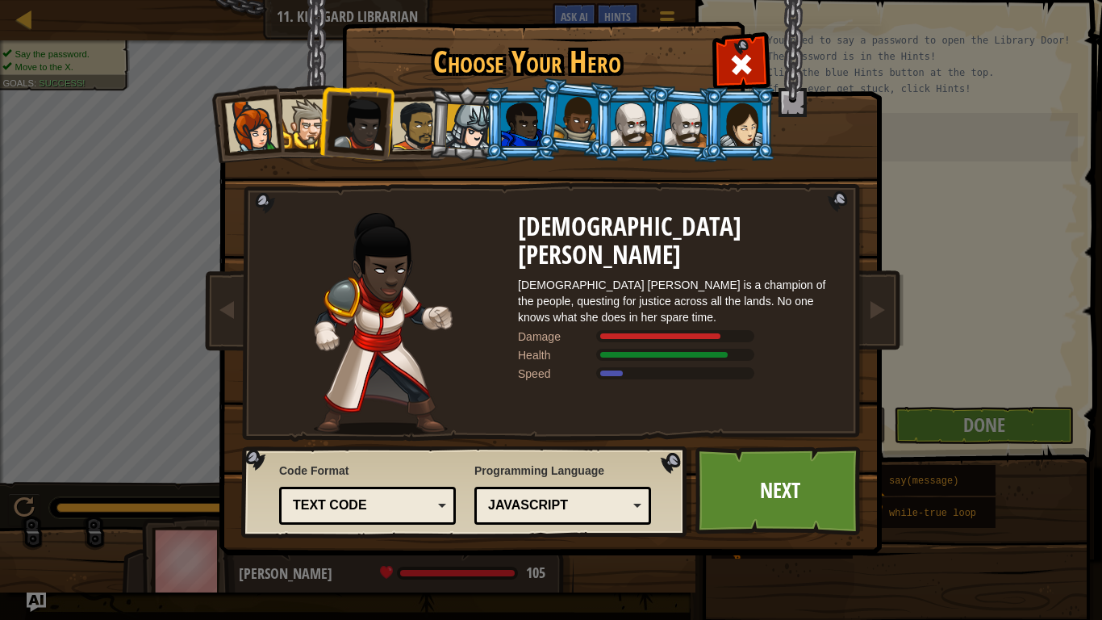
click at [403, 122] on div at bounding box center [416, 126] width 50 height 50
